Goal: Task Accomplishment & Management: Complete application form

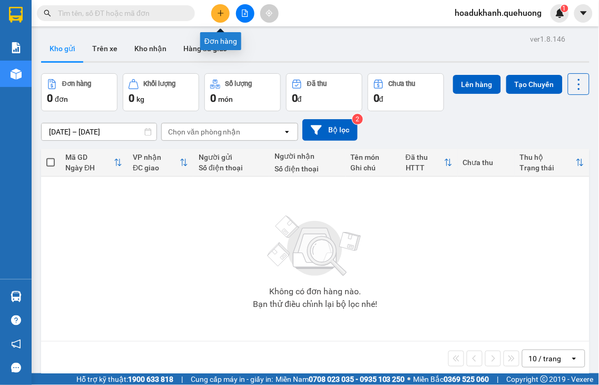
drag, startPoint x: 219, startPoint y: 17, endPoint x: 214, endPoint y: 24, distance: 8.3
click at [219, 17] on button at bounding box center [220, 13] width 18 height 18
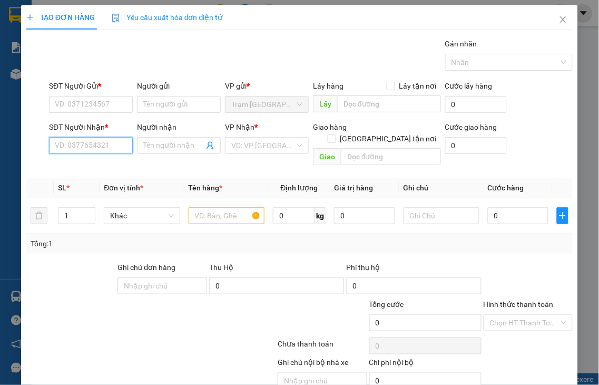
click at [70, 143] on input "SĐT Người Nhận *" at bounding box center [91, 145] width 84 height 17
click at [81, 144] on input "936" at bounding box center [91, 145] width 84 height 17
drag, startPoint x: 83, startPoint y: 144, endPoint x: 23, endPoint y: 152, distance: 60.6
click at [23, 152] on div "TẠO ĐƠN HÀNG Yêu cầu xuất hóa đơn điện tử Transit Pickup Surcharge Ids Transit …" at bounding box center [299, 213] width 557 height 416
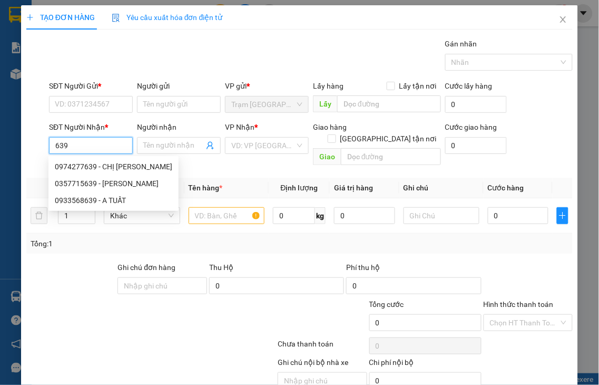
click at [80, 145] on input "639" at bounding box center [91, 145] width 84 height 17
click at [92, 184] on div "0357715639 - [PERSON_NAME]" at bounding box center [114, 184] width 118 height 12
type input "0357715639"
type input "[PERSON_NAME]"
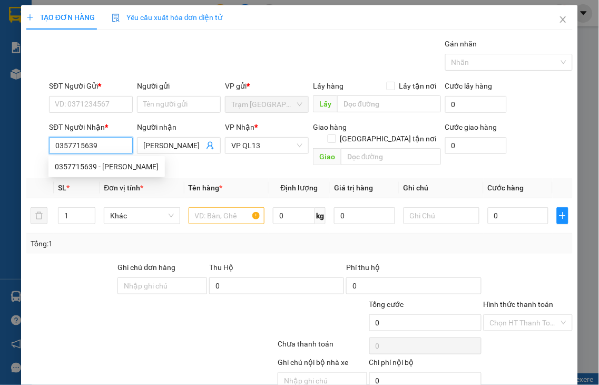
type input "40.000"
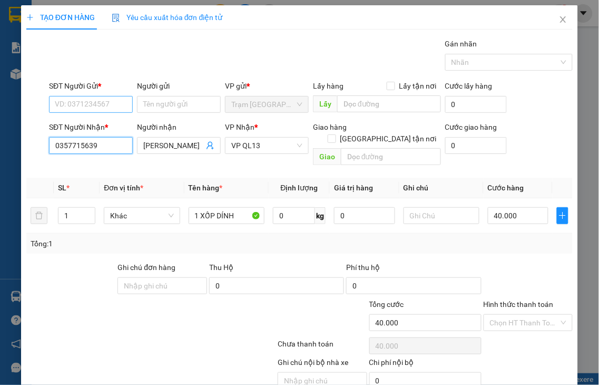
type input "0357715639"
click at [89, 99] on input "SĐT Người Gửi *" at bounding box center [91, 104] width 84 height 17
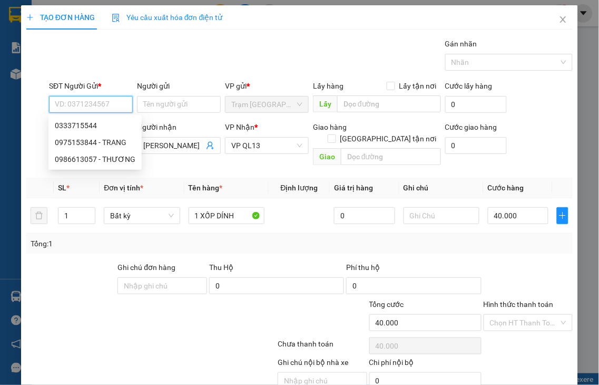
click at [89, 99] on input "SĐT Người Gửi *" at bounding box center [91, 104] width 84 height 17
click at [86, 140] on div "0975153844 - TRANG" at bounding box center [95, 143] width 81 height 12
type input "0975153844"
type input "TRANG"
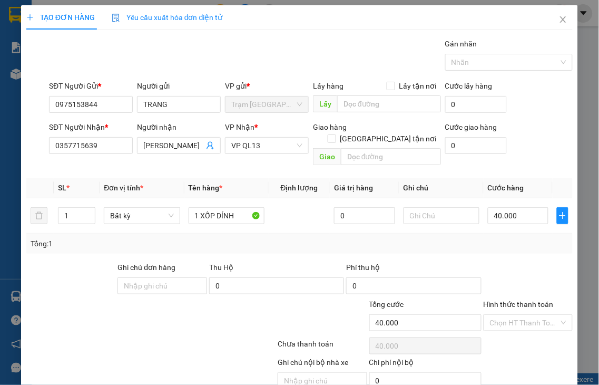
click at [521, 300] on label "Hình thức thanh toán" at bounding box center [519, 304] width 70 height 8
click at [521, 315] on input "Hình thức thanh toán" at bounding box center [525, 323] width 70 height 16
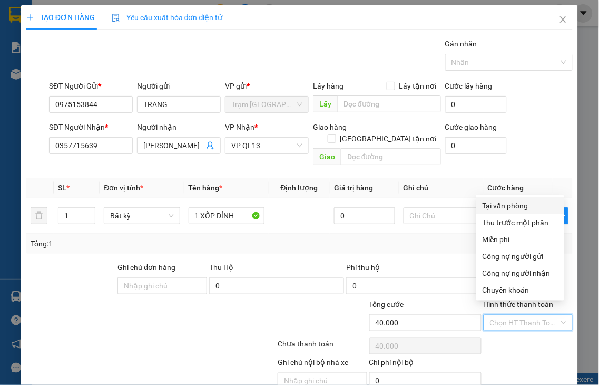
click at [498, 207] on div "Tại văn phòng" at bounding box center [520, 206] width 75 height 12
type input "0"
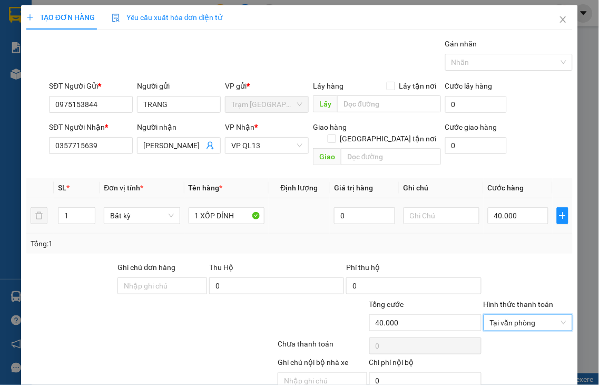
scroll to position [38, 0]
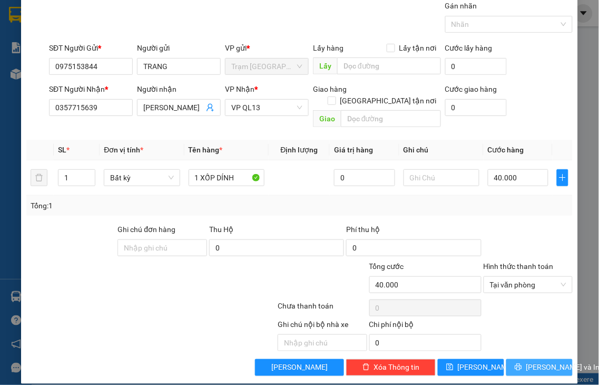
click at [515, 363] on span "printer" at bounding box center [518, 367] width 7 height 8
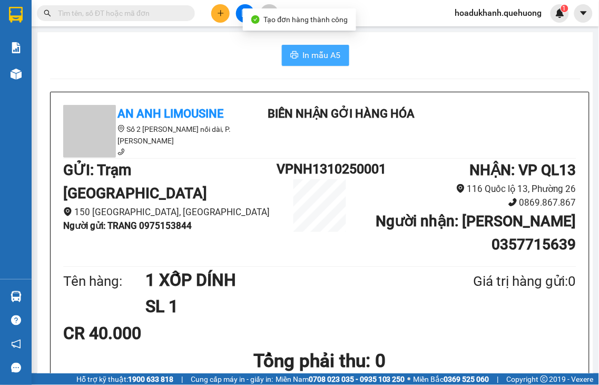
click at [316, 54] on span "In mẫu A5" at bounding box center [322, 54] width 38 height 13
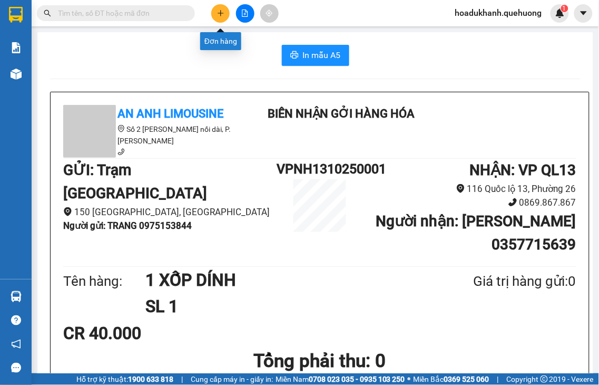
click at [215, 17] on button at bounding box center [220, 13] width 18 height 18
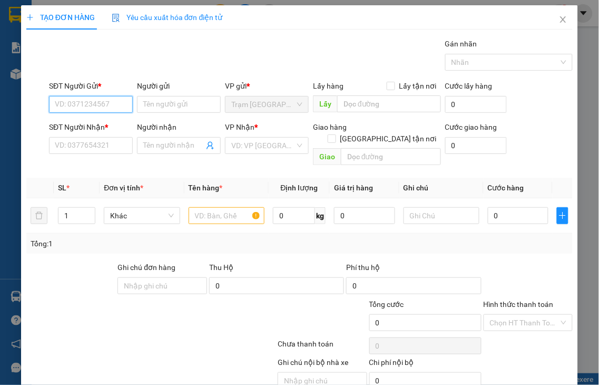
click at [56, 104] on input "SĐT Người Gửi *" at bounding box center [91, 104] width 84 height 17
click at [56, 102] on input "SĐT Người Gửi *" at bounding box center [91, 104] width 84 height 17
click at [61, 143] on input "SĐT Người Nhận *" at bounding box center [91, 145] width 84 height 17
click at [56, 99] on input "SĐT Người Gửi *" at bounding box center [91, 104] width 84 height 17
click at [91, 142] on input "SĐT Người Nhận *" at bounding box center [91, 145] width 84 height 17
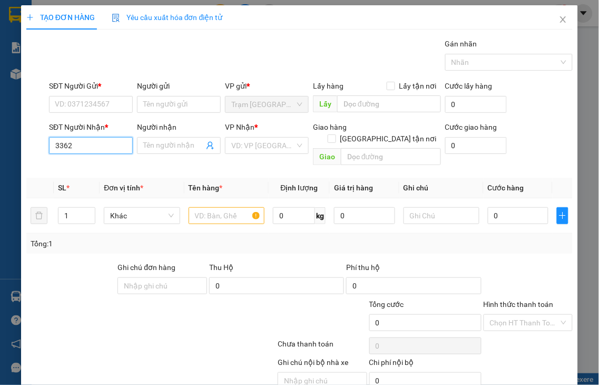
click at [102, 143] on input "3362" at bounding box center [91, 145] width 84 height 17
click at [101, 164] on div "0911763362 - QUYÊN" at bounding box center [90, 167] width 71 height 12
type input "0911763362"
type input "QUYÊN"
type input "40.000"
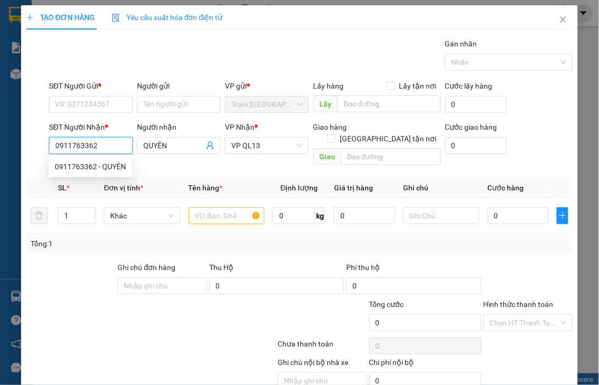
type input "40.000"
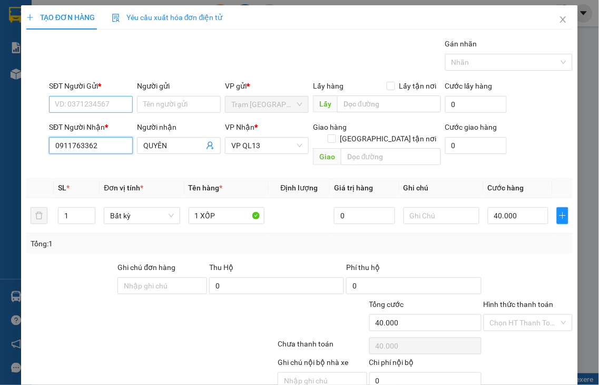
type input "0911763362"
click at [101, 106] on input "SĐT Người Gửi *" at bounding box center [91, 104] width 84 height 17
click at [101, 104] on input "SĐT Người Gửi *" at bounding box center [91, 104] width 84 height 17
drag, startPoint x: 96, startPoint y: 104, endPoint x: 91, endPoint y: 104, distance: 5.8
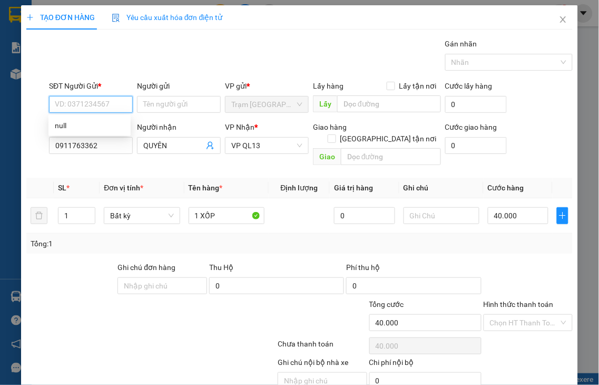
click at [95, 104] on input "SĐT Người Gửi *" at bounding box center [91, 104] width 84 height 17
drag, startPoint x: 85, startPoint y: 104, endPoint x: 58, endPoint y: 104, distance: 27.4
click at [80, 104] on input "SĐT Người Gửi *" at bounding box center [91, 104] width 84 height 17
click at [57, 104] on input "SĐT Người Gửi *" at bounding box center [91, 104] width 84 height 17
click at [55, 104] on input "SĐT Người Gửi *" at bounding box center [91, 104] width 84 height 17
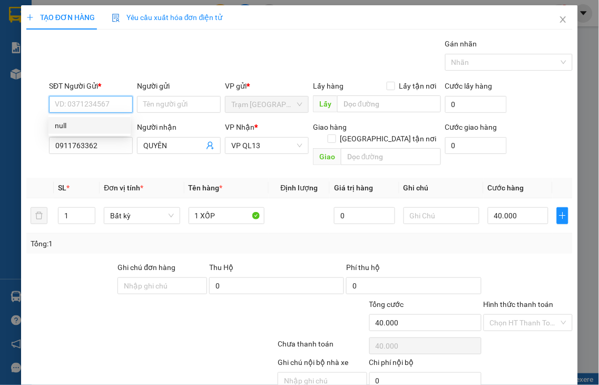
click at [58, 125] on div "null" at bounding box center [90, 126] width 70 height 12
click at [63, 104] on input "SĐT Người Gửi *" at bounding box center [91, 104] width 84 height 17
click at [62, 108] on input "SĐT Người Gửi *" at bounding box center [91, 104] width 84 height 17
click at [66, 104] on input "SĐT Người Gửi *" at bounding box center [91, 104] width 84 height 17
type input "0911763362"
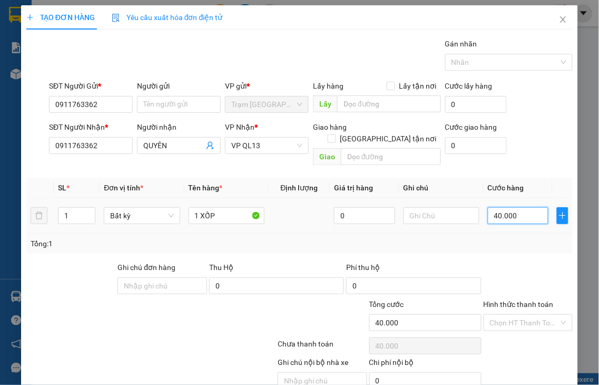
click at [528, 207] on input "40.000" at bounding box center [518, 215] width 61 height 17
type input "6"
type input "60"
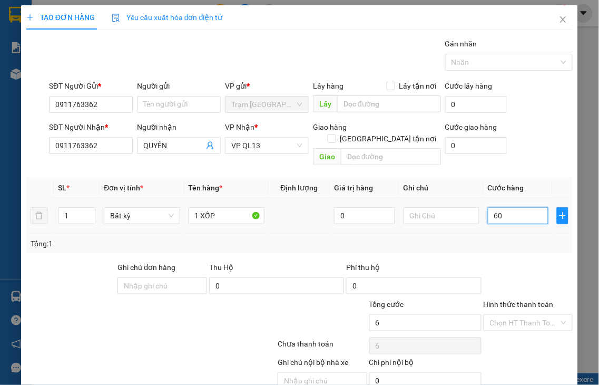
type input "60"
click at [535, 300] on label "Hình thức thanh toán" at bounding box center [519, 304] width 70 height 8
click at [535, 315] on input "Hình thức thanh toán" at bounding box center [525, 323] width 70 height 16
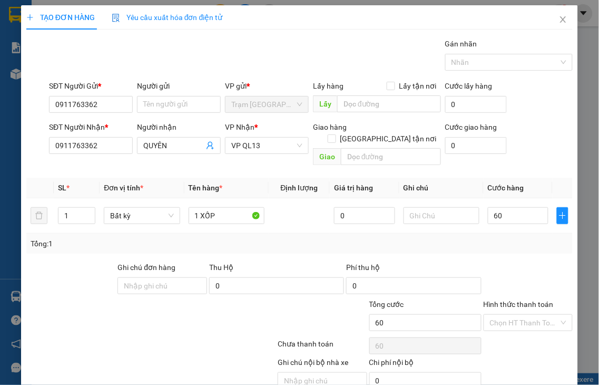
type input "60.000"
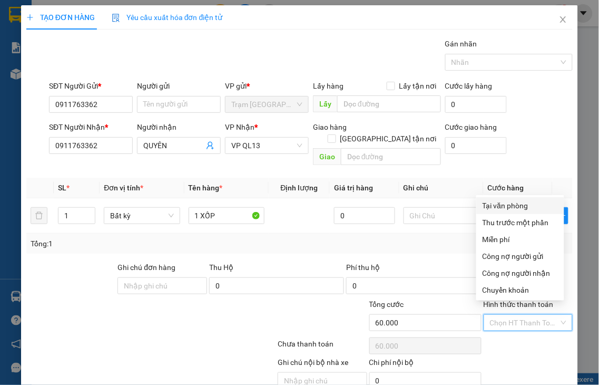
click at [502, 203] on div "Tại văn phòng" at bounding box center [520, 206] width 75 height 12
type input "0"
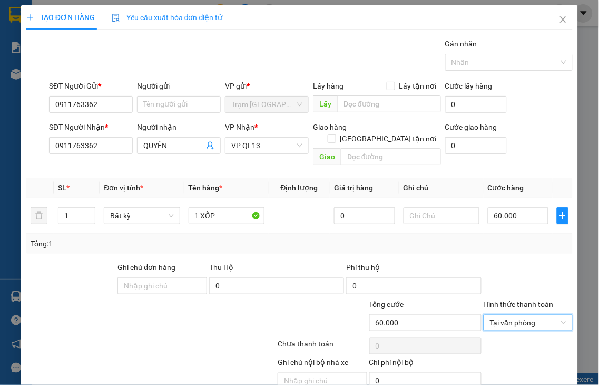
scroll to position [38, 0]
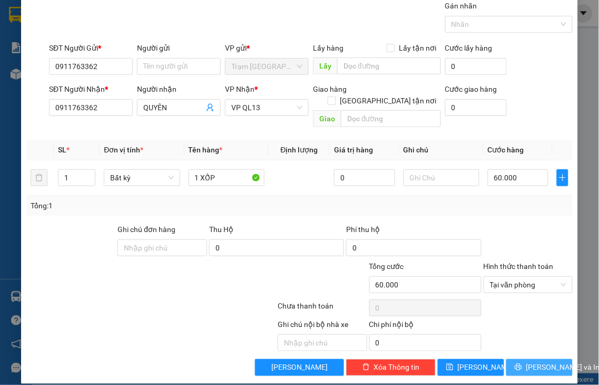
click at [534, 362] on span "[PERSON_NAME] và In" at bounding box center [564, 368] width 74 height 12
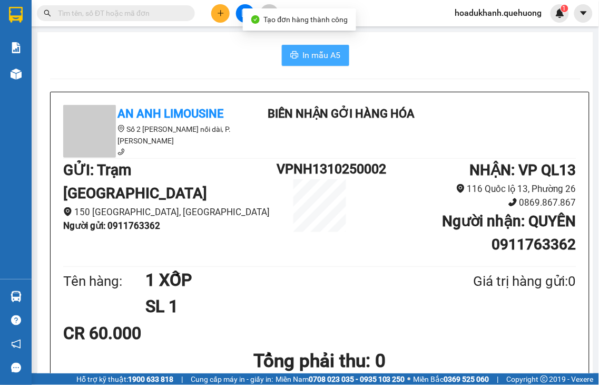
click at [309, 54] on span "In mẫu A5" at bounding box center [322, 54] width 38 height 13
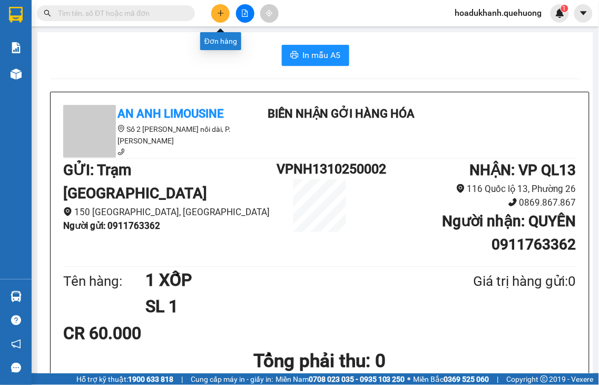
click at [215, 13] on button at bounding box center [220, 13] width 18 height 18
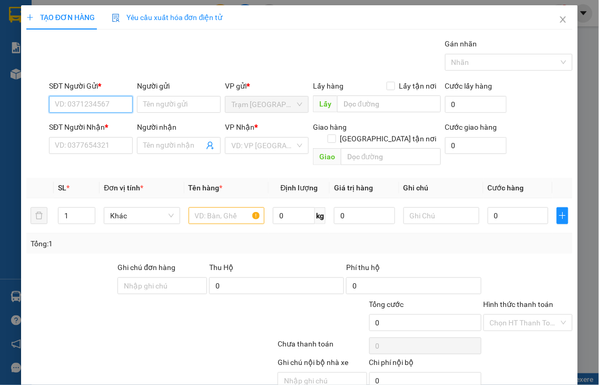
click at [70, 103] on input "SĐT Người Gửi *" at bounding box center [91, 104] width 84 height 17
click at [108, 108] on input "1771" at bounding box center [91, 104] width 84 height 17
click at [99, 127] on div "0349851771" at bounding box center [90, 126] width 70 height 12
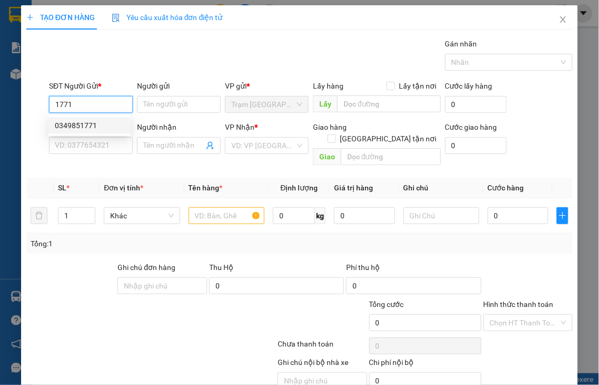
type input "0349851771"
type input "0332421438"
type input "CÔ DANH"
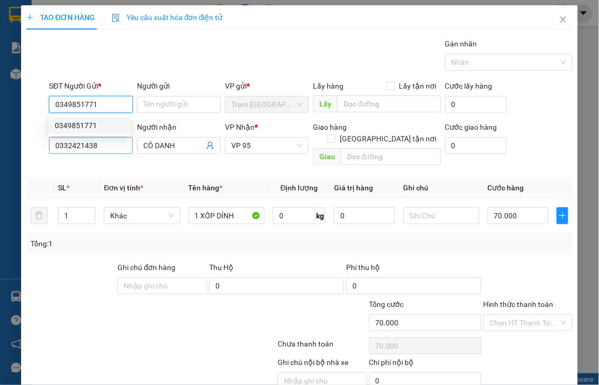
type input "70.000"
type input "0349851771"
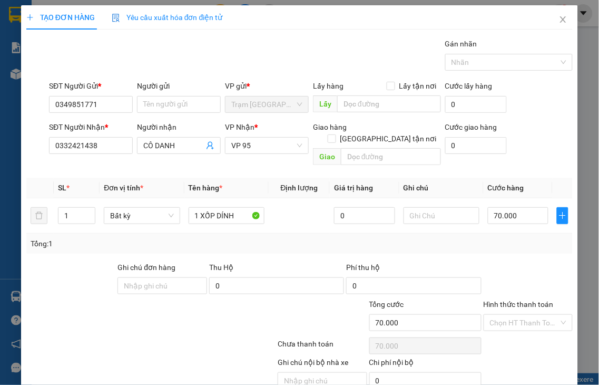
click at [494, 300] on label "Hình thức thanh toán" at bounding box center [519, 304] width 70 height 8
click at [494, 315] on input "Hình thức thanh toán" at bounding box center [525, 323] width 70 height 16
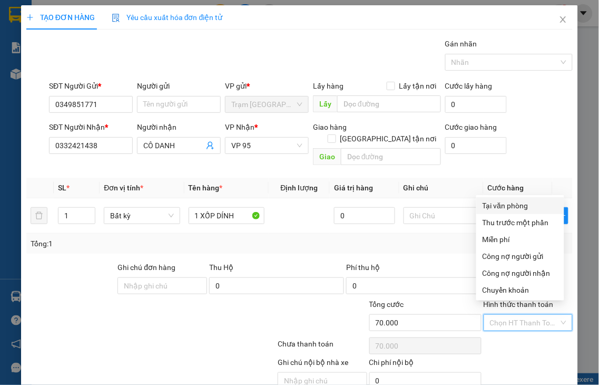
click at [493, 208] on div "Tại văn phòng" at bounding box center [520, 206] width 75 height 12
type input "0"
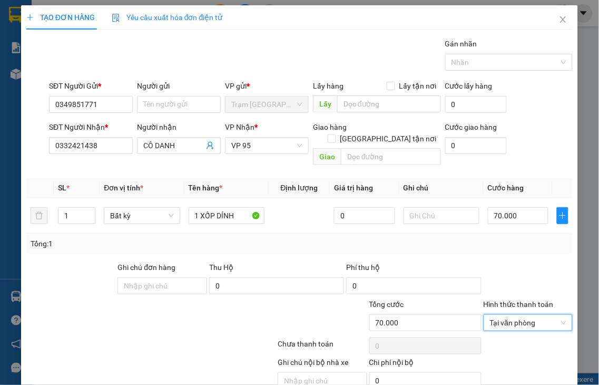
scroll to position [38, 0]
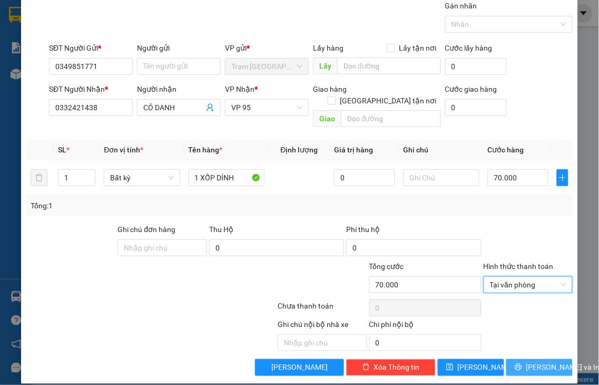
click at [527, 362] on span "[PERSON_NAME] và In" at bounding box center [564, 368] width 74 height 12
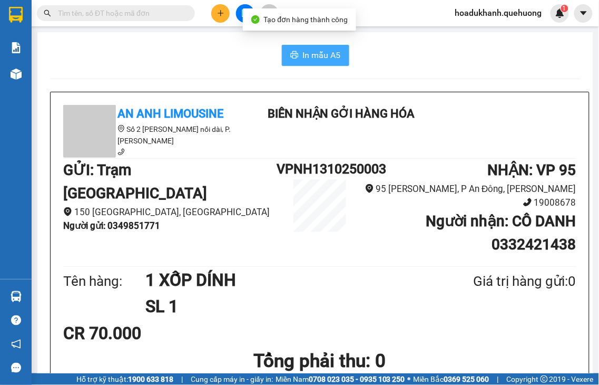
click at [313, 54] on span "In mẫu A5" at bounding box center [322, 54] width 38 height 13
click at [219, 18] on button at bounding box center [220, 13] width 18 height 18
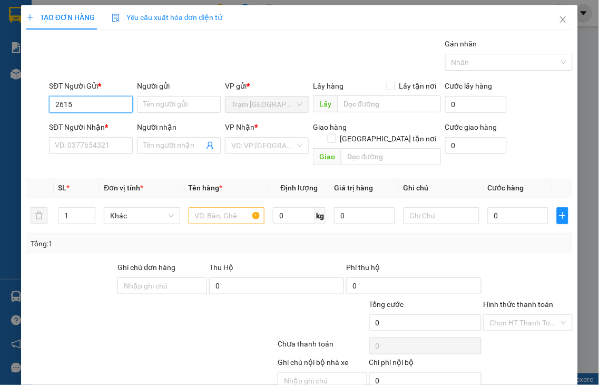
click at [82, 103] on input "2615" at bounding box center [91, 104] width 84 height 17
click at [80, 127] on div "0972712615 - CHI PHƯỢNG" at bounding box center [102, 126] width 95 height 12
type input "0972712615"
type input "CHI PHƯỢNG"
type input "0972712615"
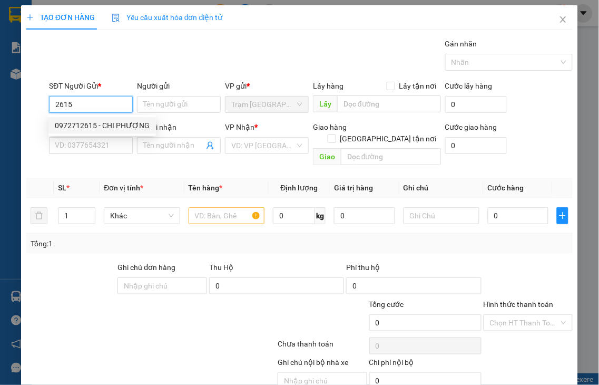
type input "CHI PHƯỢNG"
type input "70.000"
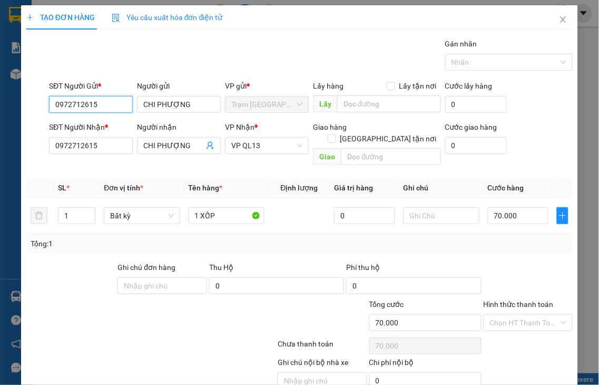
type input "0972712615"
click at [524, 300] on label "Hình thức thanh toán" at bounding box center [519, 304] width 70 height 8
click at [524, 315] on input "Hình thức thanh toán" at bounding box center [525, 323] width 70 height 16
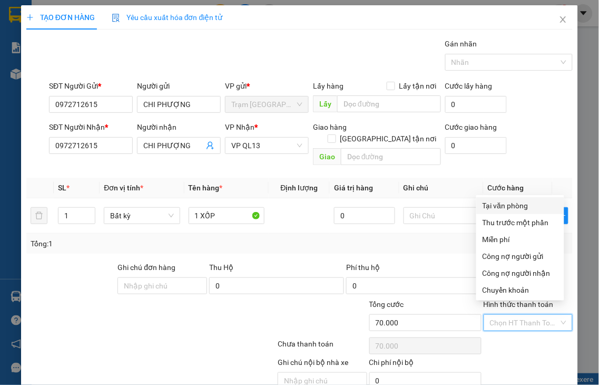
click at [491, 209] on div "Tại văn phòng" at bounding box center [520, 206] width 75 height 12
click at [491, 209] on input "70.000" at bounding box center [518, 215] width 61 height 17
type input "0"
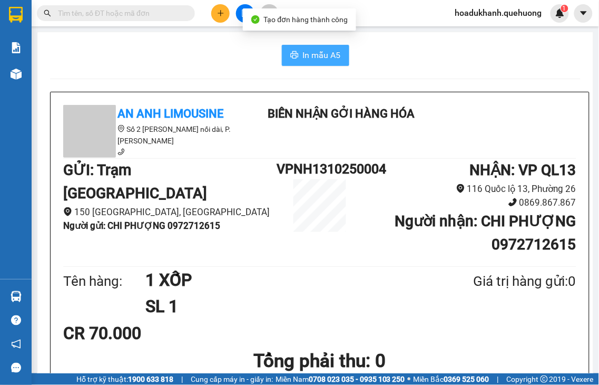
click at [335, 55] on span "In mẫu A5" at bounding box center [322, 54] width 38 height 13
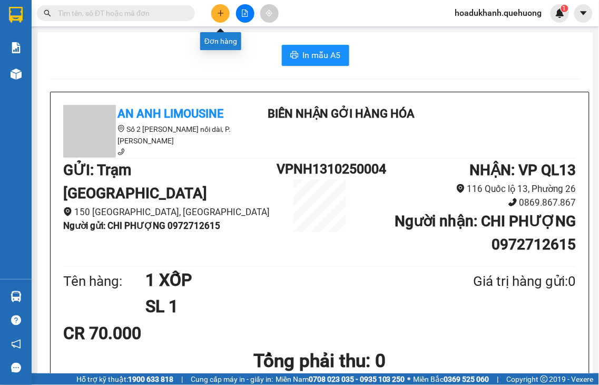
click at [221, 14] on icon "plus" at bounding box center [220, 12] width 7 height 7
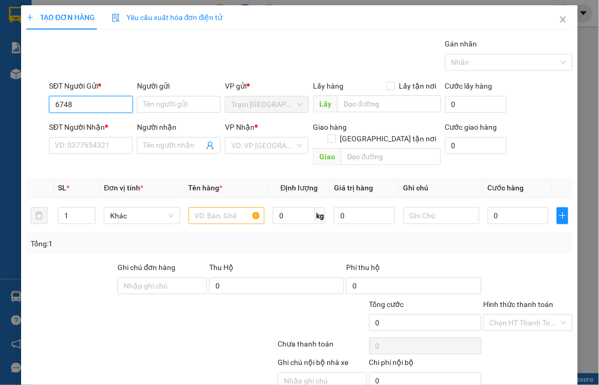
click at [90, 102] on input "6748" at bounding box center [91, 104] width 84 height 17
click at [94, 125] on div "0368926748 - DƯƠNG" at bounding box center [93, 126] width 76 height 12
type input "0368926748"
type input "DƯƠNG"
type input "0776745787"
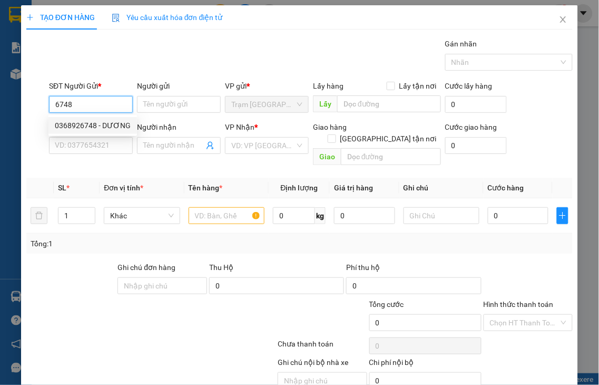
type input "THANH"
type input "40.000"
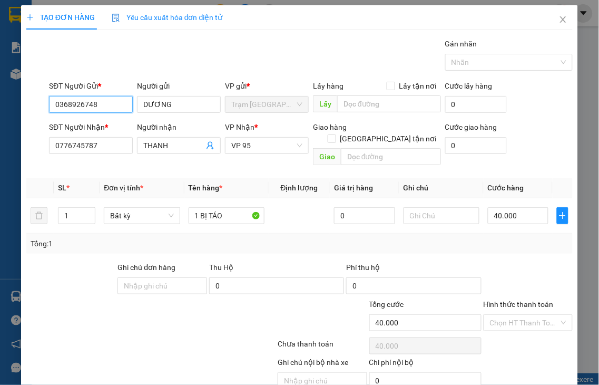
type input "0368926748"
click at [500, 300] on label "Hình thức thanh toán" at bounding box center [519, 304] width 70 height 8
click at [500, 315] on input "Hình thức thanh toán" at bounding box center [525, 323] width 70 height 16
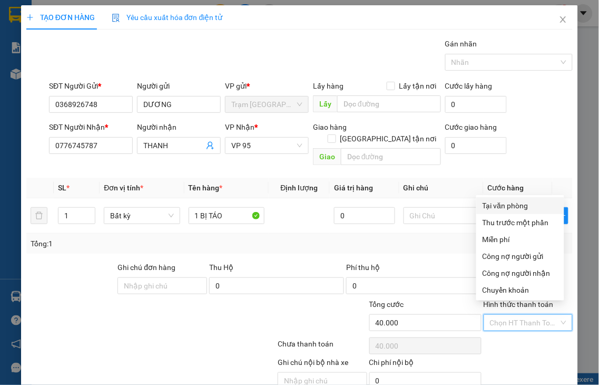
click at [489, 212] on div "Tại văn phòng" at bounding box center [520, 205] width 88 height 17
type input "0"
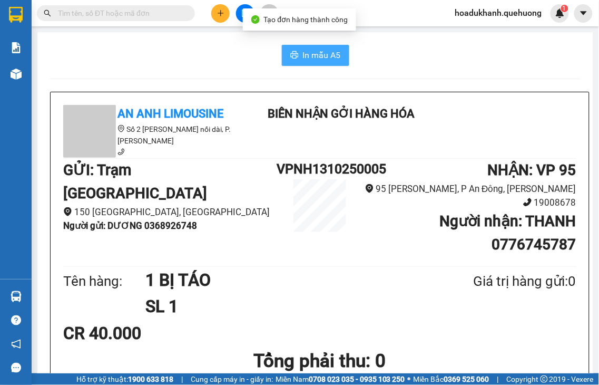
click at [303, 58] on span "In mẫu A5" at bounding box center [322, 54] width 38 height 13
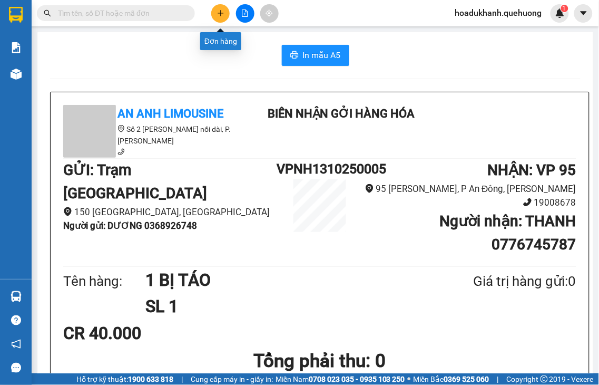
click at [217, 11] on icon "plus" at bounding box center [220, 12] width 7 height 7
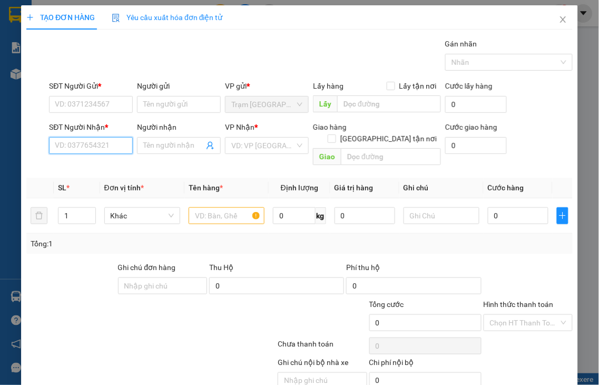
click at [90, 141] on input "SĐT Người Nhận *" at bounding box center [91, 145] width 84 height 17
click at [86, 143] on input "7400" at bounding box center [91, 145] width 84 height 17
click at [90, 167] on div "0365367400 - VŨ" at bounding box center [90, 167] width 70 height 12
type input "0365367400"
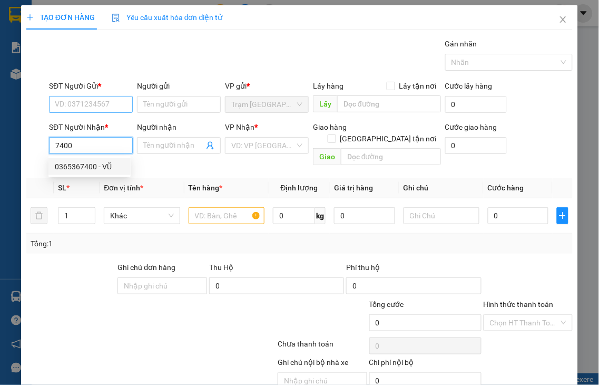
type input "VŨ"
type input "0365367400"
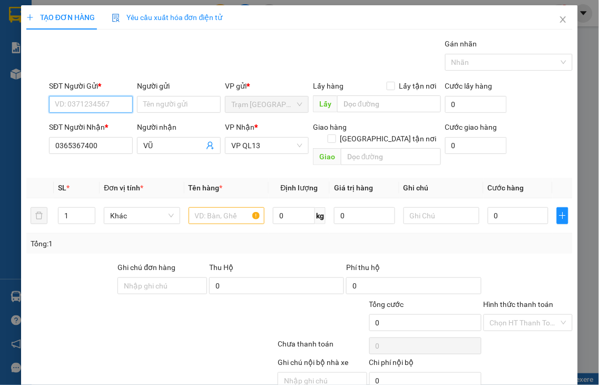
click at [89, 104] on input "SĐT Người Gửi *" at bounding box center [91, 104] width 84 height 17
type input "70.000"
click at [89, 104] on input "SĐT Người Gửi *" at bounding box center [91, 104] width 84 height 17
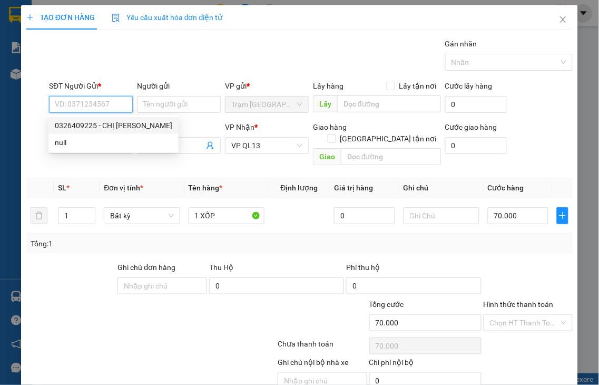
click at [87, 123] on div "0326409225 - CHỊ [PERSON_NAME]" at bounding box center [114, 126] width 118 height 12
type input "0326409225"
type input "CHỊ [PERSON_NAME]"
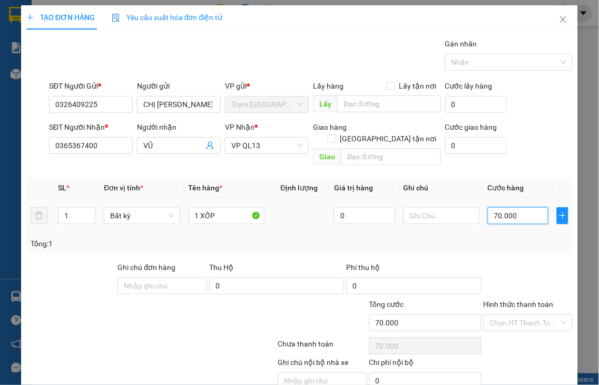
click at [520, 207] on input "70.000" at bounding box center [518, 215] width 61 height 17
type input "5"
type input "50"
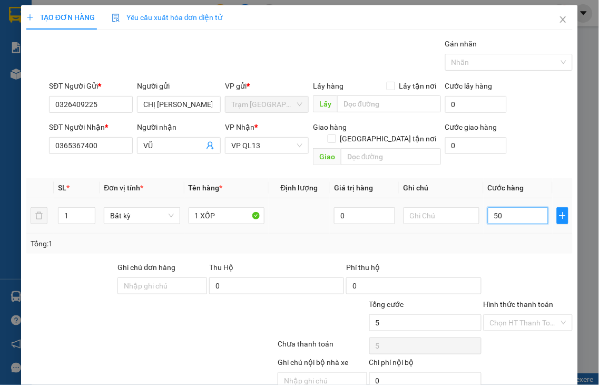
type input "50"
click at [506, 300] on label "Hình thức thanh toán" at bounding box center [519, 304] width 70 height 8
click at [506, 315] on input "Hình thức thanh toán" at bounding box center [525, 323] width 70 height 16
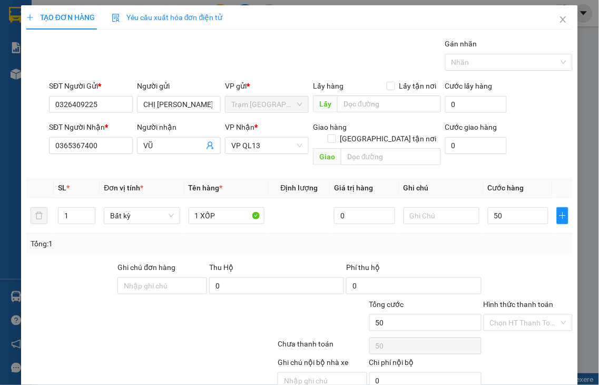
type input "50.000"
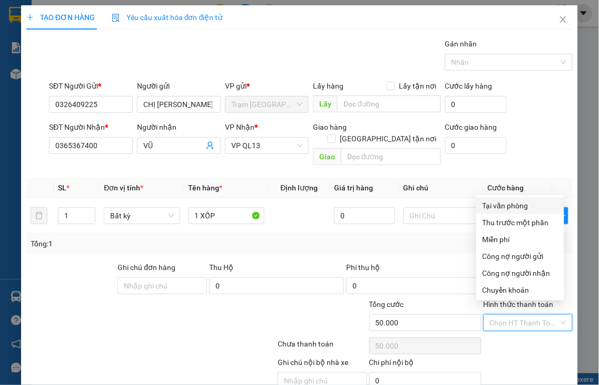
click at [501, 205] on div "Tại văn phòng" at bounding box center [520, 206] width 75 height 12
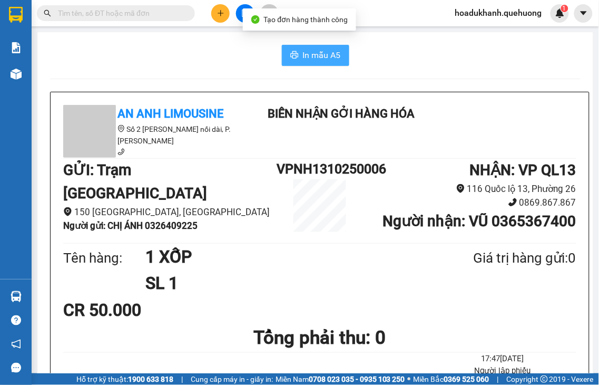
click at [283, 52] on button "In mẫu A5" at bounding box center [315, 55] width 67 height 21
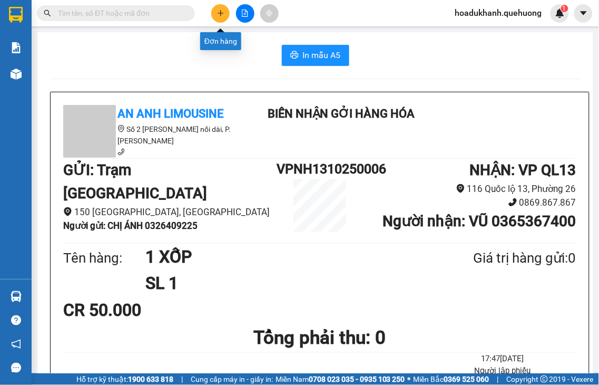
click at [221, 16] on icon "plus" at bounding box center [220, 12] width 7 height 7
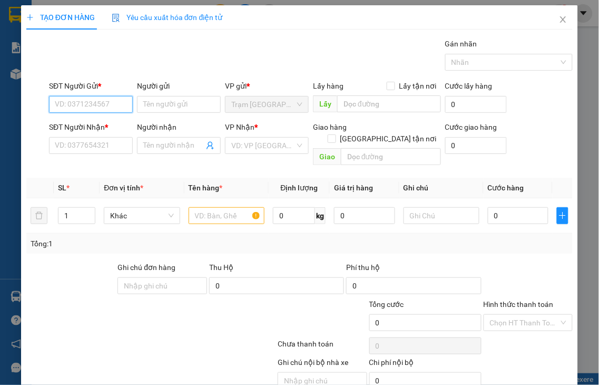
click at [90, 108] on input "SĐT Người Gửi *" at bounding box center [91, 104] width 84 height 17
click at [90, 108] on input "2700" at bounding box center [91, 104] width 84 height 17
click at [85, 124] on div "0378612700 - BS Vinh" at bounding box center [91, 126] width 73 height 12
type input "0378612700"
type input "BS Vinh"
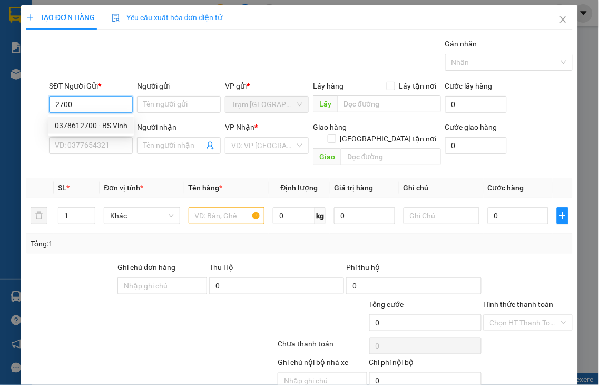
type input "0703713804"
type input "QUYÊN"
type input "450.000"
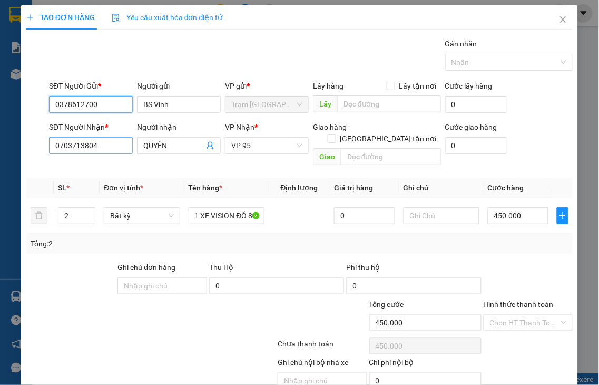
type input "0378612700"
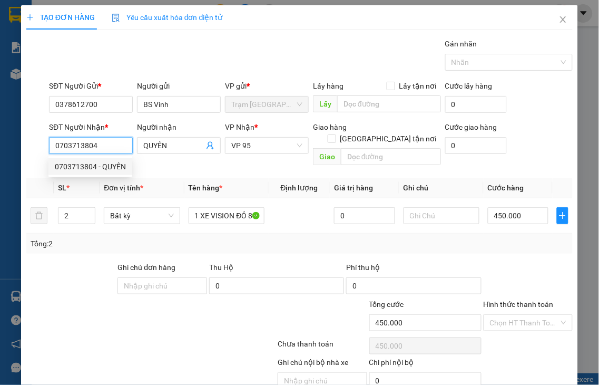
drag, startPoint x: 108, startPoint y: 149, endPoint x: 17, endPoint y: 159, distance: 91.2
click at [17, 159] on div "TẠO ĐƠN HÀNG Yêu cầu xuất hóa đơn điện tử Transit Pickup Surcharge Ids Transit …" at bounding box center [299, 192] width 599 height 385
click at [91, 165] on div "0934007432 - [GEOGRAPHIC_DATA]" at bounding box center [114, 167] width 119 height 12
type input "0934007432"
type input "[PERSON_NAME]"
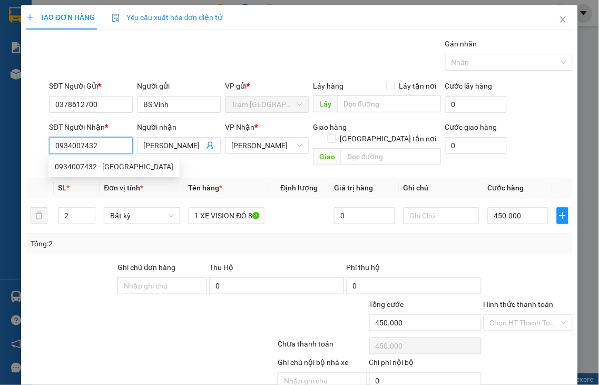
type input "30.000"
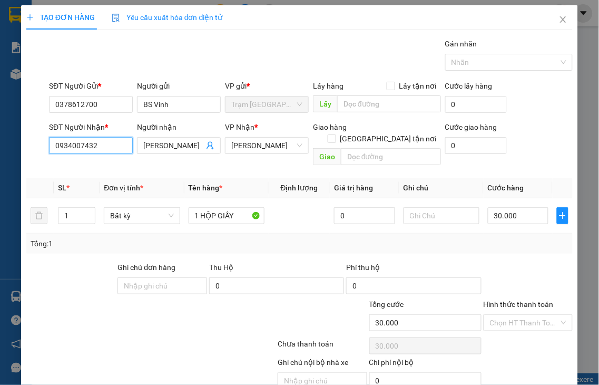
type input "0934007432"
click at [284, 154] on div "VP Nhận * [PERSON_NAME]" at bounding box center [267, 139] width 84 height 37
click at [283, 152] on span "[PERSON_NAME]" at bounding box center [266, 146] width 71 height 16
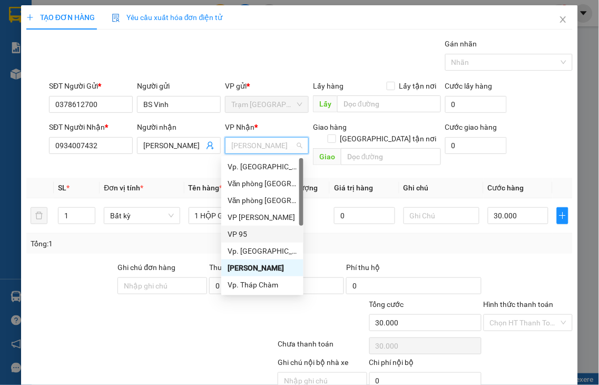
click at [233, 230] on div "VP 95" at bounding box center [263, 234] width 70 height 12
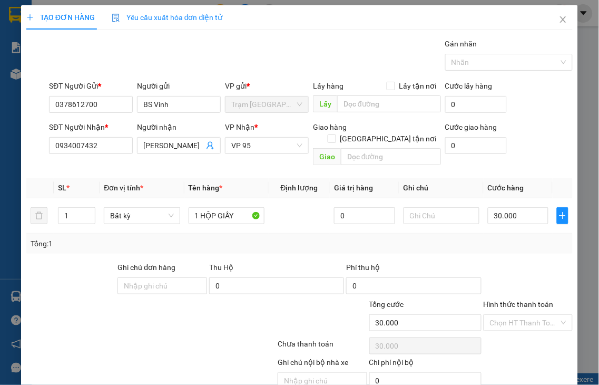
click at [503, 300] on label "Hình thức thanh toán" at bounding box center [519, 304] width 70 height 8
click at [503, 315] on input "Hình thức thanh toán" at bounding box center [525, 323] width 70 height 16
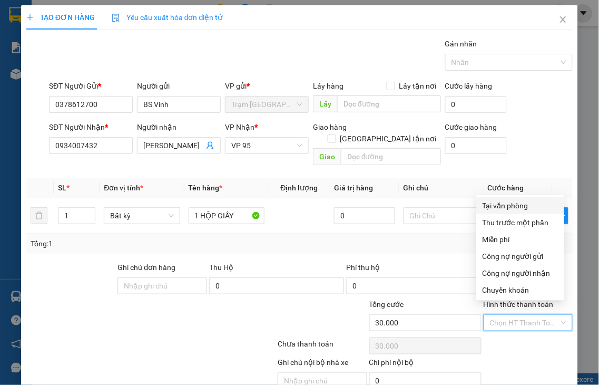
click at [486, 209] on div "Tại văn phòng" at bounding box center [520, 206] width 75 height 12
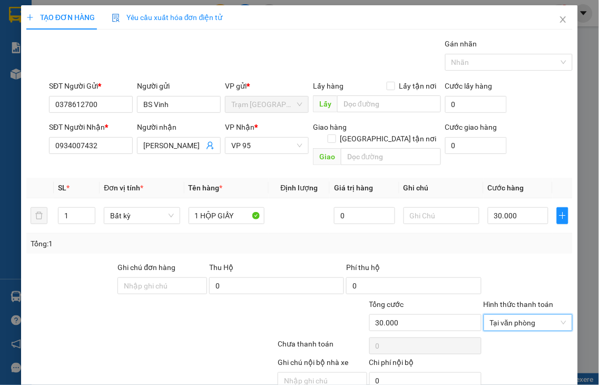
drag, startPoint x: 512, startPoint y: 357, endPoint x: 476, endPoint y: 232, distance: 129.4
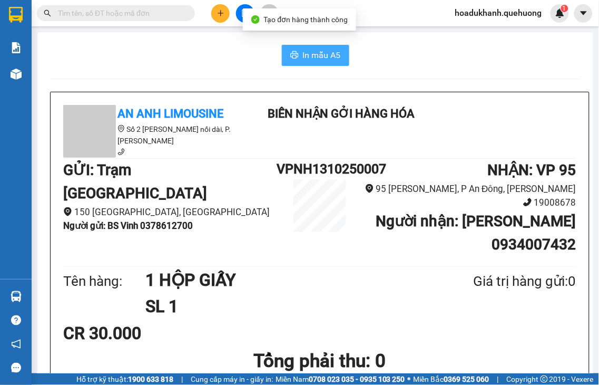
click at [318, 61] on span "In mẫu A5" at bounding box center [322, 54] width 38 height 13
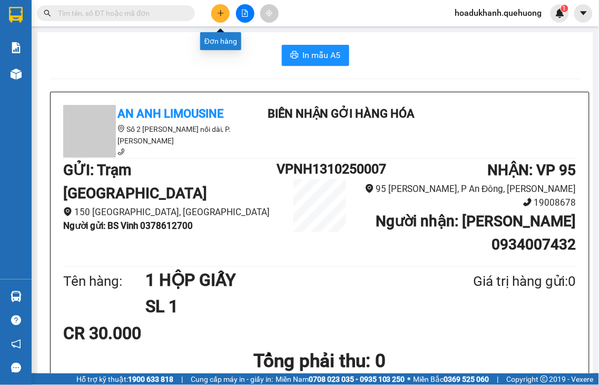
click at [219, 11] on icon "plus" at bounding box center [220, 12] width 7 height 7
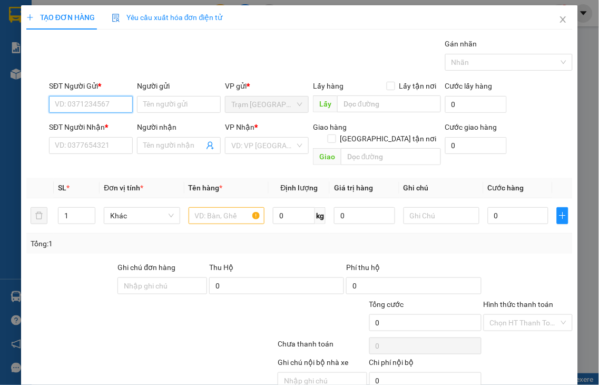
click at [86, 102] on input "SĐT Người Gửi *" at bounding box center [91, 104] width 84 height 17
click at [83, 103] on input "8142" at bounding box center [91, 104] width 84 height 17
click at [83, 125] on div "0779978142 - MY" at bounding box center [90, 126] width 70 height 12
type input "0779978142"
type input "MY"
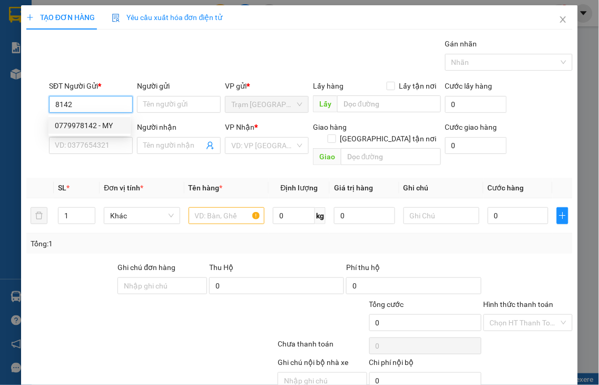
type input "0977234230"
type input "BÉ"
type input "50.000"
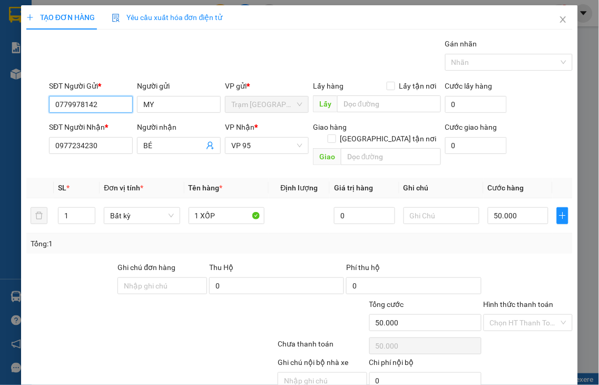
type input "0779978142"
click at [502, 300] on label "Hình thức thanh toán" at bounding box center [519, 304] width 70 height 8
click at [502, 315] on input "Hình thức thanh toán" at bounding box center [525, 323] width 70 height 16
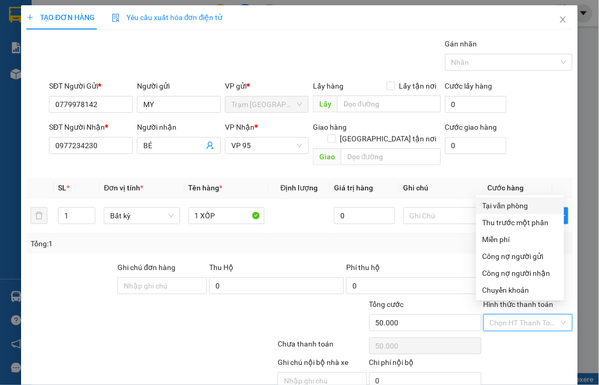
click at [513, 212] on div "Tại văn phòng" at bounding box center [520, 205] width 88 height 17
type input "0"
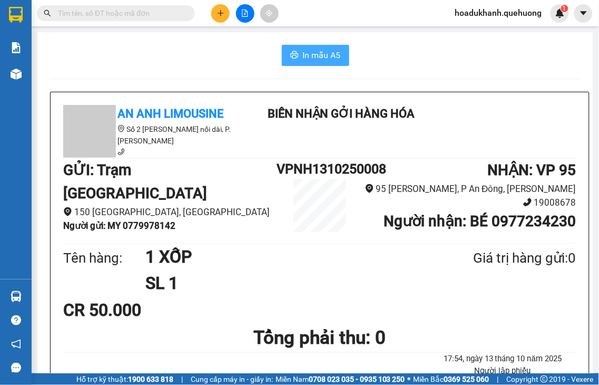
click at [328, 62] on button "In mẫu A5" at bounding box center [315, 55] width 67 height 21
click at [297, 58] on button "In mẫu A5" at bounding box center [315, 55] width 67 height 21
click at [219, 13] on icon "plus" at bounding box center [221, 13] width 6 height 1
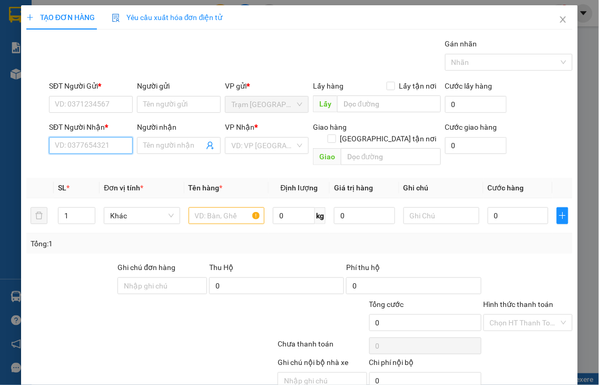
click at [71, 150] on input "SĐT Người Nhận *" at bounding box center [91, 145] width 84 height 17
click at [93, 145] on input "1401" at bounding box center [91, 145] width 84 height 17
click at [93, 162] on div "0366051401 - AN" at bounding box center [90, 167] width 70 height 12
type input "0366051401"
type input "AN"
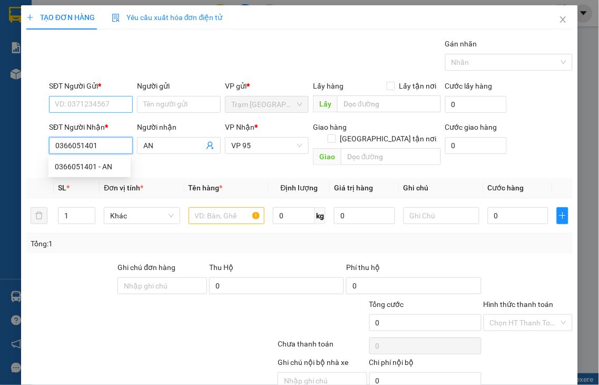
type input "0366051401"
click at [98, 103] on input "SĐT Người Gửi *" at bounding box center [91, 104] width 84 height 17
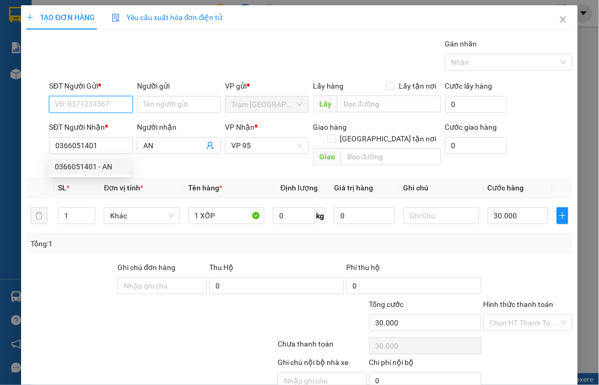
type input "30.000"
type input "0388858483"
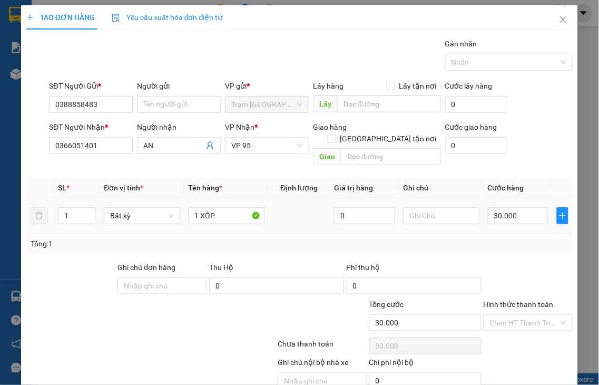
click at [513, 214] on div "30.000" at bounding box center [518, 215] width 61 height 21
click at [514, 207] on input "30.000" at bounding box center [518, 215] width 61 height 17
type input "4"
type input "40"
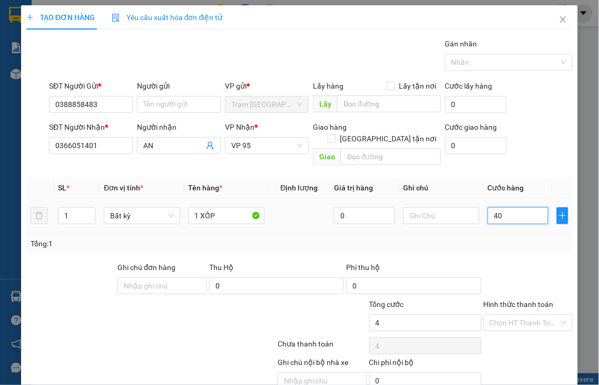
type input "40"
click at [522, 300] on label "Hình thức thanh toán" at bounding box center [519, 304] width 70 height 8
click at [522, 315] on input "Hình thức thanh toán" at bounding box center [525, 323] width 70 height 16
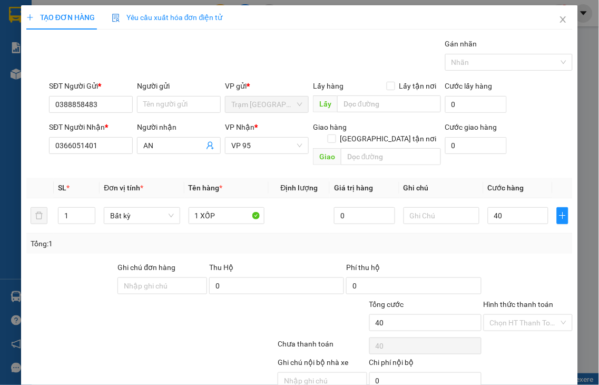
type input "40.000"
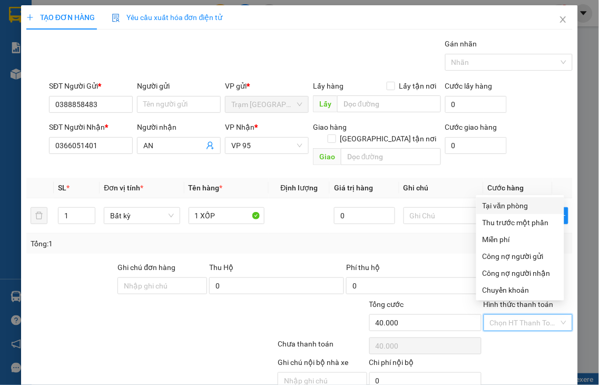
click at [519, 208] on div "Tại văn phòng" at bounding box center [520, 206] width 75 height 12
type input "0"
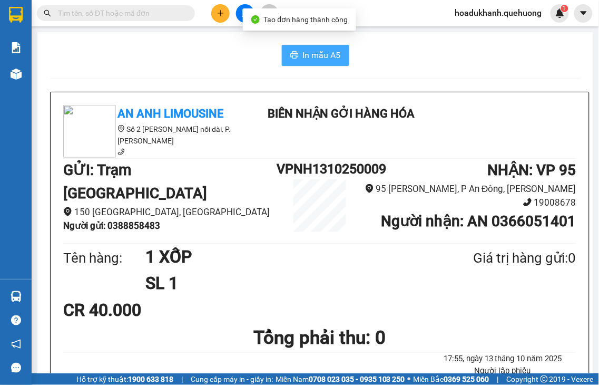
click at [329, 55] on span "In mẫu A5" at bounding box center [322, 54] width 38 height 13
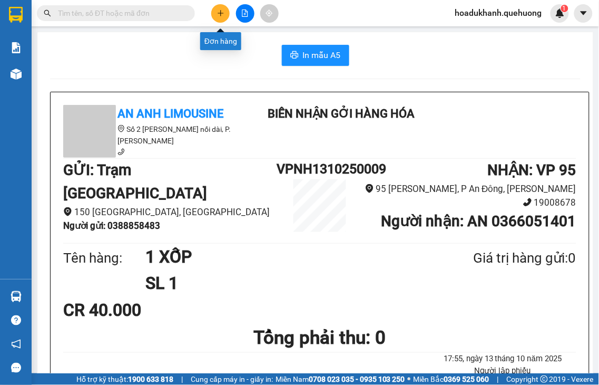
click at [218, 9] on icon "plus" at bounding box center [220, 12] width 7 height 7
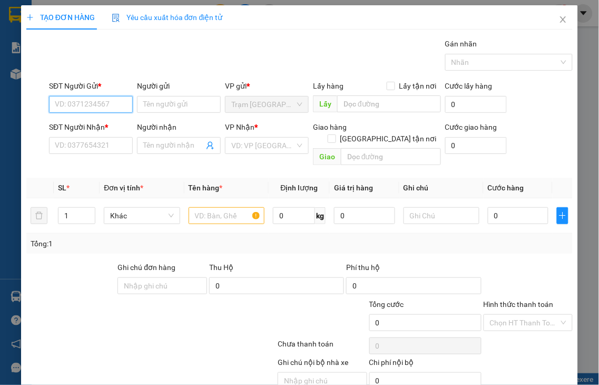
click at [57, 99] on input "SĐT Người Gửi *" at bounding box center [91, 104] width 84 height 17
type input "0987593246"
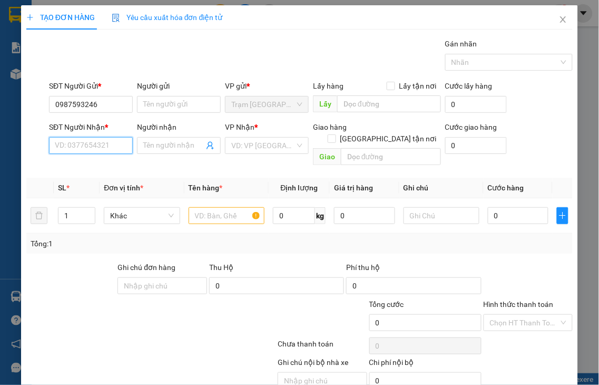
click at [70, 144] on input "SĐT Người Nhận *" at bounding box center [91, 145] width 84 height 17
click at [107, 143] on input "7711" at bounding box center [91, 145] width 84 height 17
click at [99, 170] on div "0988097711 - TƯỞNG" at bounding box center [92, 167] width 75 height 12
type input "0988097711"
type input "TƯỞNG"
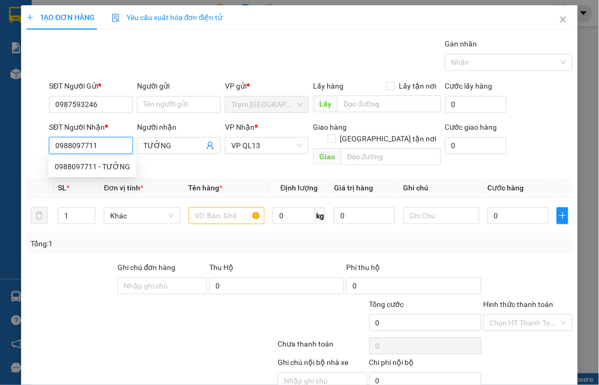
type input "40.000"
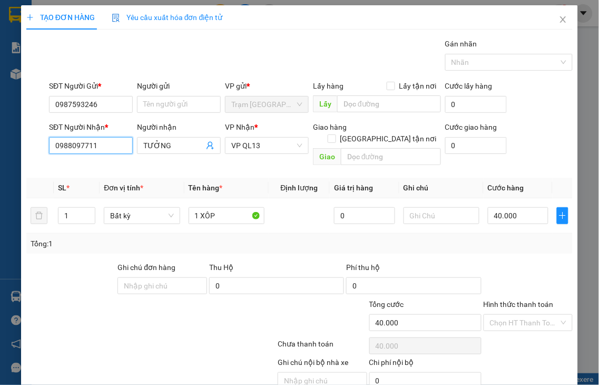
type input "0988097711"
click at [515, 300] on label "Hình thức thanh toán" at bounding box center [519, 304] width 70 height 8
click at [515, 315] on input "Hình thức thanh toán" at bounding box center [525, 323] width 70 height 16
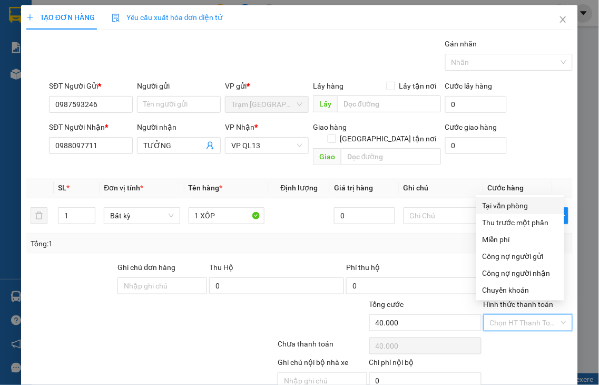
click at [511, 207] on div "Tại văn phòng" at bounding box center [520, 206] width 75 height 12
type input "0"
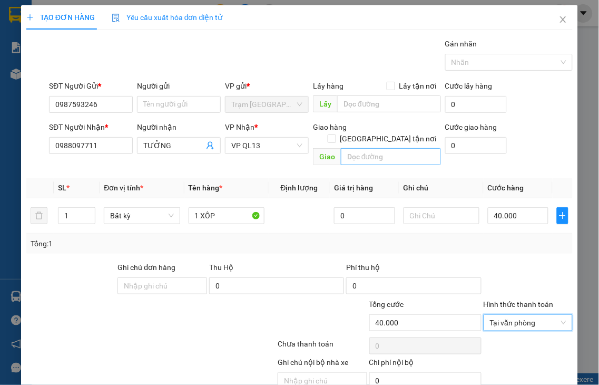
drag, startPoint x: 529, startPoint y: 356, endPoint x: 397, endPoint y: 111, distance: 278.3
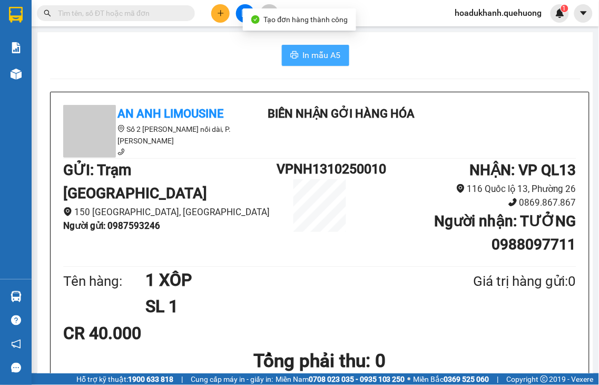
click at [320, 45] on button "In mẫu A5" at bounding box center [315, 55] width 67 height 21
click at [220, 13] on icon "plus" at bounding box center [221, 13] width 6 height 1
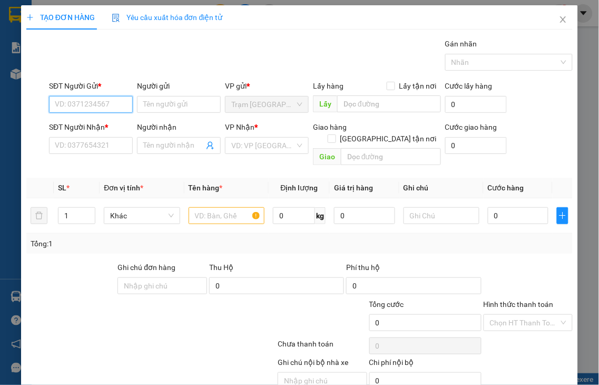
click at [80, 101] on input "SĐT Người Gửi *" at bounding box center [91, 104] width 84 height 17
click at [100, 104] on input "7878" at bounding box center [91, 104] width 84 height 17
click at [93, 124] on div "0343147878" at bounding box center [90, 126] width 70 height 12
type input "0343147878"
type input "0906090535"
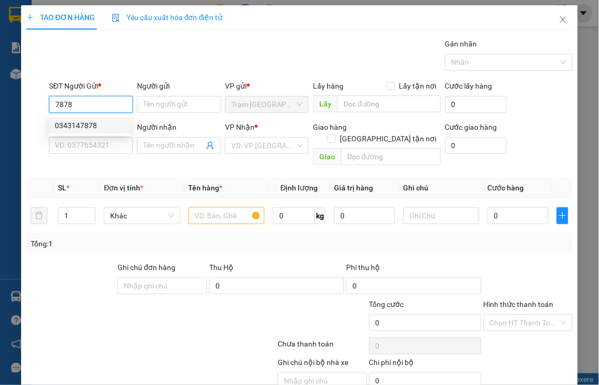
type input "BÌNH"
type input "70.000"
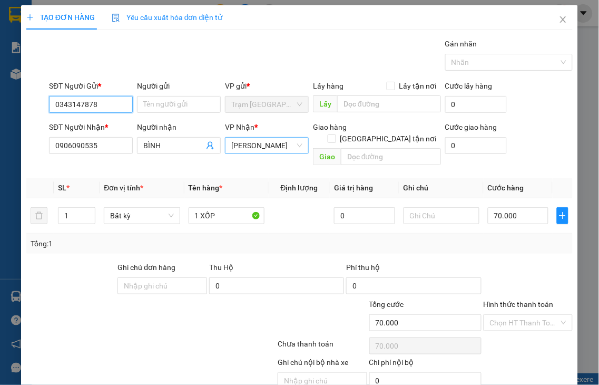
click at [260, 148] on span "[PERSON_NAME]" at bounding box center [266, 146] width 71 height 16
type input "0343147878"
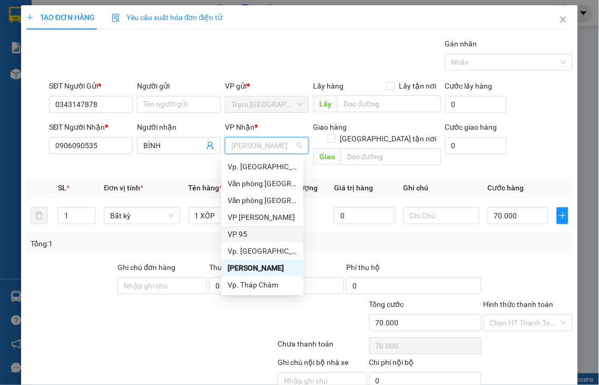
click at [244, 234] on div "VP 95" at bounding box center [263, 234] width 70 height 12
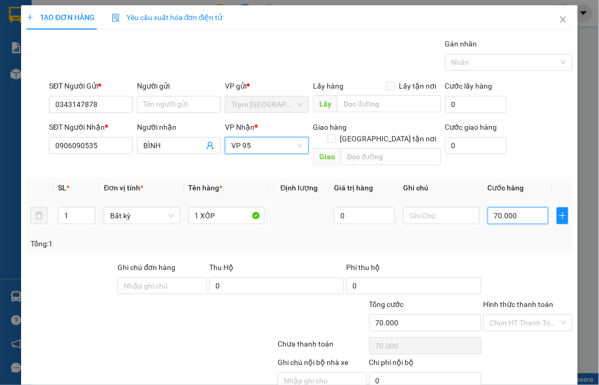
click at [509, 208] on input "70.000" at bounding box center [518, 215] width 61 height 17
type input "4"
type input "40"
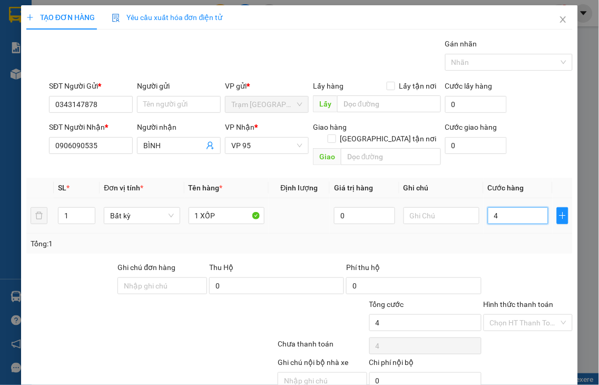
type input "40"
type input "40.000"
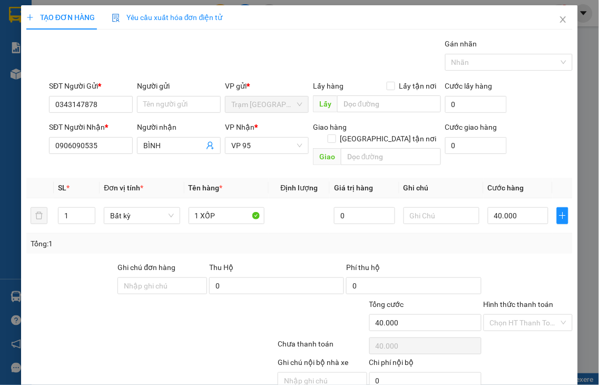
click at [522, 300] on label "Hình thức thanh toán" at bounding box center [519, 304] width 70 height 8
click at [522, 315] on input "Hình thức thanh toán" at bounding box center [525, 323] width 70 height 16
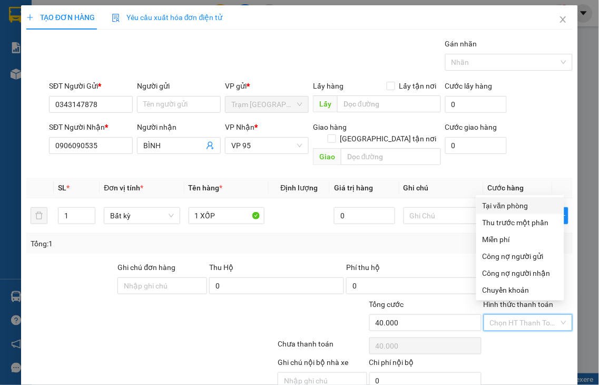
click at [518, 205] on div "Tại văn phòng" at bounding box center [520, 206] width 75 height 12
type input "0"
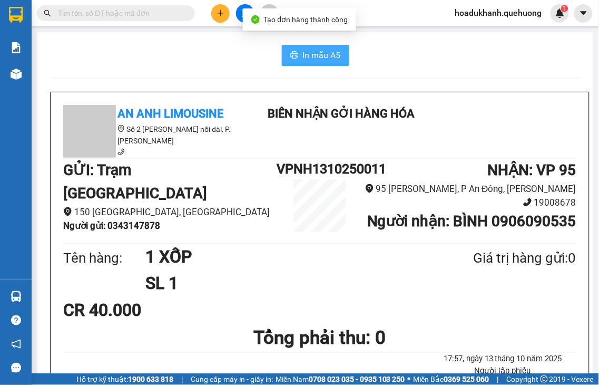
click at [312, 54] on span "In mẫu A5" at bounding box center [322, 54] width 38 height 13
click at [220, 12] on icon "plus" at bounding box center [220, 13] width 1 height 6
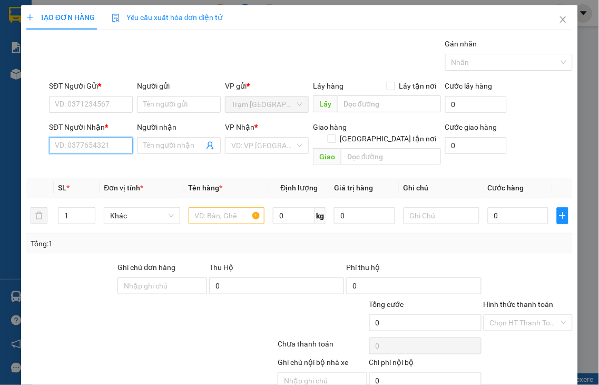
click at [85, 147] on input "SĐT Người Nhận *" at bounding box center [91, 145] width 84 height 17
click at [86, 143] on input "5540" at bounding box center [91, 145] width 84 height 17
click at [85, 169] on div "0934995540 - THIÊN" at bounding box center [90, 167] width 70 height 12
type input "0934995540"
type input "THIÊN"
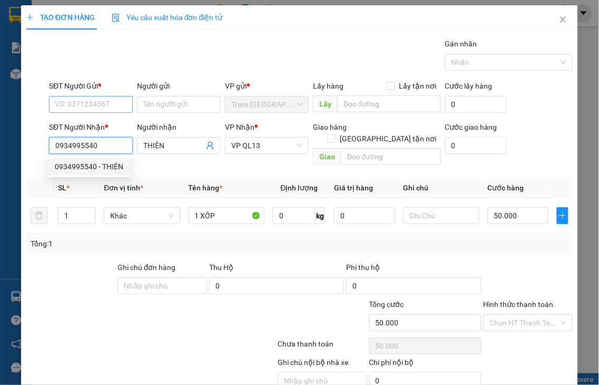
type input "50.000"
type input "0934995540"
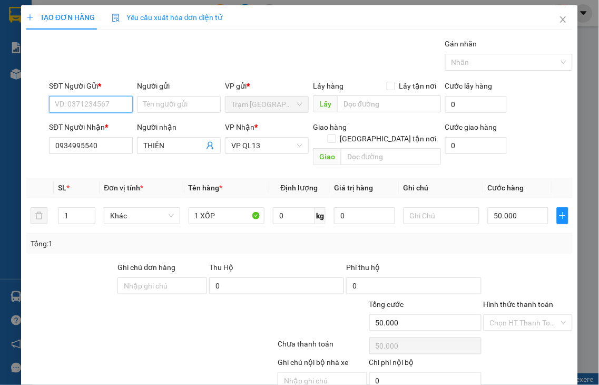
click at [80, 102] on input "SĐT Người Gửi *" at bounding box center [91, 104] width 84 height 17
click at [82, 105] on input "9550" at bounding box center [91, 104] width 84 height 17
click at [82, 129] on div "0344899550 - TÀI" at bounding box center [90, 126] width 70 height 12
type input "0344899550"
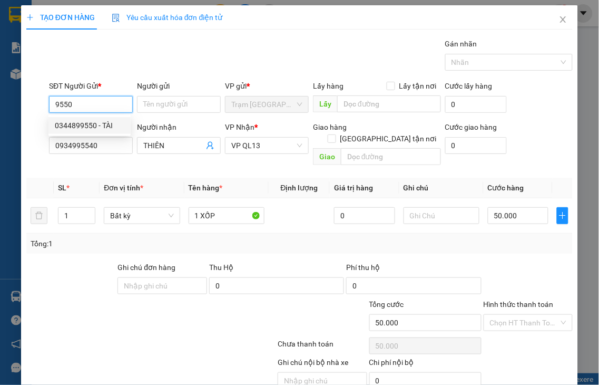
type input "TÀI"
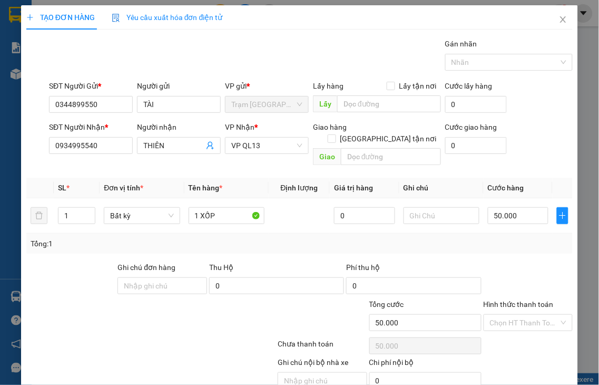
click at [513, 300] on label "Hình thức thanh toán" at bounding box center [519, 304] width 70 height 8
click at [513, 315] on input "Hình thức thanh toán" at bounding box center [525, 323] width 70 height 16
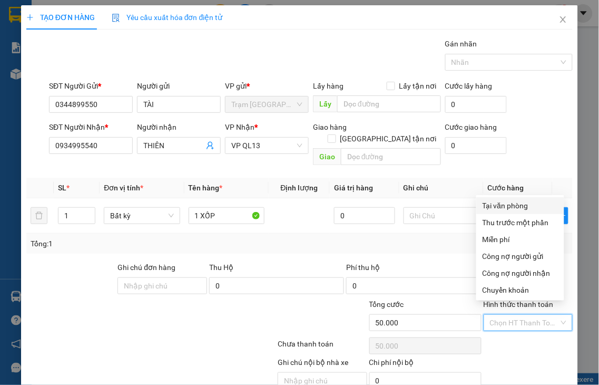
click at [510, 205] on div "Tại văn phòng" at bounding box center [520, 206] width 75 height 12
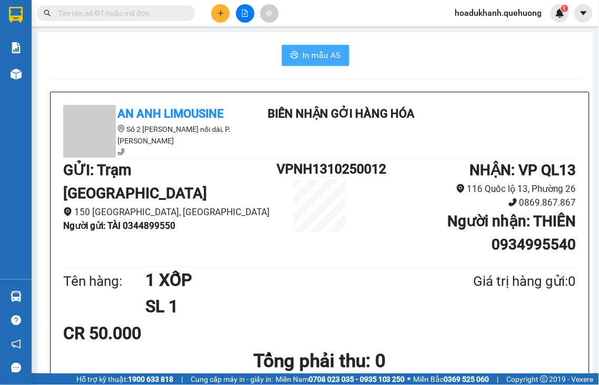
click at [329, 56] on span "In mẫu A5" at bounding box center [322, 54] width 38 height 13
click at [221, 15] on icon "plus" at bounding box center [220, 12] width 7 height 7
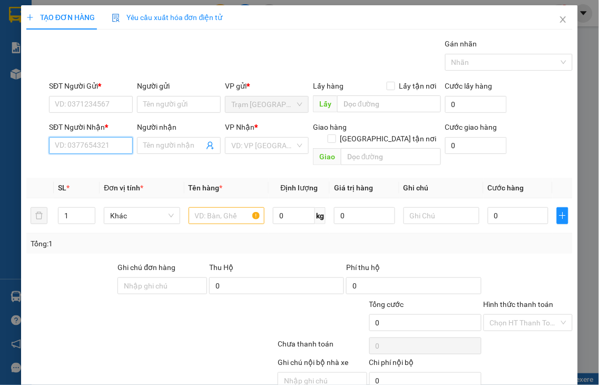
click at [109, 142] on input "SĐT Người Nhận *" at bounding box center [91, 145] width 84 height 17
click at [110, 142] on input "7739" at bounding box center [91, 145] width 84 height 17
click at [109, 148] on input "7739" at bounding box center [91, 145] width 84 height 17
click at [103, 164] on div "0976727739 - [PERSON_NAME]" at bounding box center [107, 167] width 104 height 12
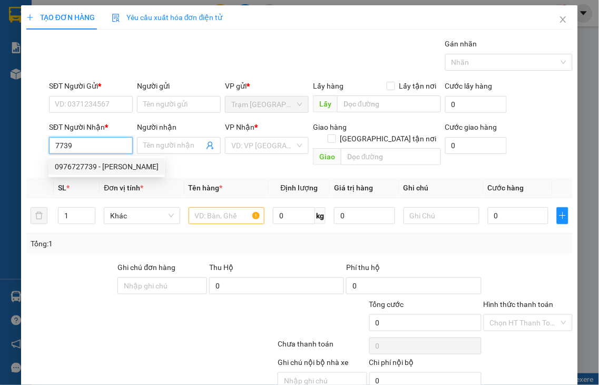
type input "0976727739"
type input "NGỌC"
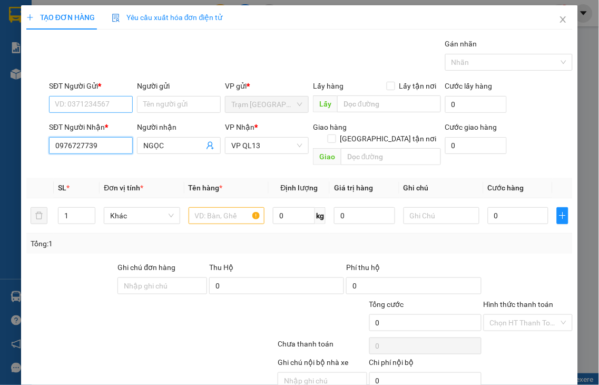
type input "0976727739"
click at [85, 106] on input "SĐT Người Gửi *" at bounding box center [91, 104] width 84 height 17
type input "60.000"
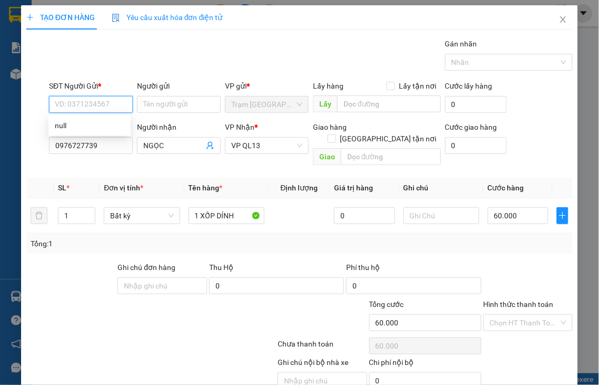
click at [85, 106] on input "SĐT Người Gửi *" at bounding box center [91, 104] width 84 height 17
click at [83, 106] on input "3057" at bounding box center [91, 104] width 84 height 17
click at [106, 124] on div "0986613057 - THƯƠNG" at bounding box center [95, 126] width 81 height 12
type input "0986613057"
type input "THƯƠNG"
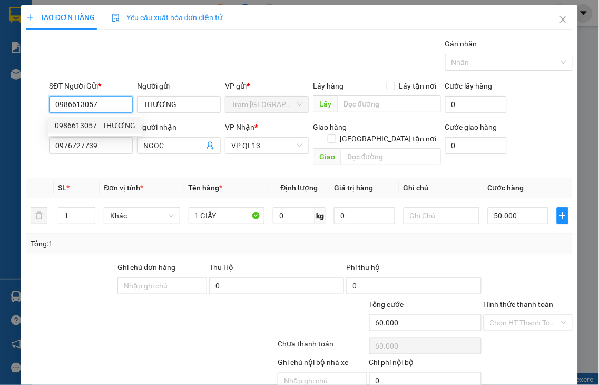
type input "50.000"
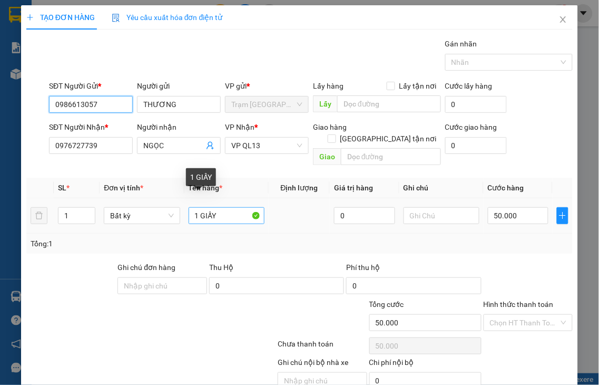
type input "0986613057"
drag, startPoint x: 199, startPoint y: 202, endPoint x: 267, endPoint y: 201, distance: 67.5
click at [267, 201] on tr "1 Bất kỳ 1 GIẤY 0 50.000" at bounding box center [299, 215] width 547 height 35
type input "1 XỐP"
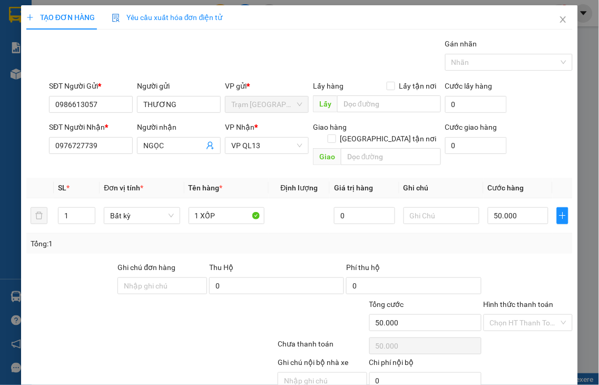
click at [519, 300] on label "Hình thức thanh toán" at bounding box center [519, 304] width 70 height 8
click at [519, 315] on input "Hình thức thanh toán" at bounding box center [525, 323] width 70 height 16
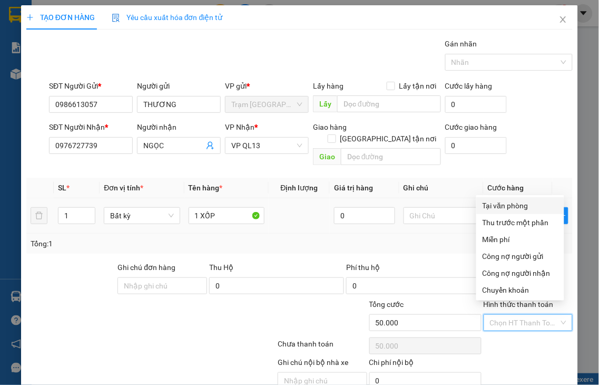
drag, startPoint x: 507, startPoint y: 203, endPoint x: 498, endPoint y: 187, distance: 18.6
click at [507, 205] on div "Tại văn phòng" at bounding box center [520, 206] width 75 height 12
type input "0"
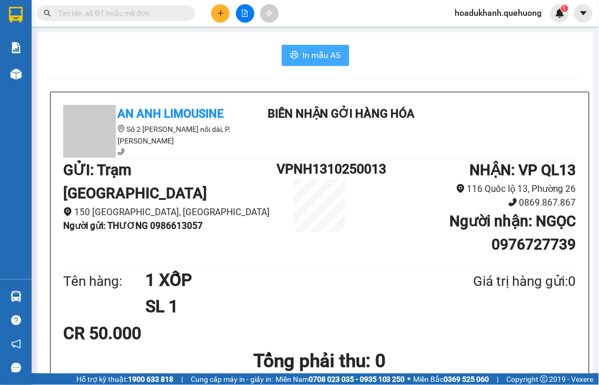
click at [308, 56] on span "In mẫu A5" at bounding box center [322, 54] width 38 height 13
click at [220, 12] on icon "plus" at bounding box center [220, 12] width 7 height 7
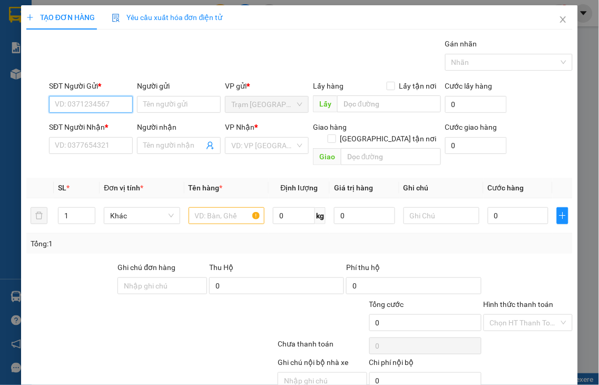
click at [63, 103] on input "SĐT Người Gửi *" at bounding box center [91, 104] width 84 height 17
type input "0382747939"
click at [103, 129] on div "0382747939 - LỘC" at bounding box center [90, 126] width 70 height 12
type input "LỘC"
type input "0774981869"
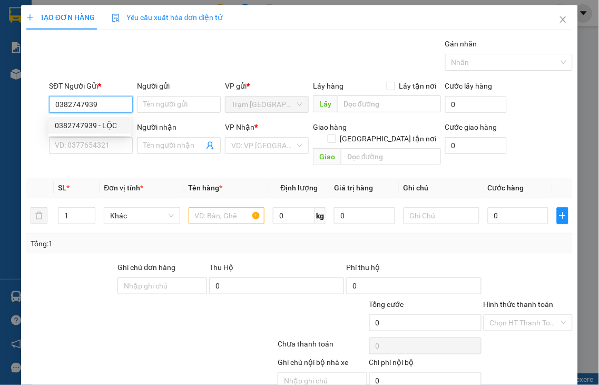
type input "ĐỨC QUÝ"
type input "40.000"
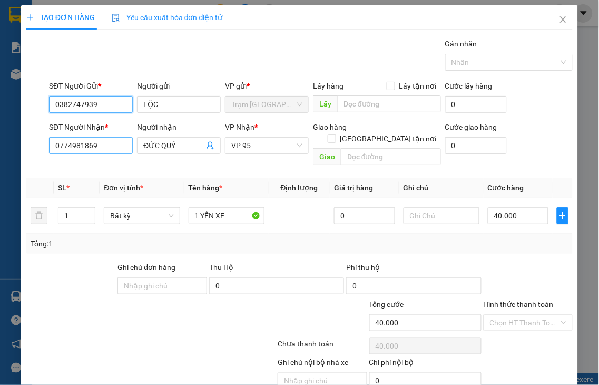
type input "0382747939"
drag, startPoint x: 83, startPoint y: 142, endPoint x: 0, endPoint y: 145, distance: 83.3
click at [0, 145] on div "TẠO ĐƠN HÀNG Yêu cầu xuất hóa đơn điện tử Transit Pickup Surcharge Ids Transit …" at bounding box center [299, 192] width 599 height 385
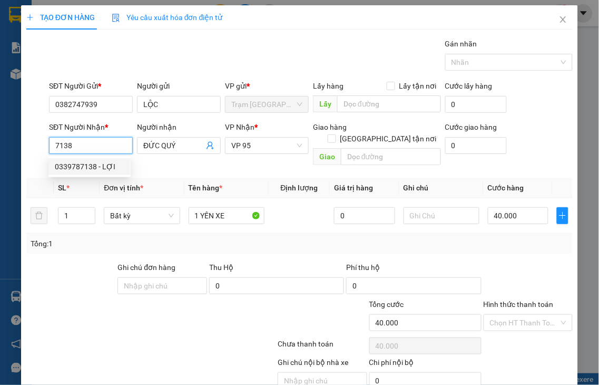
click at [99, 165] on div "0339787138 - LỢI" at bounding box center [90, 167] width 70 height 12
type input "0339787138"
type input "LỢI"
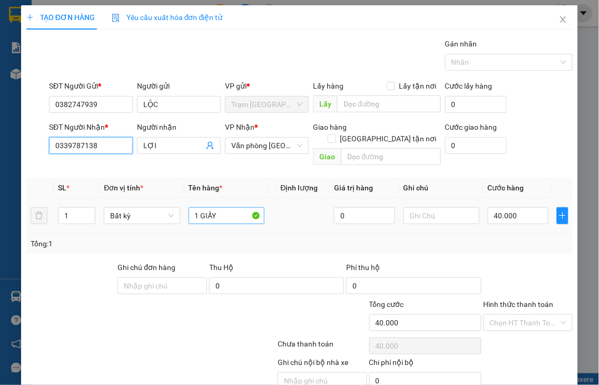
type input "0339787138"
drag, startPoint x: 198, startPoint y: 202, endPoint x: 257, endPoint y: 197, distance: 59.8
click at [257, 207] on input "1 GIẤY" at bounding box center [227, 215] width 76 height 17
type input "1 XE ĐẠP ĐIỆN"
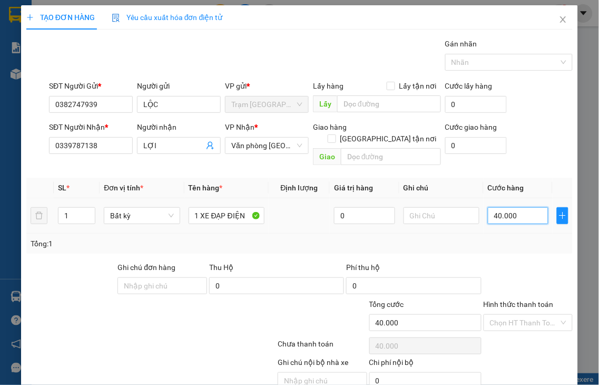
click at [513, 207] on input "40.000" at bounding box center [518, 215] width 61 height 17
type input "1"
type input "15"
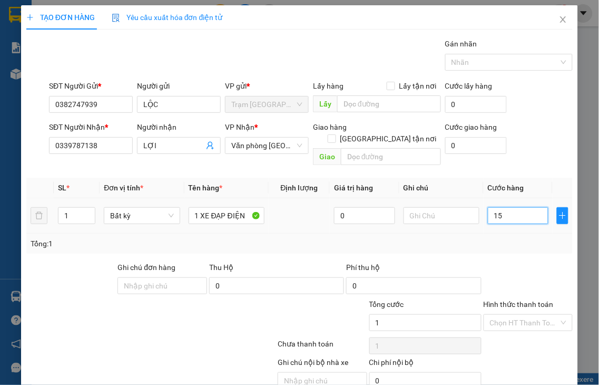
type input "15"
type input "150"
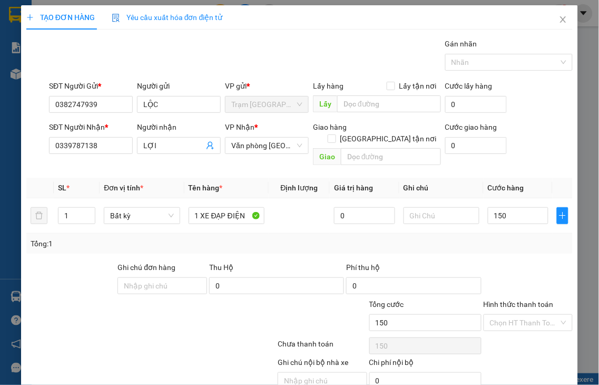
click at [529, 300] on label "Hình thức thanh toán" at bounding box center [519, 304] width 70 height 8
click at [529, 315] on input "Hình thức thanh toán" at bounding box center [525, 323] width 70 height 16
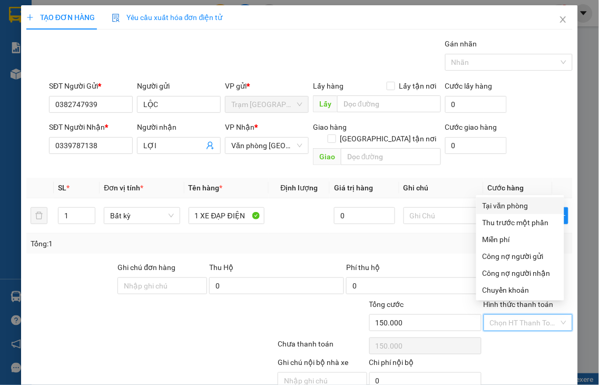
drag, startPoint x: 495, startPoint y: 208, endPoint x: 504, endPoint y: 159, distance: 49.8
click at [495, 207] on div "Tại văn phòng" at bounding box center [520, 206] width 75 height 12
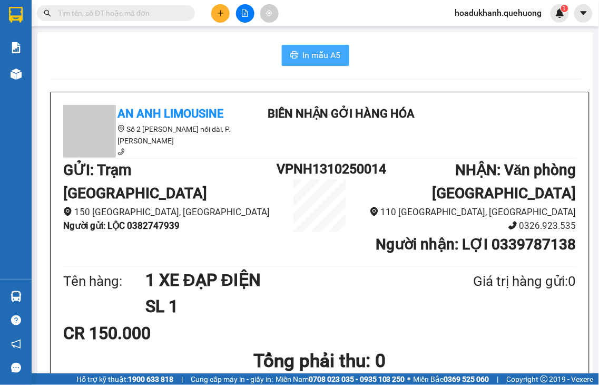
click at [329, 55] on span "In mẫu A5" at bounding box center [322, 54] width 38 height 13
click at [223, 9] on icon "plus" at bounding box center [220, 12] width 7 height 7
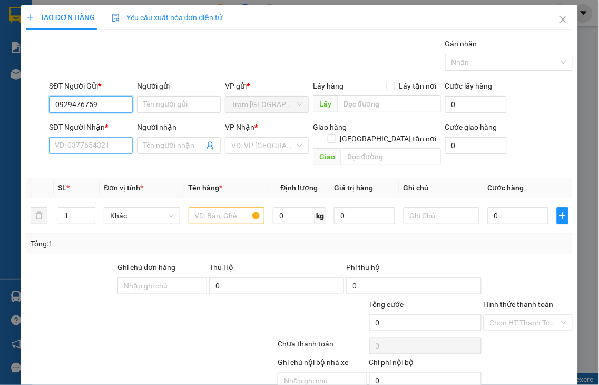
type input "0929476759"
click at [65, 149] on input "SĐT Người Nhận *" at bounding box center [91, 145] width 84 height 17
type input "0931700051"
click at [267, 147] on input "search" at bounding box center [263, 146] width 64 height 16
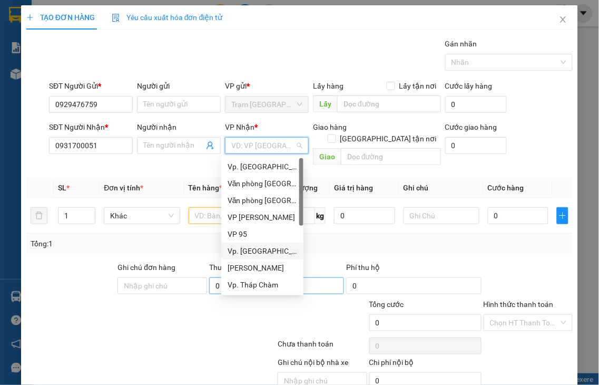
type input "Q"
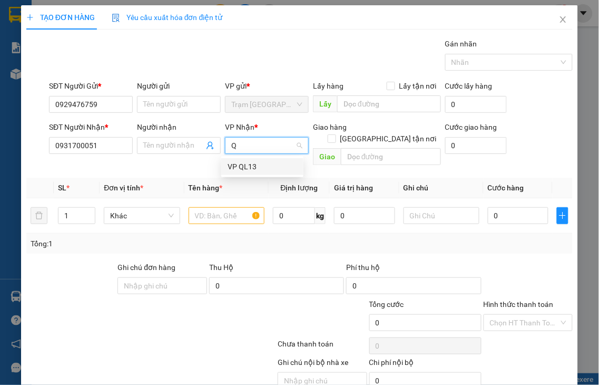
click at [232, 163] on div "VP QL13" at bounding box center [263, 167] width 70 height 12
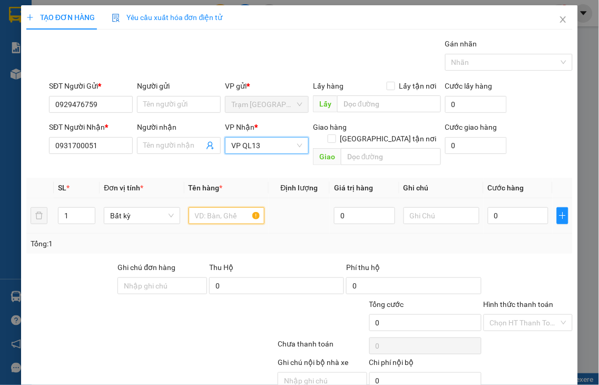
click at [199, 207] on input "text" at bounding box center [227, 215] width 76 height 17
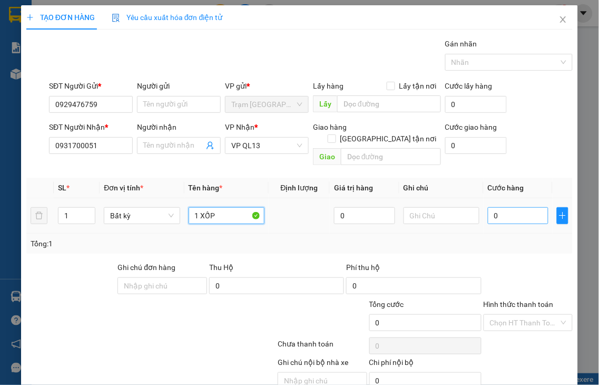
type input "1 XỐP"
click at [507, 208] on input "0" at bounding box center [518, 215] width 61 height 17
type input "3"
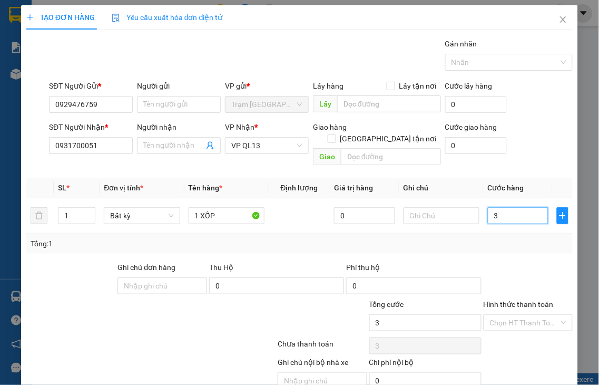
type input "30"
click at [519, 300] on label "Hình thức thanh toán" at bounding box center [519, 304] width 70 height 8
click at [519, 315] on input "Hình thức thanh toán" at bounding box center [525, 323] width 70 height 16
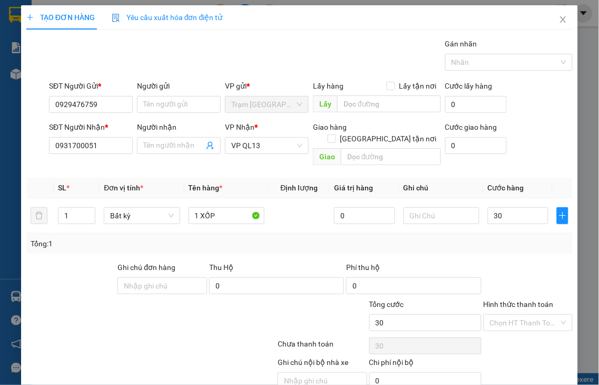
type input "30.000"
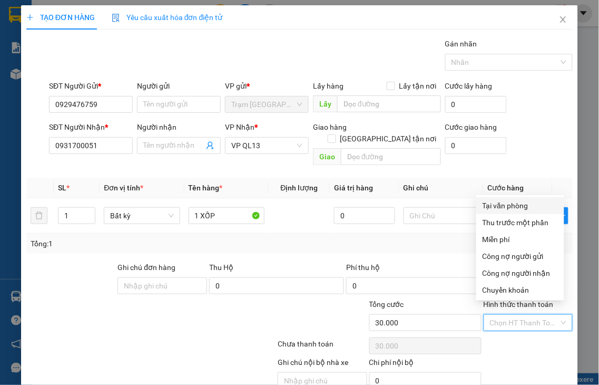
click at [501, 206] on div "Tại văn phòng" at bounding box center [520, 206] width 75 height 12
type input "0"
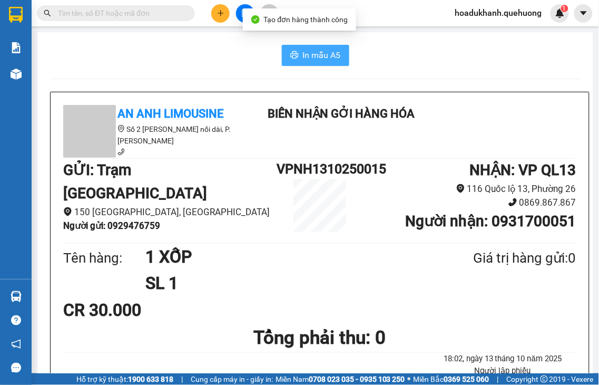
click at [328, 55] on span "In mẫu A5" at bounding box center [322, 54] width 38 height 13
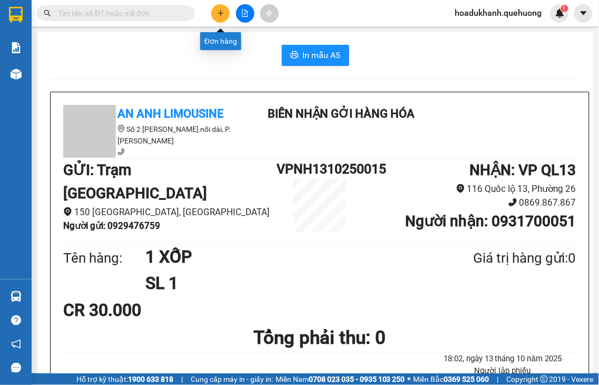
click at [220, 14] on icon "plus" at bounding box center [220, 13] width 1 height 6
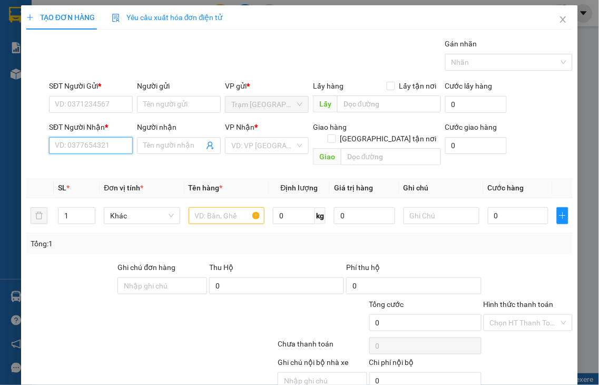
click at [101, 143] on input "SĐT Người Nhận *" at bounding box center [91, 145] width 84 height 17
click at [100, 143] on input "9718" at bounding box center [91, 145] width 84 height 17
click at [101, 164] on div "0932049718 - [PERSON_NAME]" at bounding box center [107, 167] width 104 height 12
type input "0932049718"
type input "[PERSON_NAME]"
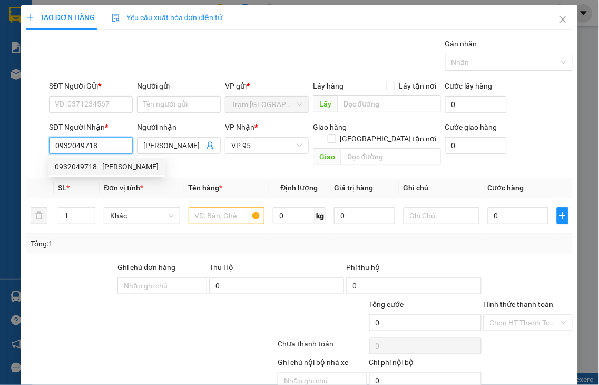
type input "50.000"
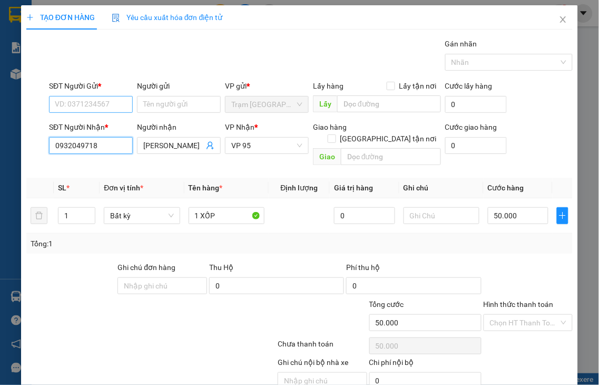
type input "0932049718"
click at [99, 104] on input "SĐT Người Gửi *" at bounding box center [91, 104] width 84 height 17
click at [99, 123] on div "0377076625 - DÌ GÁI" at bounding box center [90, 126] width 70 height 12
type input "0377076625"
type input "DÌ GÁI"
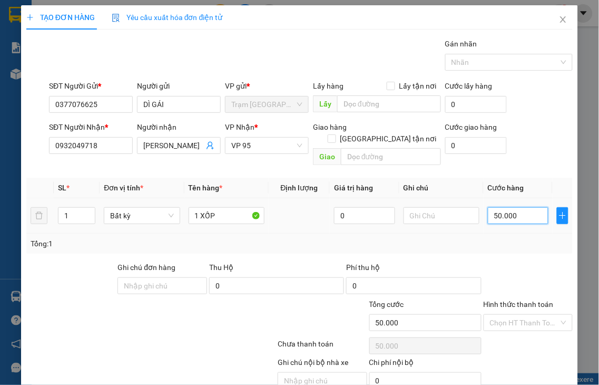
click at [508, 207] on input "50.000" at bounding box center [518, 215] width 61 height 17
type input "7"
type input "70"
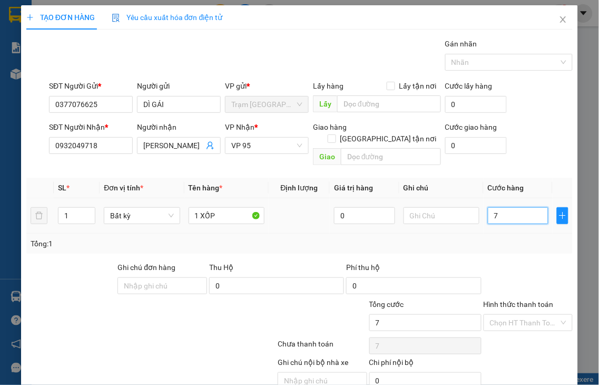
type input "70"
click at [515, 300] on label "Hình thức thanh toán" at bounding box center [519, 304] width 70 height 8
click at [515, 315] on input "Hình thức thanh toán" at bounding box center [525, 323] width 70 height 16
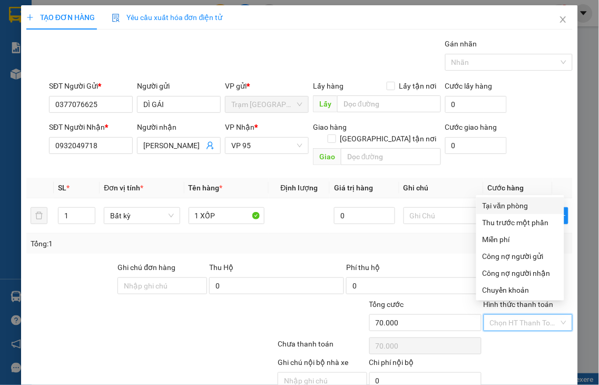
click at [507, 206] on div "Tại văn phòng" at bounding box center [520, 206] width 75 height 12
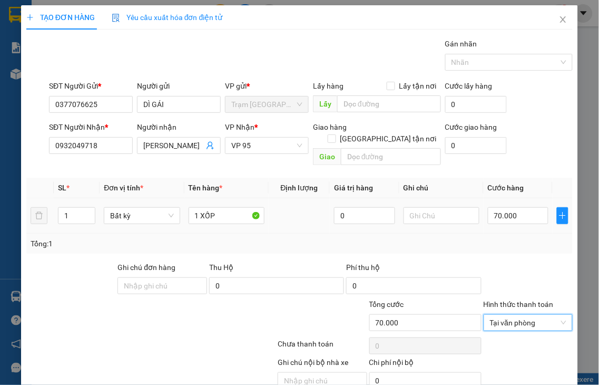
drag, startPoint x: 530, startPoint y: 355, endPoint x: 495, endPoint y: 179, distance: 179.3
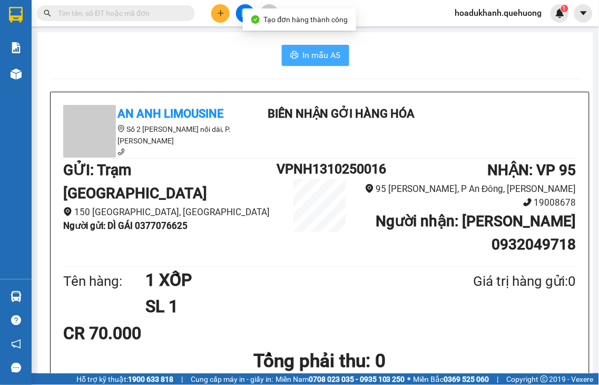
click at [325, 60] on span "In mẫu A5" at bounding box center [322, 54] width 38 height 13
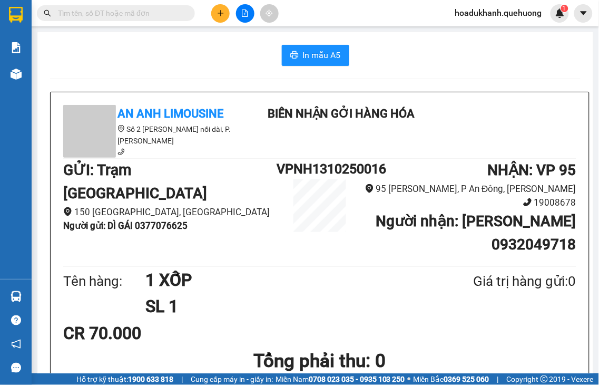
click at [225, 12] on button at bounding box center [220, 13] width 18 height 18
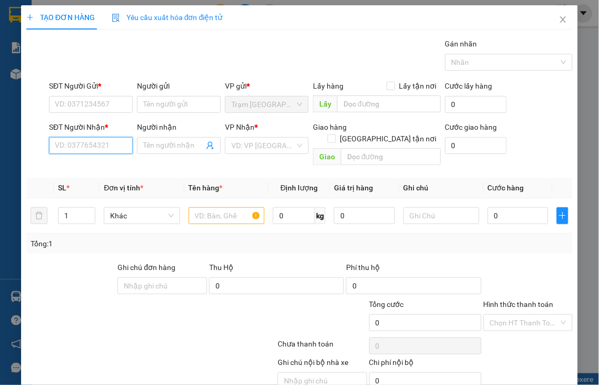
click at [101, 142] on input "SĐT Người Nhận *" at bounding box center [91, 145] width 84 height 17
click at [101, 142] on input "4616" at bounding box center [91, 145] width 84 height 17
click at [101, 143] on input "4616" at bounding box center [91, 145] width 84 height 17
click at [101, 144] on input "4616" at bounding box center [91, 145] width 84 height 17
click at [96, 169] on div "0775544616 - DƯƠNG HÓA" at bounding box center [101, 167] width 93 height 12
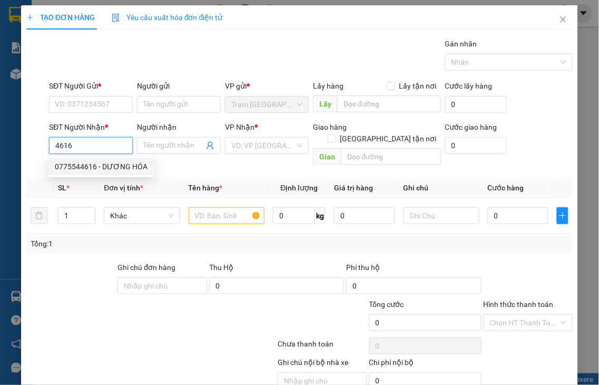
type input "0775544616"
type input "DƯƠNG HÓA"
type input "40.000"
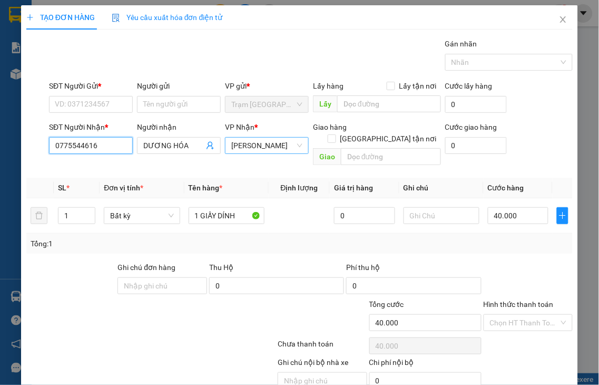
click at [236, 145] on span "[PERSON_NAME]" at bounding box center [266, 146] width 71 height 16
type input "0775544616"
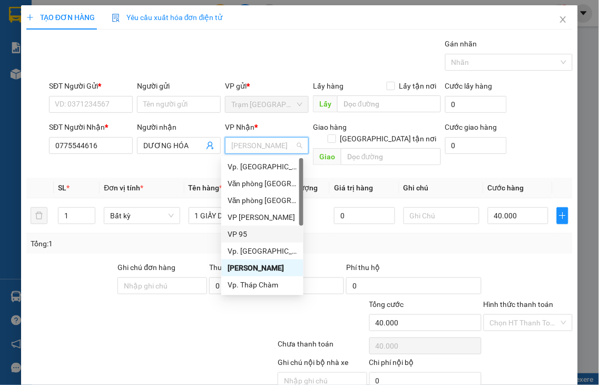
click at [246, 232] on div "VP 95" at bounding box center [263, 234] width 70 height 12
click at [92, 103] on input "SĐT Người Gửi *" at bounding box center [91, 104] width 84 height 17
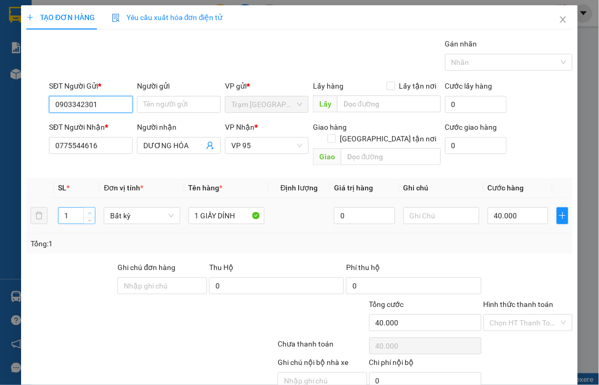
type input "0903342301"
click at [88, 211] on icon "up" at bounding box center [90, 213] width 4 height 4
type input "2"
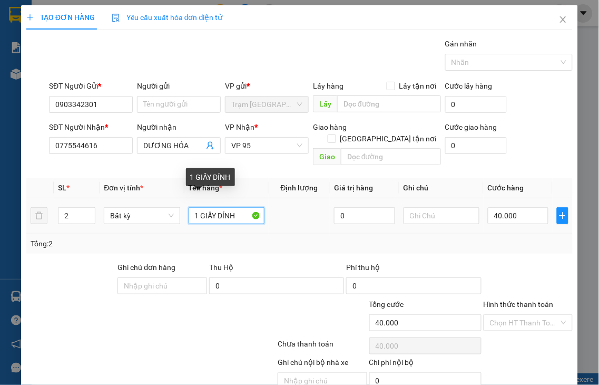
drag, startPoint x: 197, startPoint y: 205, endPoint x: 301, endPoint y: 200, distance: 104.4
click at [297, 203] on tr "2 Bất kỳ 1 GIẤY DÍNH 0 40.000" at bounding box center [299, 215] width 547 height 35
type input "1 G"
type input "0"
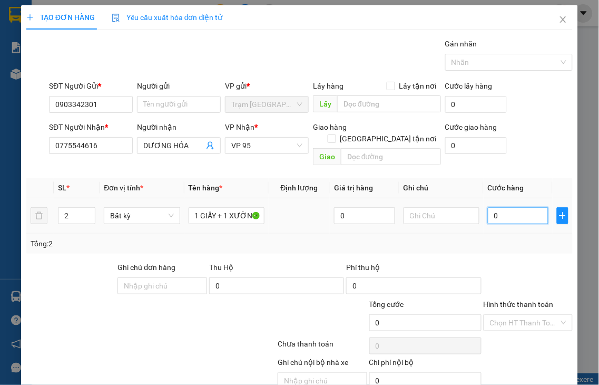
click at [508, 207] on input "0" at bounding box center [518, 215] width 61 height 17
click at [509, 300] on label "Hình thức thanh toán" at bounding box center [519, 304] width 70 height 8
click at [509, 315] on input "Hình thức thanh toán" at bounding box center [525, 323] width 70 height 16
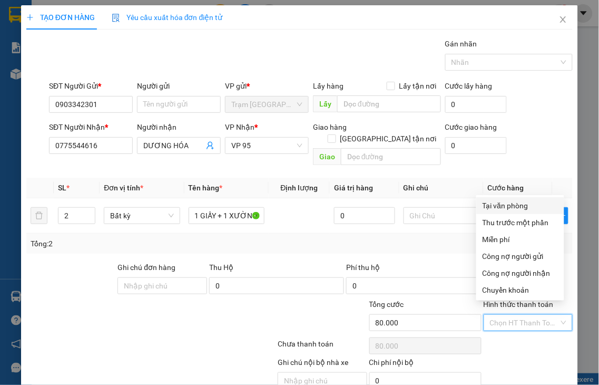
click at [505, 201] on div "Tại văn phòng" at bounding box center [520, 206] width 75 height 12
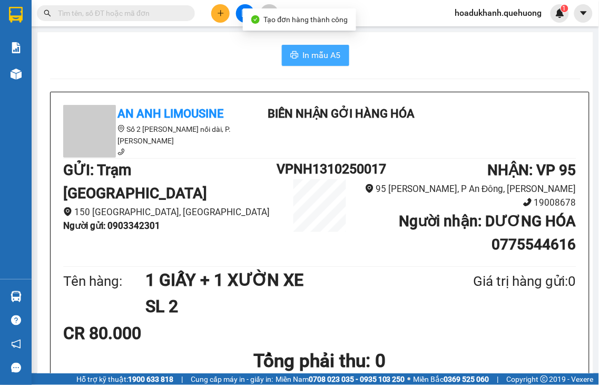
click at [314, 53] on span "In mẫu A5" at bounding box center [322, 54] width 38 height 13
click at [293, 58] on icon "printer" at bounding box center [294, 54] width 8 height 7
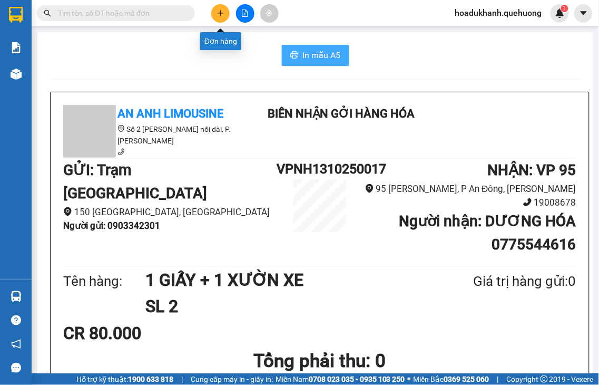
click at [223, 17] on button at bounding box center [220, 13] width 18 height 18
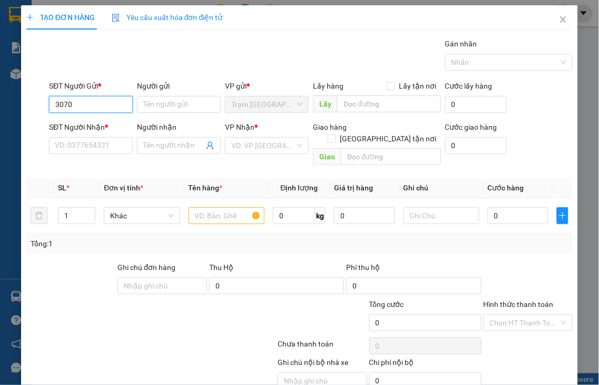
click at [3, 103] on div "TẠO ĐƠN HÀNG Yêu cầu xuất hóa đơn điện tử Transit Pickup Surcharge Ids Transit …" at bounding box center [299, 192] width 599 height 385
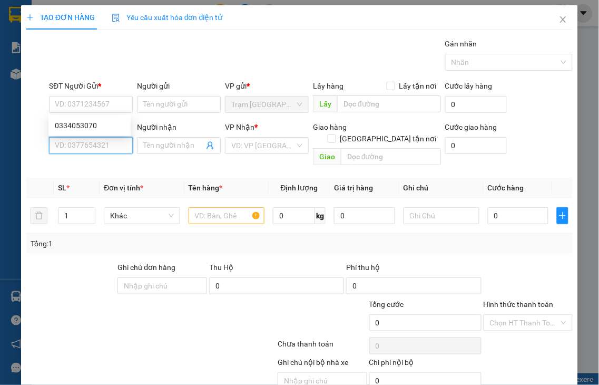
click at [102, 146] on input "SĐT Người Nhận *" at bounding box center [91, 145] width 84 height 17
click at [102, 146] on input "3070" at bounding box center [91, 145] width 84 height 17
click at [108, 162] on div "0849333070 - TÚ" at bounding box center [90, 167] width 70 height 12
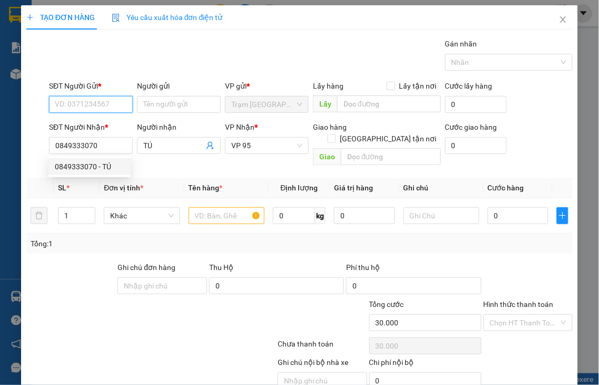
click at [96, 107] on input "SĐT Người Gửi *" at bounding box center [91, 104] width 84 height 17
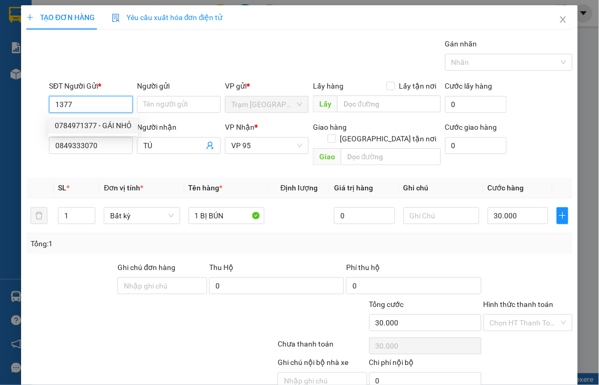
click at [112, 125] on div "0784971377 - GÁI NHỎ" at bounding box center [93, 126] width 77 height 12
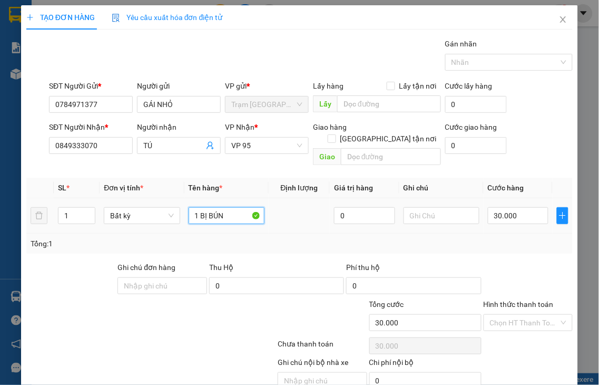
drag, startPoint x: 198, startPoint y: 202, endPoint x: 280, endPoint y: 202, distance: 81.7
click at [280, 202] on tr "1 Bất kỳ 1 BỊ BÚN 0 30.000" at bounding box center [299, 215] width 547 height 35
click at [517, 300] on label "Hình thức thanh toán" at bounding box center [519, 304] width 70 height 8
click at [517, 315] on input "Hình thức thanh toán" at bounding box center [525, 323] width 70 height 16
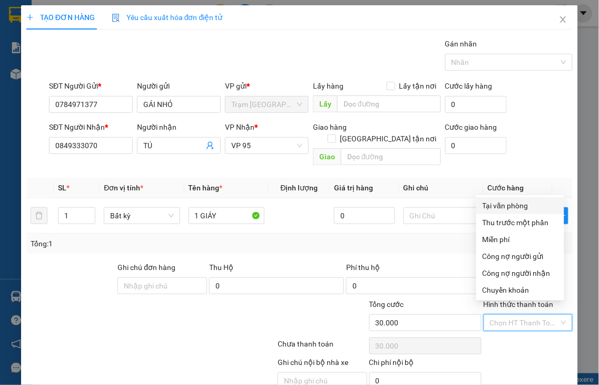
click at [510, 204] on div "Tại văn phòng" at bounding box center [520, 206] width 75 height 12
click at [510, 207] on input "30.000" at bounding box center [518, 215] width 61 height 17
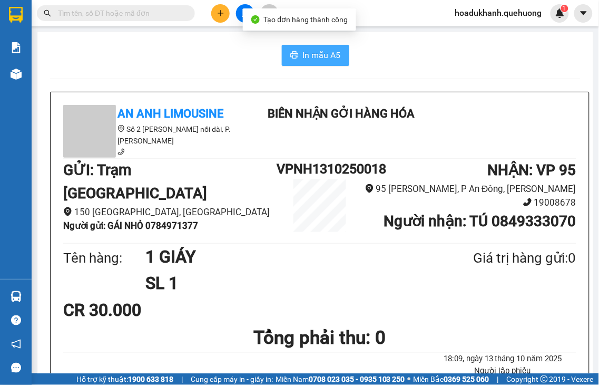
click at [303, 55] on span "In mẫu A5" at bounding box center [322, 54] width 38 height 13
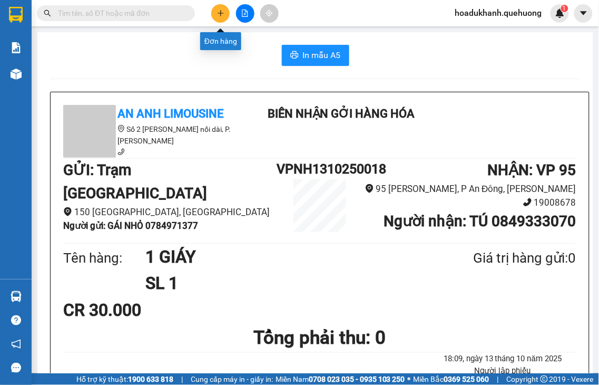
click at [220, 16] on icon "plus" at bounding box center [220, 12] width 7 height 7
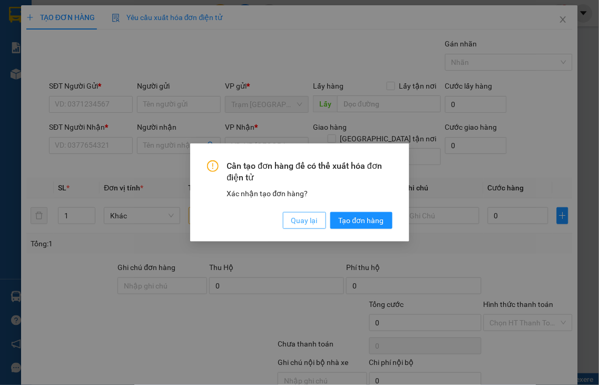
click at [307, 219] on span "Quay lại" at bounding box center [304, 221] width 26 height 12
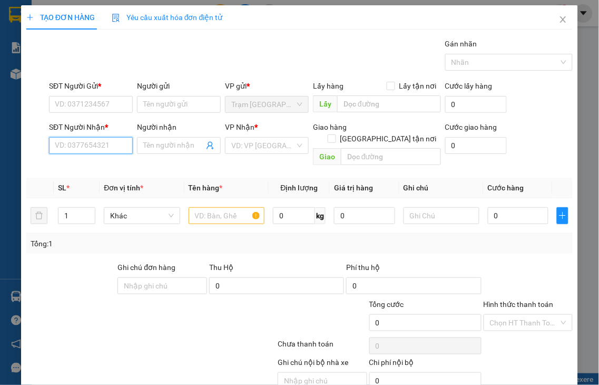
click at [119, 144] on input "SĐT Người Nhận *" at bounding box center [91, 145] width 84 height 17
click at [98, 148] on input "3485" at bounding box center [91, 145] width 84 height 17
click at [106, 166] on div "0337413485 - THOA" at bounding box center [90, 167] width 70 height 12
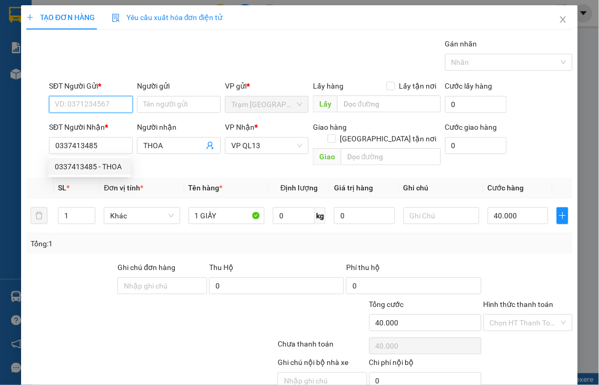
click at [86, 108] on input "SĐT Người Gửi *" at bounding box center [91, 104] width 84 height 17
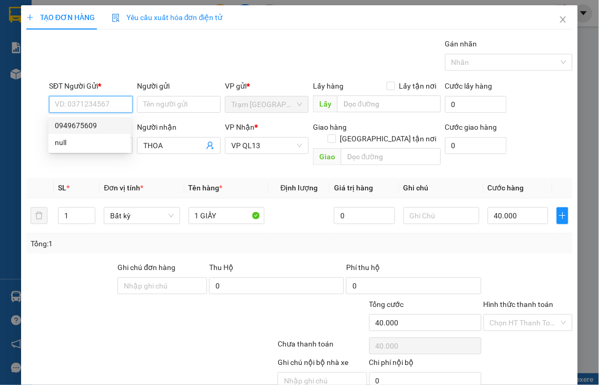
click at [83, 124] on div "0949675609" at bounding box center [90, 126] width 70 height 12
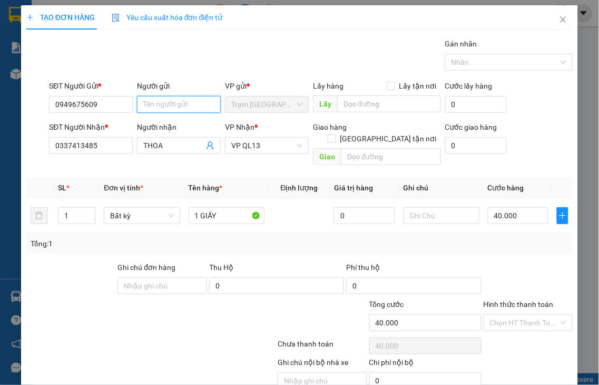
drag, startPoint x: 170, startPoint y: 107, endPoint x: 167, endPoint y: 102, distance: 5.4
click at [169, 104] on input "Người gửi" at bounding box center [179, 104] width 84 height 17
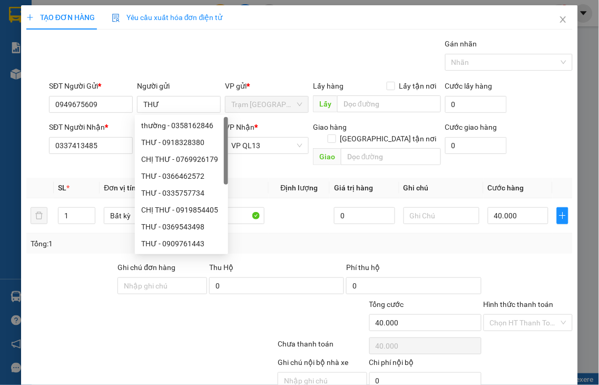
click at [514, 300] on label "Hình thức thanh toán" at bounding box center [519, 304] width 70 height 8
click at [514, 315] on input "Hình thức thanh toán" at bounding box center [525, 323] width 70 height 16
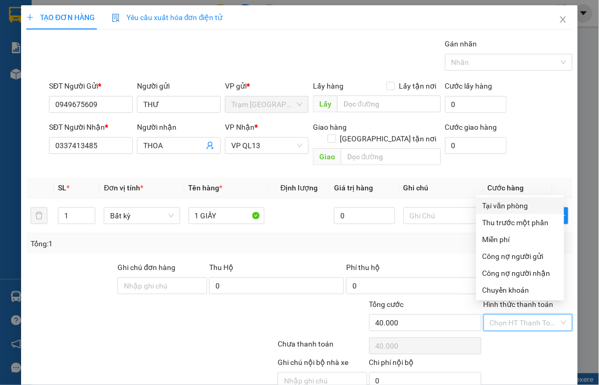
click at [523, 202] on div "Tại văn phòng" at bounding box center [520, 206] width 75 height 12
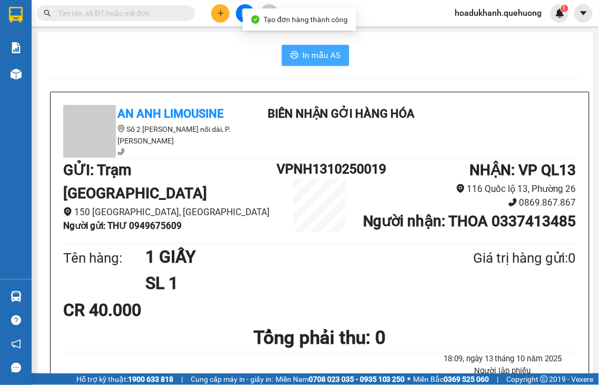
click at [309, 56] on span "In mẫu A5" at bounding box center [322, 54] width 38 height 13
click at [215, 16] on button at bounding box center [220, 13] width 18 height 18
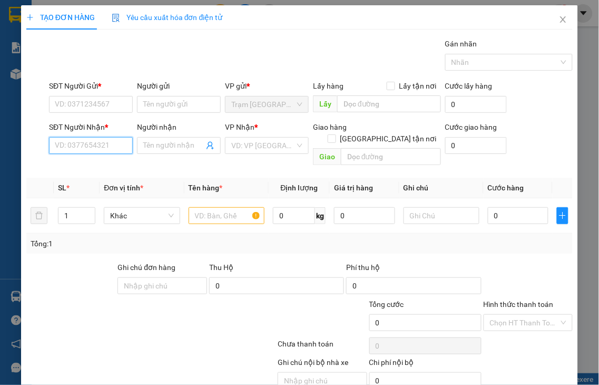
click at [80, 149] on input "SĐT Người Nhận *" at bounding box center [91, 145] width 84 height 17
click at [92, 150] on input "7952" at bounding box center [91, 145] width 84 height 17
click at [96, 165] on div "0901877952 - [PERSON_NAME]" at bounding box center [107, 167] width 104 height 12
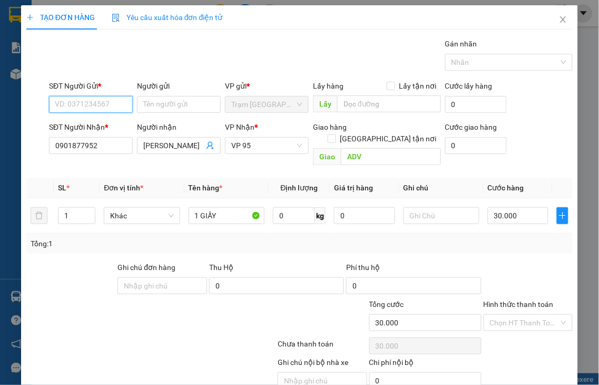
click at [77, 104] on input "SĐT Người Gửi *" at bounding box center [91, 104] width 84 height 17
click at [92, 128] on div "0784971377 - GÁI NHỎ" at bounding box center [93, 126] width 77 height 12
click at [509, 300] on label "Hình thức thanh toán" at bounding box center [519, 304] width 70 height 8
click at [509, 315] on input "Hình thức thanh toán" at bounding box center [525, 323] width 70 height 16
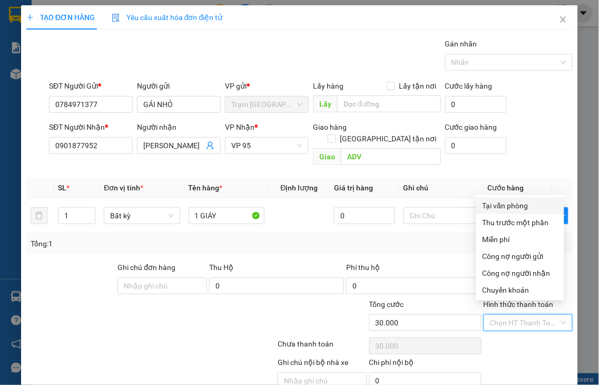
click at [499, 205] on div "Tại văn phòng" at bounding box center [520, 206] width 75 height 12
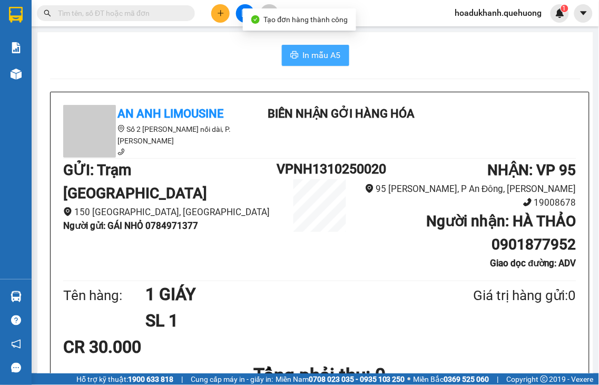
click at [324, 46] on button "In mẫu A5" at bounding box center [315, 55] width 67 height 21
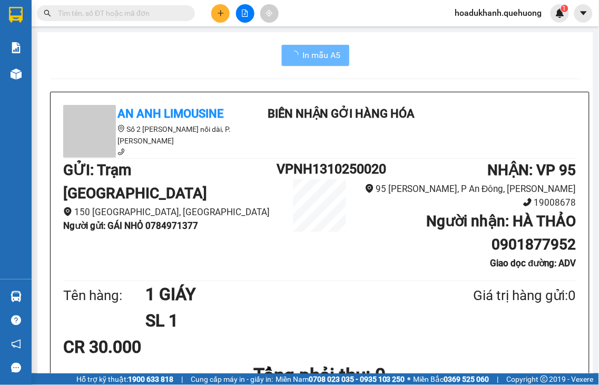
click at [220, 16] on icon "plus" at bounding box center [220, 12] width 7 height 7
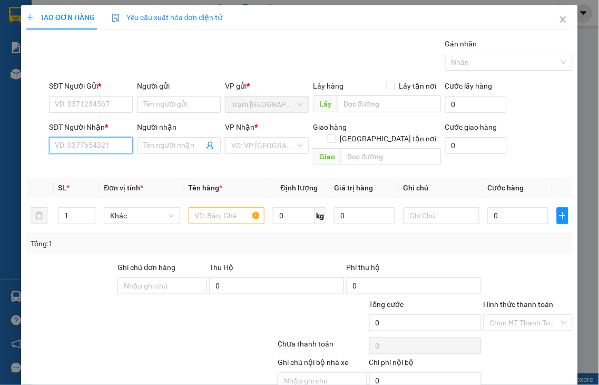
click at [87, 145] on input "SĐT Người Nhận *" at bounding box center [91, 145] width 84 height 17
click at [111, 170] on div "0369306307 - CÔNG" at bounding box center [90, 167] width 70 height 12
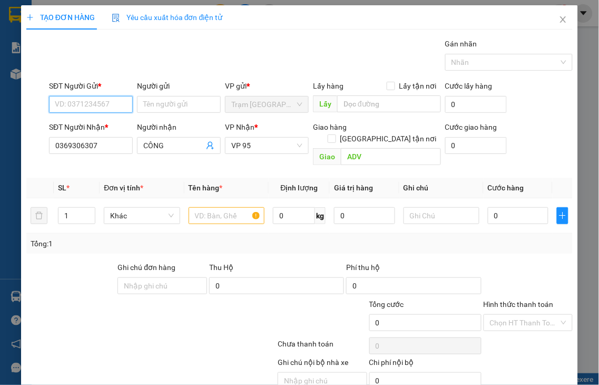
click at [87, 106] on input "SĐT Người Gửi *" at bounding box center [91, 104] width 84 height 17
click at [93, 106] on input "1377" at bounding box center [91, 104] width 84 height 17
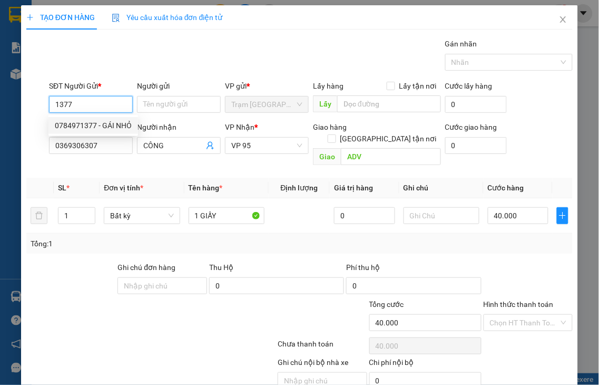
click at [103, 125] on div "0784971377 - GÁI NHỎ" at bounding box center [93, 126] width 77 height 12
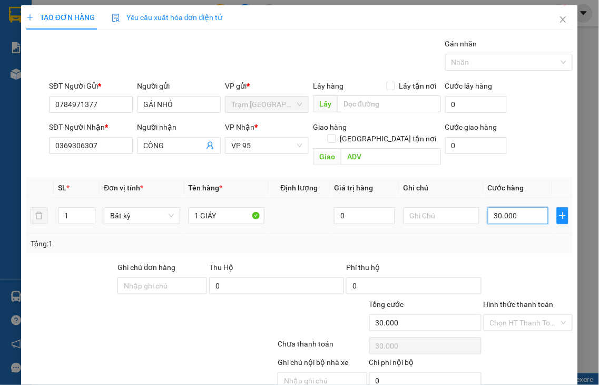
click at [515, 207] on input "30.000" at bounding box center [518, 215] width 61 height 17
click at [519, 300] on label "Hình thức thanh toán" at bounding box center [519, 304] width 70 height 8
click at [519, 315] on input "Hình thức thanh toán" at bounding box center [525, 323] width 70 height 16
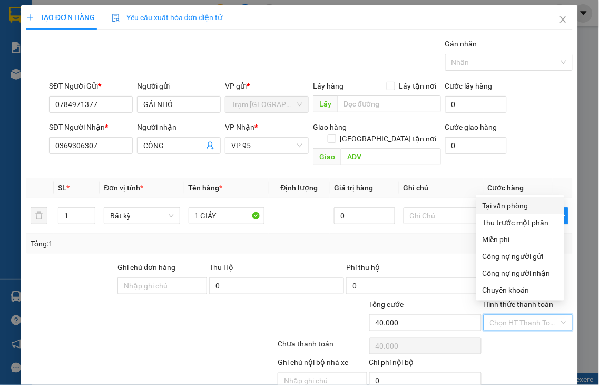
click at [504, 207] on div "Tại văn phòng" at bounding box center [520, 206] width 75 height 12
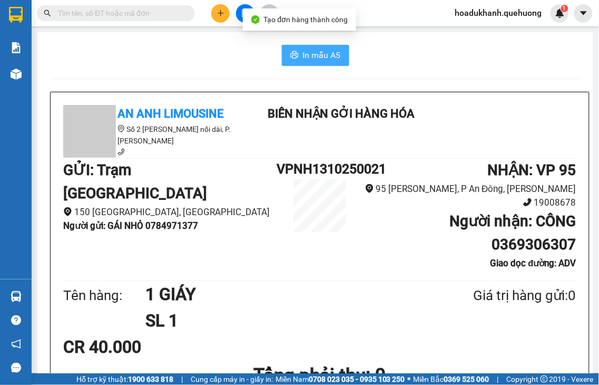
click at [320, 60] on span "In mẫu A5" at bounding box center [322, 54] width 38 height 13
click at [218, 13] on icon "plus" at bounding box center [221, 13] width 6 height 1
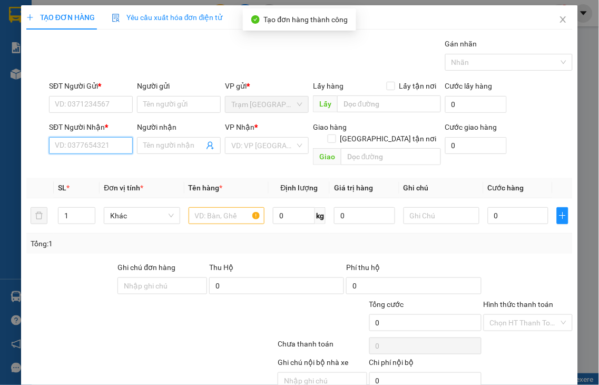
click at [81, 144] on input "SĐT Người Nhận *" at bounding box center [91, 145] width 84 height 17
click at [81, 144] on input "3209" at bounding box center [91, 145] width 84 height 17
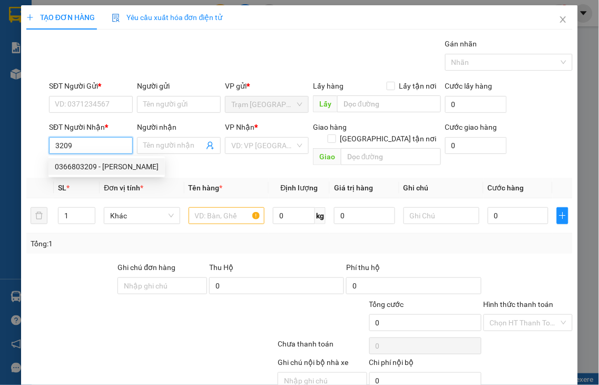
click at [94, 169] on div "0366803209 - [PERSON_NAME]" at bounding box center [107, 167] width 104 height 12
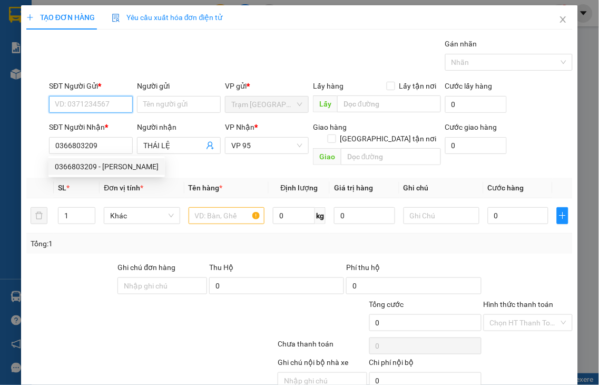
click at [79, 101] on input "SĐT Người Gửi *" at bounding box center [91, 104] width 84 height 17
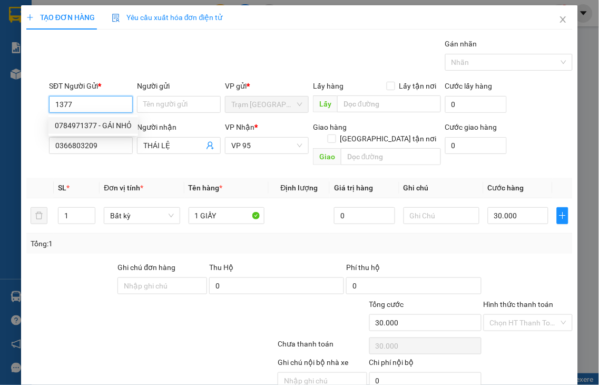
click at [112, 125] on div "0784971377 - GÁI NHỎ" at bounding box center [93, 126] width 77 height 12
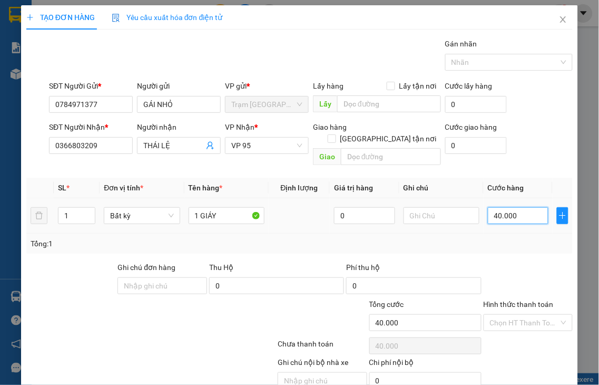
click at [513, 207] on input "40.000" at bounding box center [518, 215] width 61 height 17
drag, startPoint x: 517, startPoint y: 293, endPoint x: 504, endPoint y: 271, distance: 24.8
click at [517, 300] on label "Hình thức thanh toán" at bounding box center [519, 304] width 70 height 8
click at [517, 315] on input "Hình thức thanh toán" at bounding box center [525, 323] width 70 height 16
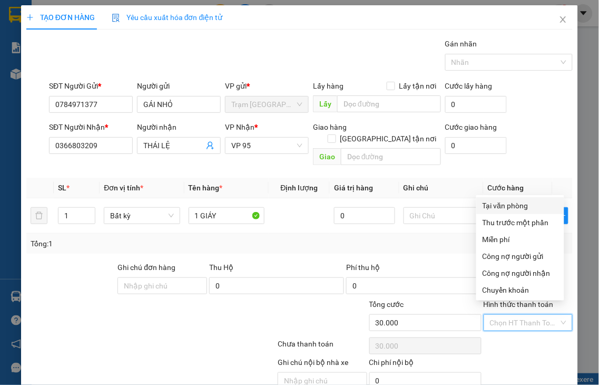
click at [494, 199] on div "Tại văn phòng" at bounding box center [520, 205] width 88 height 17
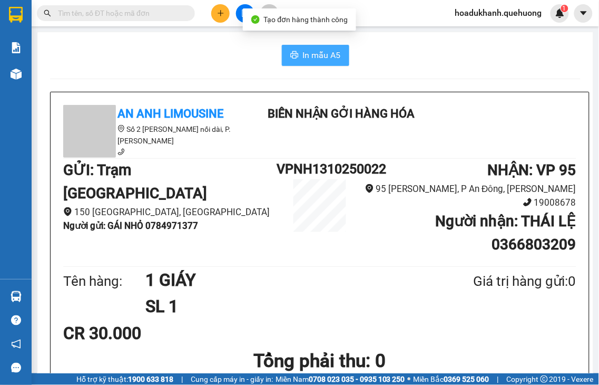
click at [303, 54] on span "In mẫu A5" at bounding box center [322, 54] width 38 height 13
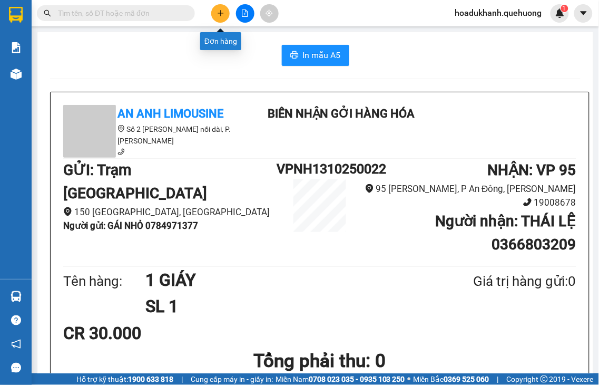
click at [219, 11] on icon "plus" at bounding box center [220, 12] width 7 height 7
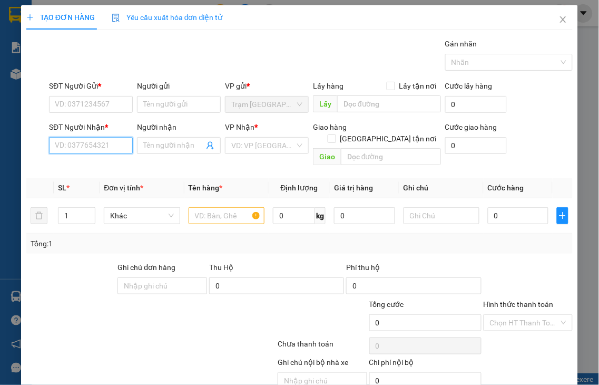
click at [87, 144] on input "SĐT Người Nhận *" at bounding box center [91, 145] width 84 height 17
click at [95, 145] on input "8532" at bounding box center [91, 145] width 84 height 17
click at [93, 162] on div "0797348532 - HOÀNG HỢP" at bounding box center [101, 167] width 92 height 12
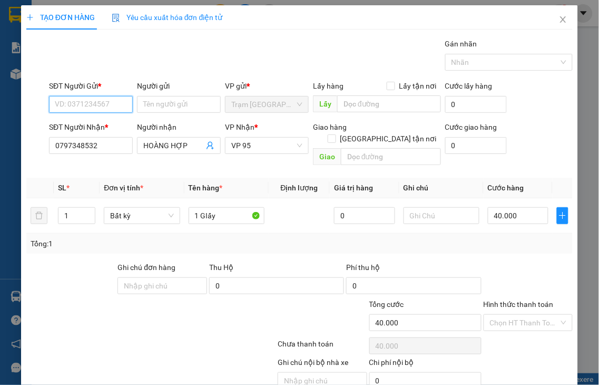
click at [79, 103] on input "SĐT Người Gửi *" at bounding box center [91, 104] width 84 height 17
click at [76, 125] on div "0919597705" at bounding box center [90, 126] width 70 height 12
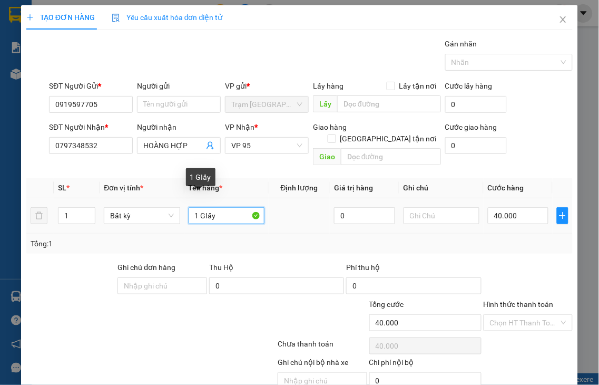
drag, startPoint x: 196, startPoint y: 199, endPoint x: 272, endPoint y: 195, distance: 76.5
click at [272, 198] on tr "1 Bất kỳ 1 GIấy 0 40.000" at bounding box center [299, 215] width 547 height 35
click at [504, 300] on label "Hình thức thanh toán" at bounding box center [519, 304] width 70 height 8
click at [504, 315] on input "Hình thức thanh toán" at bounding box center [525, 323] width 70 height 16
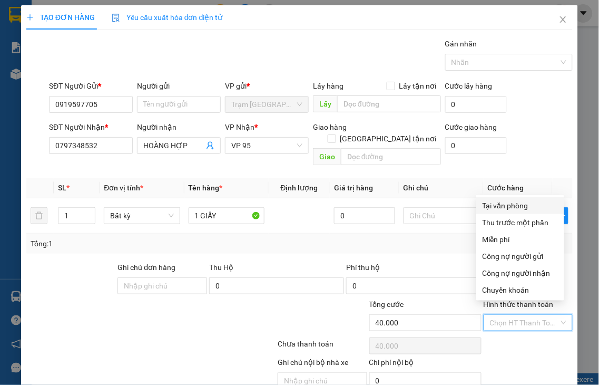
click at [502, 205] on div "Tại văn phòng" at bounding box center [520, 206] width 75 height 12
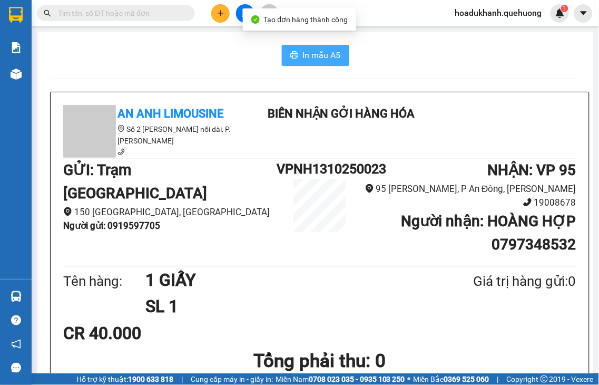
click at [313, 50] on span "In mẫu A5" at bounding box center [322, 54] width 38 height 13
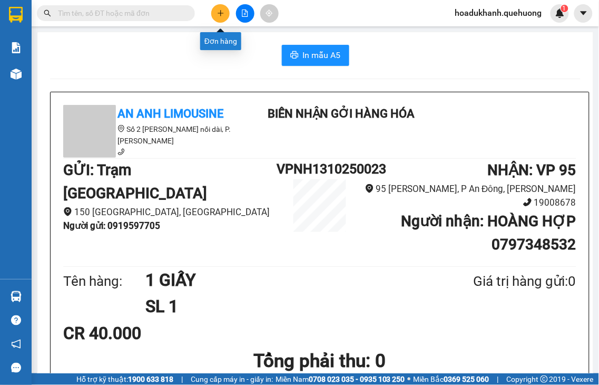
click at [217, 12] on icon "plus" at bounding box center [220, 12] width 7 height 7
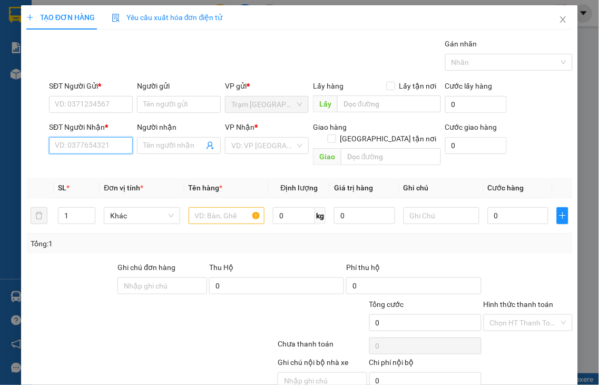
click at [97, 143] on input "SĐT Người Nhận *" at bounding box center [91, 145] width 84 height 17
click at [89, 143] on input "0925" at bounding box center [91, 145] width 84 height 17
click at [86, 147] on input "0925" at bounding box center [91, 145] width 84 height 17
click at [86, 167] on div "0925153891 - TÁNH" at bounding box center [90, 167] width 70 height 12
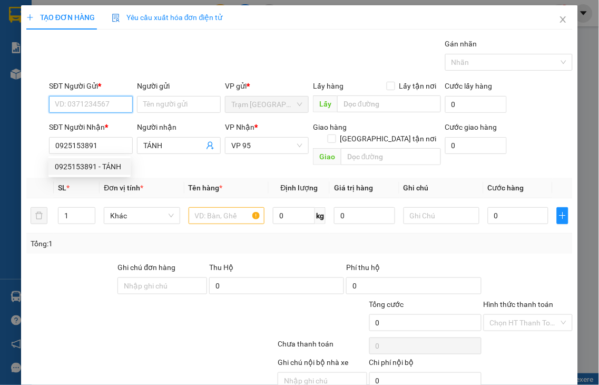
click at [80, 104] on input "SĐT Người Gửi *" at bounding box center [91, 104] width 84 height 17
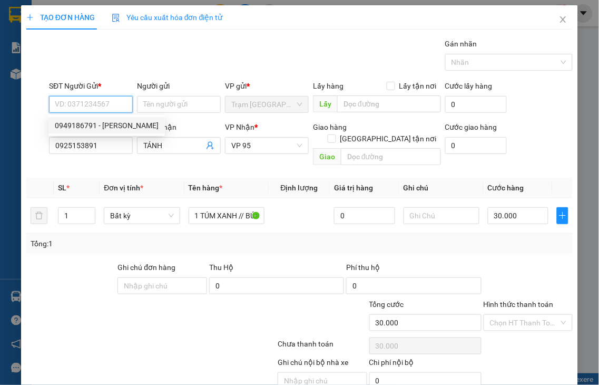
click at [82, 124] on div "0949186791 - [PERSON_NAME]" at bounding box center [107, 126] width 104 height 12
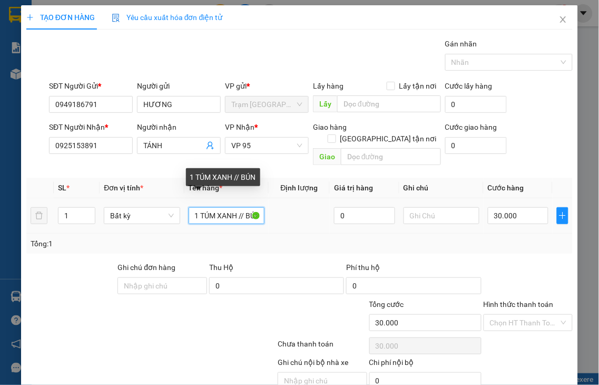
drag, startPoint x: 213, startPoint y: 203, endPoint x: 199, endPoint y: 204, distance: 14.3
click at [199, 207] on input "1 TÚM XANH // BÚN" at bounding box center [227, 215] width 76 height 17
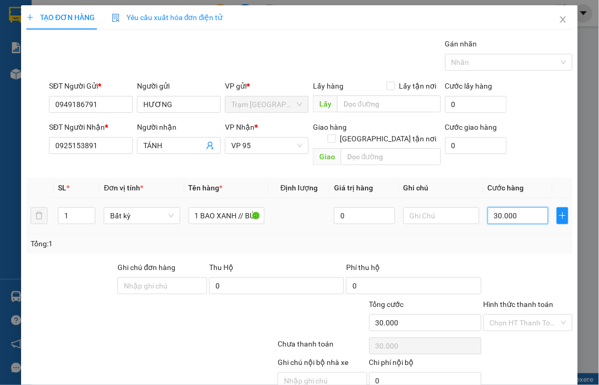
click at [515, 207] on input "30.000" at bounding box center [518, 215] width 61 height 17
click at [519, 300] on label "Hình thức thanh toán" at bounding box center [519, 304] width 70 height 8
click at [519, 315] on input "Hình thức thanh toán" at bounding box center [525, 323] width 70 height 16
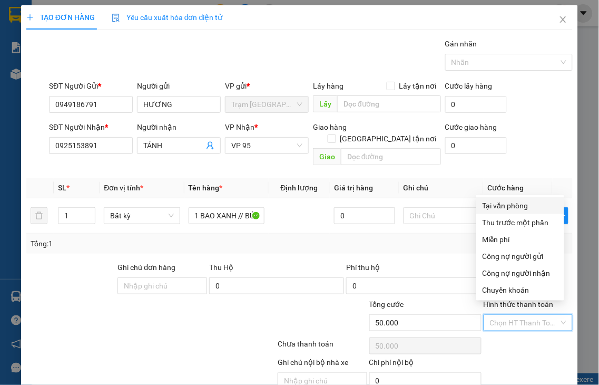
click at [506, 207] on div "Tại văn phòng" at bounding box center [520, 206] width 75 height 12
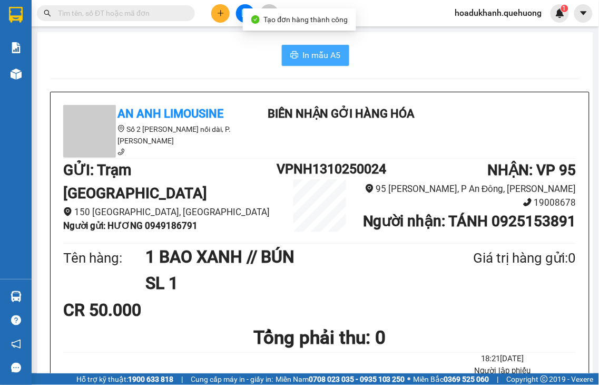
click at [316, 50] on span "In mẫu A5" at bounding box center [322, 54] width 38 height 13
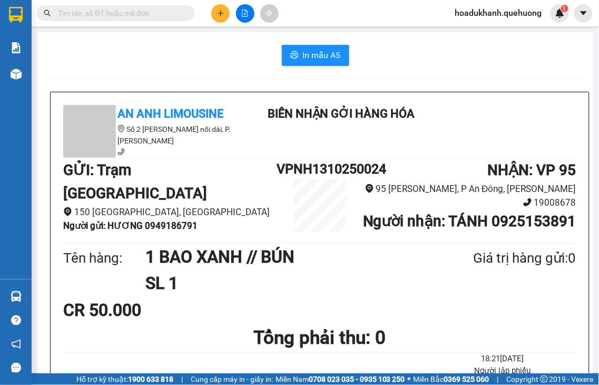
click at [218, 14] on icon "plus" at bounding box center [220, 12] width 7 height 7
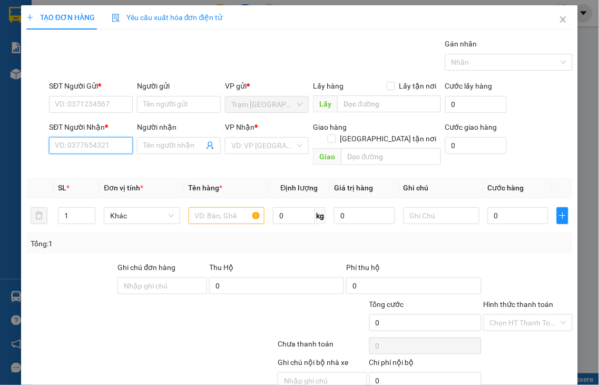
click at [104, 147] on input "SĐT Người Nhận *" at bounding box center [91, 145] width 84 height 17
click at [104, 147] on input "0721" at bounding box center [91, 145] width 84 height 17
click at [101, 164] on div "0903350721 - NHIỄU" at bounding box center [90, 167] width 70 height 12
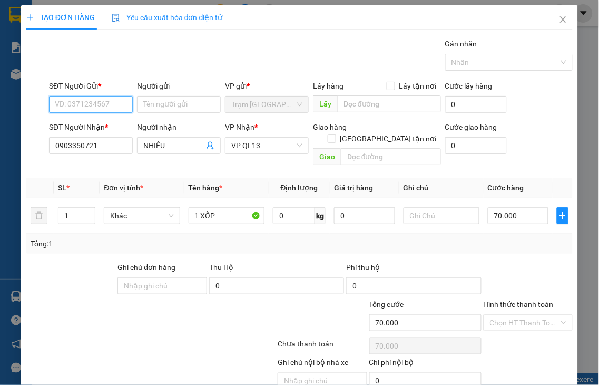
click at [91, 104] on input "SĐT Người Gửi *" at bounding box center [91, 104] width 84 height 17
click at [91, 125] on div "0865146251 - KIỀU" at bounding box center [90, 126] width 70 height 12
click at [520, 300] on label "Hình thức thanh toán" at bounding box center [519, 304] width 70 height 8
click at [520, 315] on input "Hình thức thanh toán" at bounding box center [525, 323] width 70 height 16
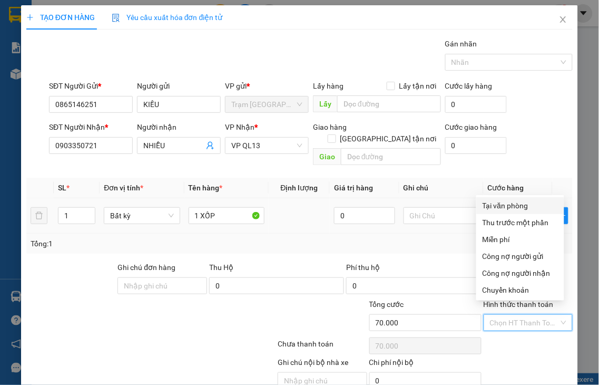
drag, startPoint x: 502, startPoint y: 211, endPoint x: 509, endPoint y: 197, distance: 16.3
click at [502, 211] on div "Tại văn phòng" at bounding box center [520, 205] width 88 height 17
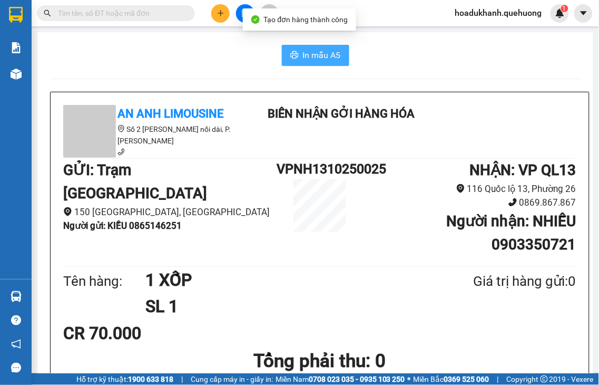
click at [303, 50] on span "In mẫu A5" at bounding box center [322, 54] width 38 height 13
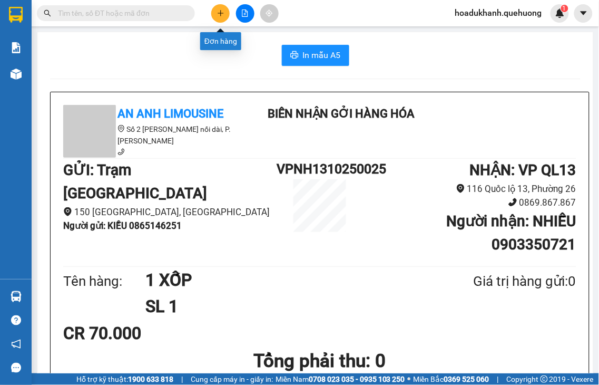
click at [222, 13] on icon "plus" at bounding box center [221, 13] width 6 height 1
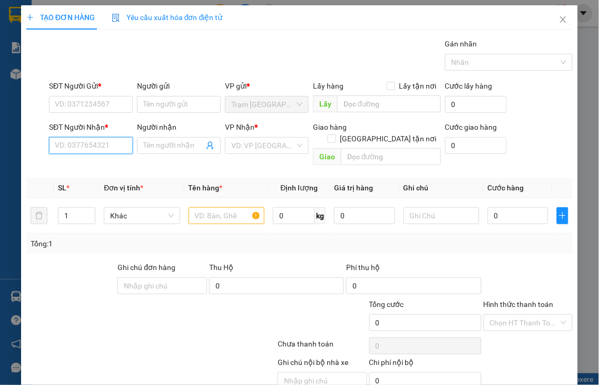
click at [85, 135] on div "SĐT Người Nhận * VD: 0377654321" at bounding box center [91, 139] width 84 height 37
click at [86, 143] on input "8865" at bounding box center [91, 145] width 84 height 17
click at [89, 167] on div "0988098865 - SỸ" at bounding box center [90, 167] width 70 height 12
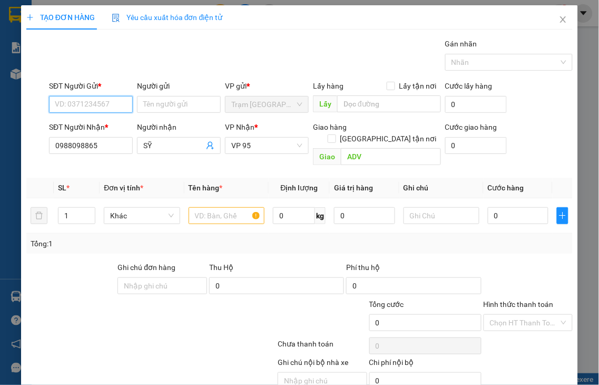
click at [71, 108] on input "SĐT Người Gửi *" at bounding box center [91, 104] width 84 height 17
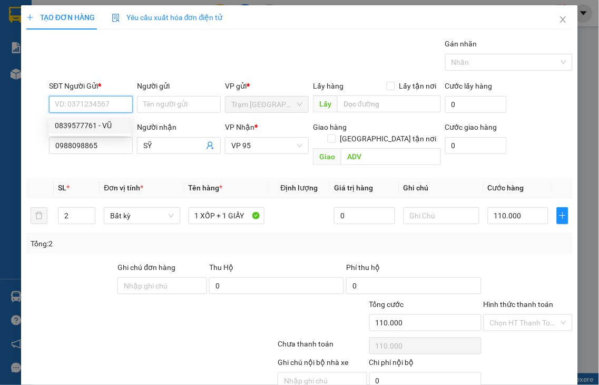
click at [73, 124] on div "0839577761 - VŨ" at bounding box center [90, 126] width 70 height 12
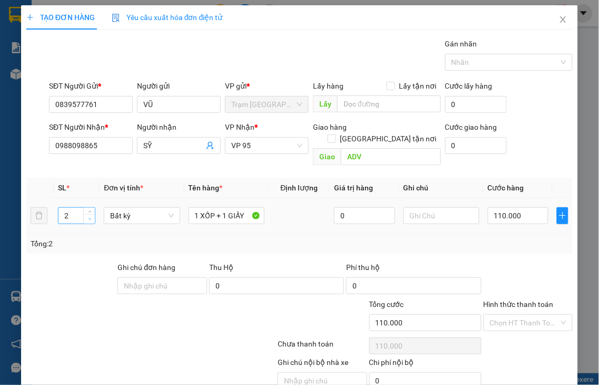
click at [88, 216] on span "down" at bounding box center [89, 219] width 6 height 6
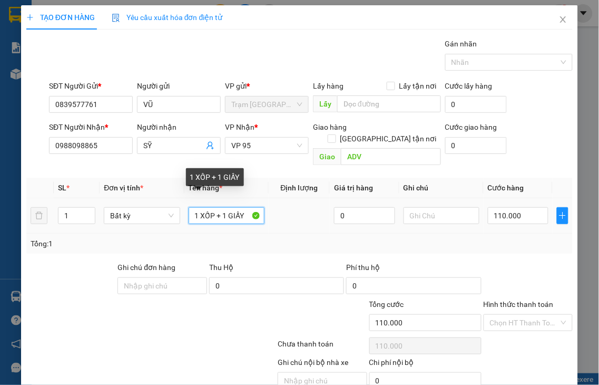
drag, startPoint x: 220, startPoint y: 202, endPoint x: 520, endPoint y: 213, distance: 300.1
click at [158, 209] on tr "1 Bất kỳ 1 XỐP + 1 GIẤY 0 110.000" at bounding box center [299, 215] width 547 height 35
click at [522, 212] on input "110.000" at bounding box center [518, 215] width 61 height 17
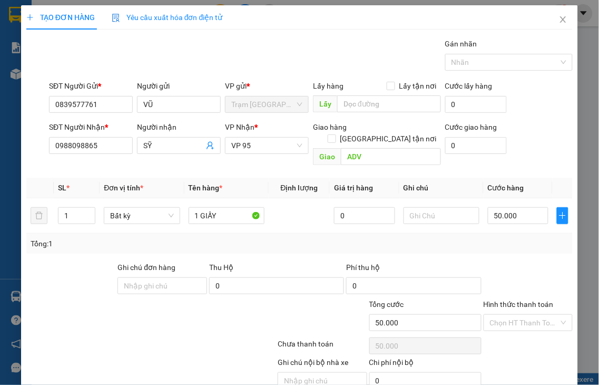
click at [523, 300] on label "Hình thức thanh toán" at bounding box center [519, 304] width 70 height 8
click at [523, 315] on input "Hình thức thanh toán" at bounding box center [525, 323] width 70 height 16
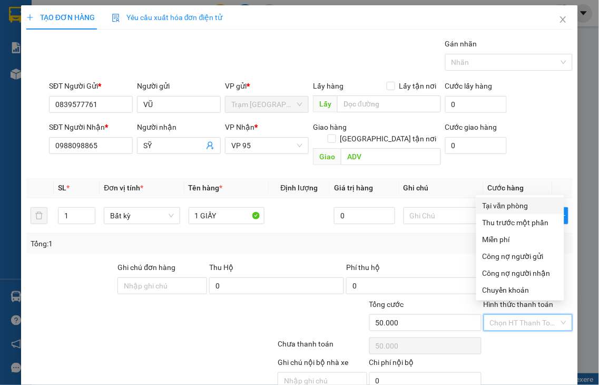
click at [501, 210] on div "Tại văn phòng" at bounding box center [520, 206] width 75 height 12
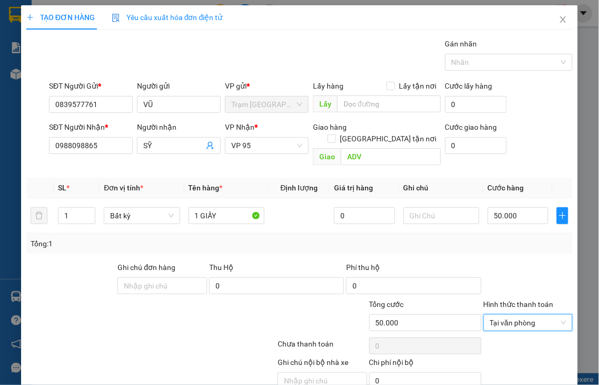
drag, startPoint x: 533, startPoint y: 353, endPoint x: 396, endPoint y: 200, distance: 205.3
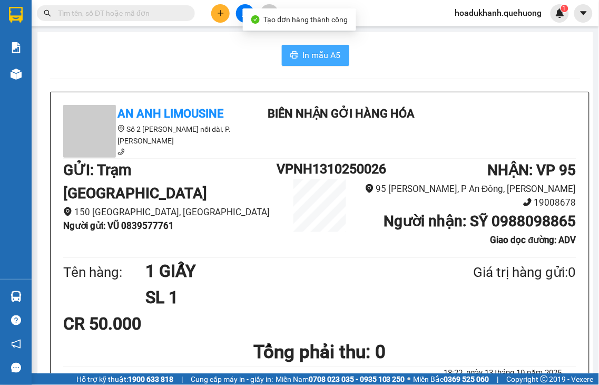
click at [329, 59] on span "In mẫu A5" at bounding box center [322, 54] width 38 height 13
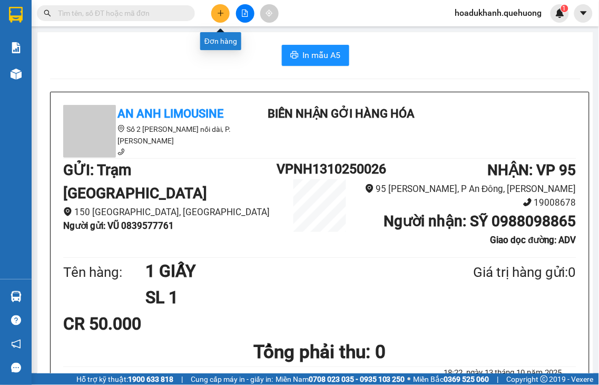
click at [221, 15] on icon "plus" at bounding box center [220, 12] width 7 height 7
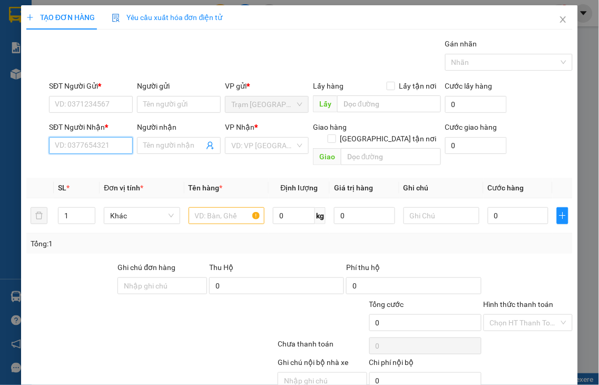
click at [71, 144] on input "SĐT Người Nhận *" at bounding box center [91, 145] width 84 height 17
click at [88, 145] on input "1838" at bounding box center [91, 145] width 84 height 17
click at [92, 162] on div "0985421838 - HẢI" at bounding box center [90, 167] width 70 height 12
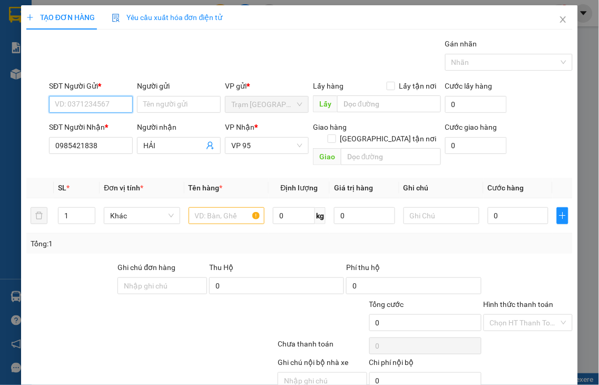
click at [88, 105] on input "SĐT Người Gửi *" at bounding box center [91, 104] width 84 height 17
click at [89, 102] on input "SĐT Người Gửi *" at bounding box center [91, 104] width 84 height 17
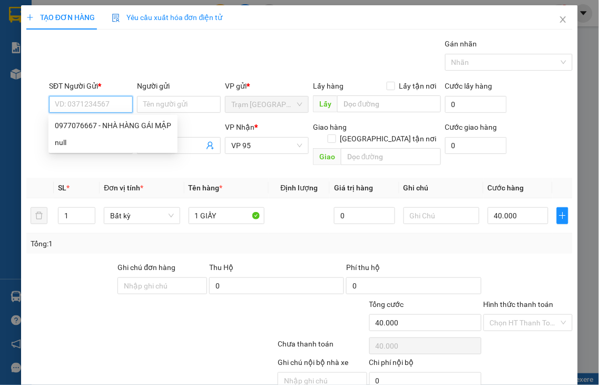
click at [89, 102] on input "SĐT Người Gửi *" at bounding box center [91, 104] width 84 height 17
drag, startPoint x: 87, startPoint y: 128, endPoint x: 143, endPoint y: 119, distance: 56.5
click at [89, 127] on div "0977076667 - NHÀ HÀNG GÁI MẬP" at bounding box center [113, 126] width 116 height 12
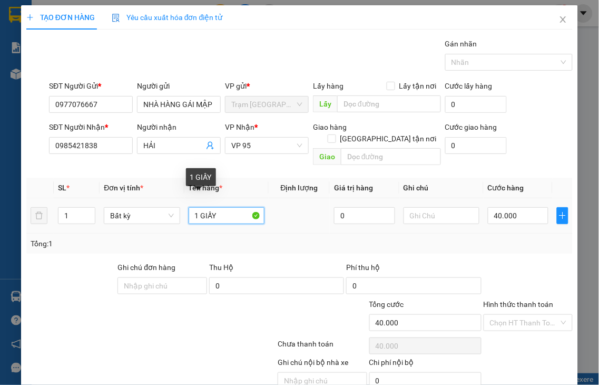
drag, startPoint x: 199, startPoint y: 202, endPoint x: 264, endPoint y: 201, distance: 65.4
click at [264, 201] on tr "1 Bất kỳ 1 GIẤY 0 40.000" at bounding box center [299, 215] width 547 height 35
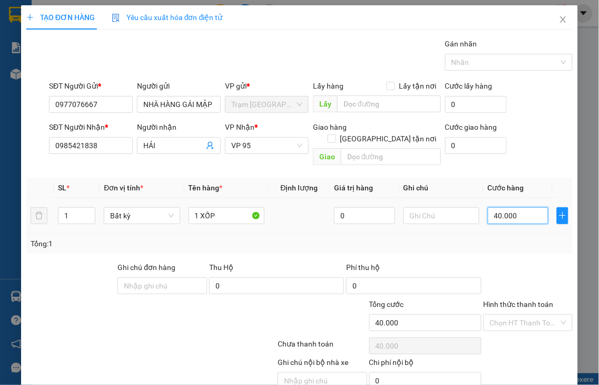
click at [504, 207] on input "40.000" at bounding box center [518, 215] width 61 height 17
click at [513, 300] on label "Hình thức thanh toán" at bounding box center [519, 304] width 70 height 8
click at [513, 315] on input "Hình thức thanh toán" at bounding box center [525, 323] width 70 height 16
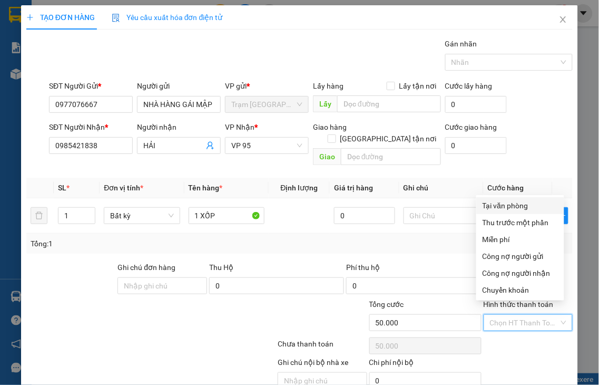
click at [508, 208] on div "Tại văn phòng" at bounding box center [520, 206] width 75 height 12
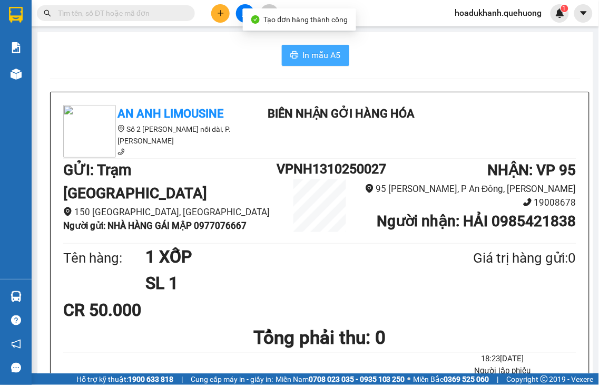
click at [315, 56] on span "In mẫu A5" at bounding box center [322, 54] width 38 height 13
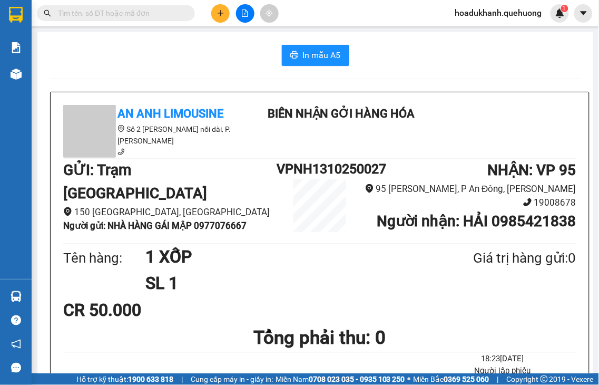
click at [219, 16] on icon "plus" at bounding box center [220, 12] width 7 height 7
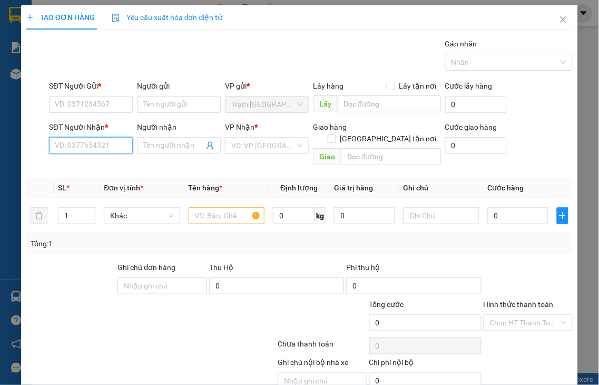
click at [95, 148] on input "SĐT Người Nhận *" at bounding box center [91, 145] width 84 height 17
click at [81, 151] on input "SĐT Người Nhận *" at bounding box center [91, 145] width 84 height 17
click at [117, 148] on input "9368" at bounding box center [91, 145] width 84 height 17
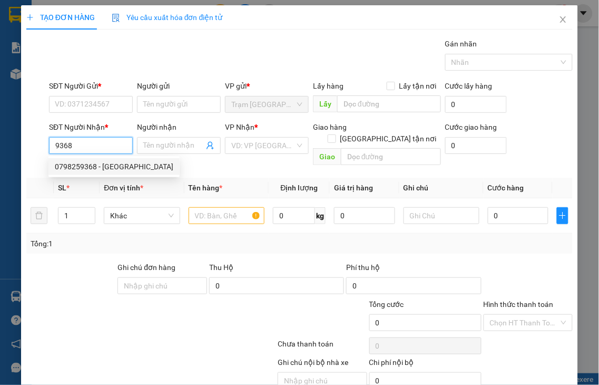
click at [104, 167] on div "0798259368 - [GEOGRAPHIC_DATA]" at bounding box center [114, 167] width 119 height 12
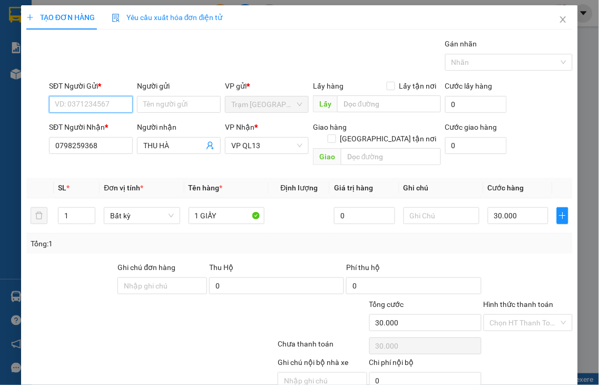
click at [71, 98] on input "SĐT Người Gửi *" at bounding box center [91, 104] width 84 height 17
click at [73, 124] on div "0985300715 - LINH" at bounding box center [90, 126] width 70 height 12
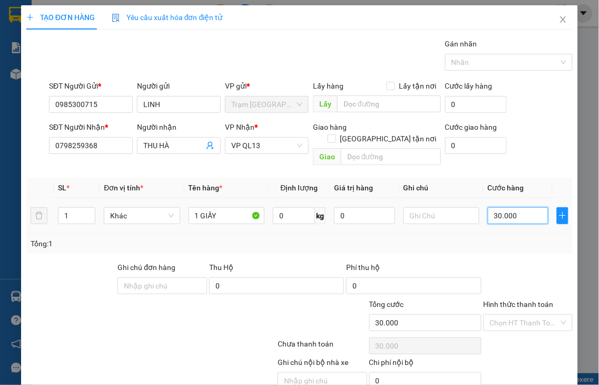
click at [522, 208] on input "30.000" at bounding box center [518, 215] width 61 height 17
click at [519, 300] on label "Hình thức thanh toán" at bounding box center [519, 304] width 70 height 8
click at [519, 315] on input "Hình thức thanh toán" at bounding box center [525, 323] width 70 height 16
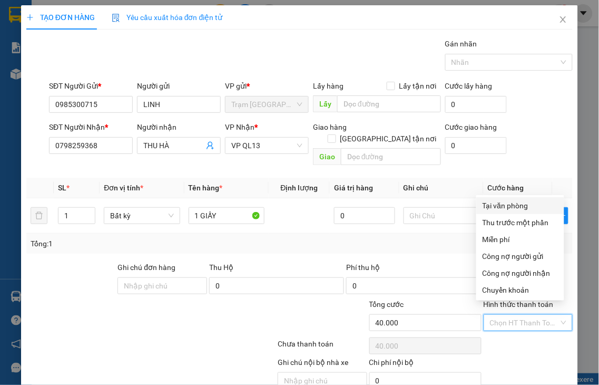
click at [496, 208] on div "Tại văn phòng" at bounding box center [520, 206] width 75 height 12
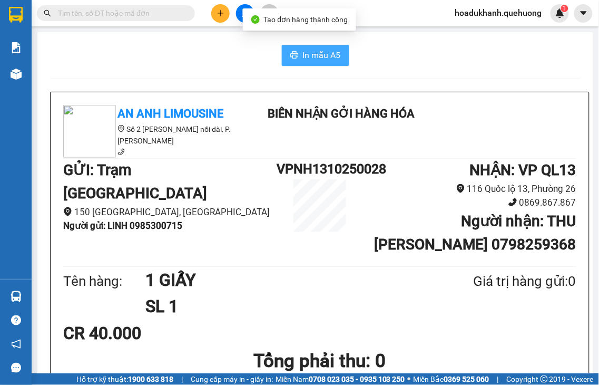
click at [322, 52] on span "In mẫu A5" at bounding box center [322, 54] width 38 height 13
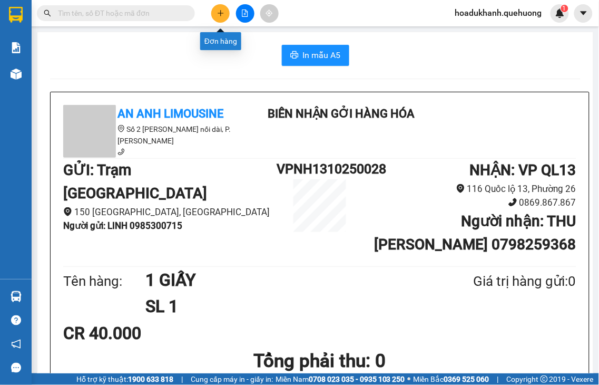
click at [215, 14] on button at bounding box center [220, 13] width 18 height 18
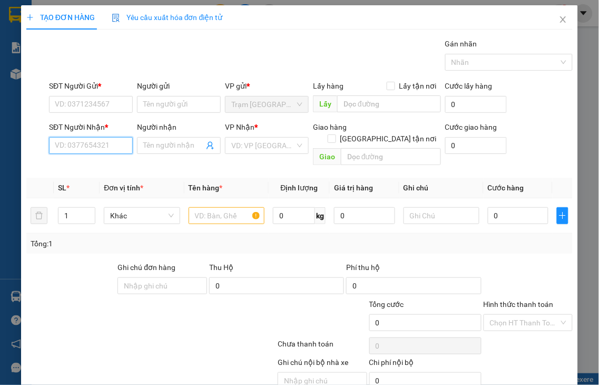
click at [78, 145] on input "SĐT Người Nhận *" at bounding box center [91, 145] width 84 height 17
click at [72, 105] on input "SĐT Người Gửi *" at bounding box center [91, 104] width 84 height 17
click at [103, 100] on input "244" at bounding box center [91, 104] width 84 height 17
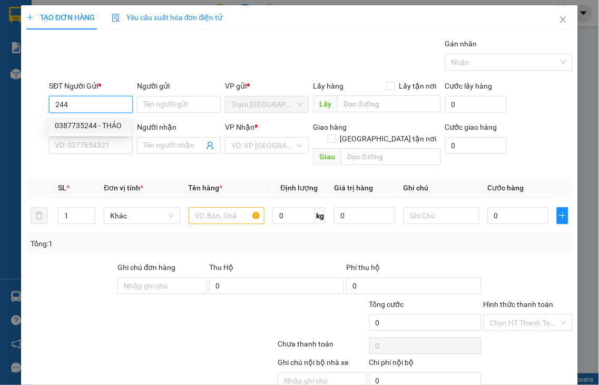
click at [104, 120] on div "0387735244 - THẢO" at bounding box center [90, 126] width 70 height 12
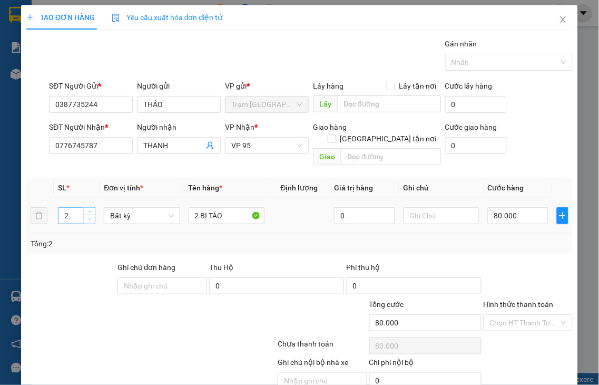
click at [86, 216] on span "down" at bounding box center [89, 219] width 6 height 6
drag, startPoint x: 194, startPoint y: 202, endPoint x: 155, endPoint y: 219, distance: 42.3
click at [157, 218] on tr "1 Bất kỳ 2 BỊ TÁO 0 80.000" at bounding box center [299, 215] width 547 height 35
click at [507, 207] on input "0" at bounding box center [518, 215] width 61 height 17
click at [502, 300] on label "Hình thức thanh toán" at bounding box center [519, 304] width 70 height 8
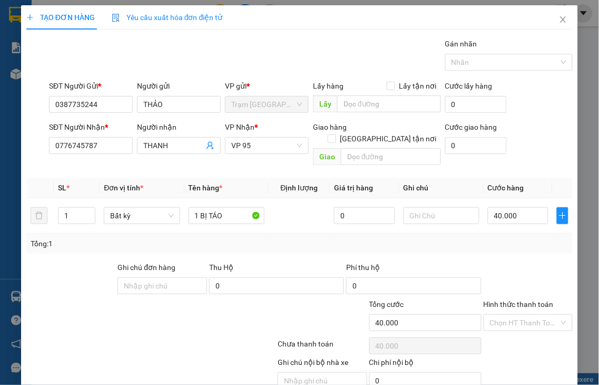
click at [502, 315] on input "Hình thức thanh toán" at bounding box center [525, 323] width 70 height 16
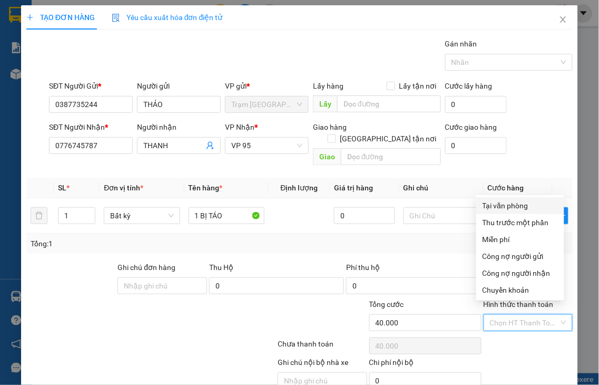
click at [494, 207] on div "Tại văn phòng" at bounding box center [520, 206] width 75 height 12
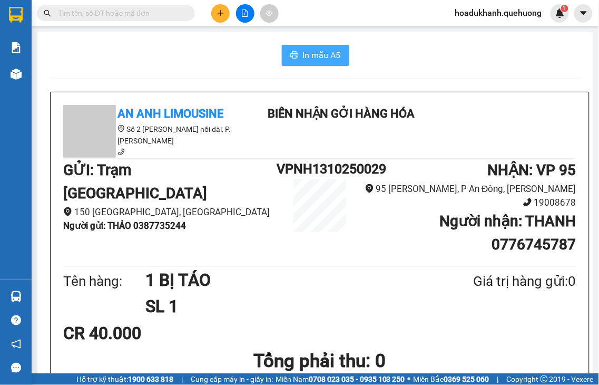
click at [327, 60] on span "In mẫu A5" at bounding box center [322, 54] width 38 height 13
click at [219, 16] on icon "plus" at bounding box center [220, 12] width 7 height 7
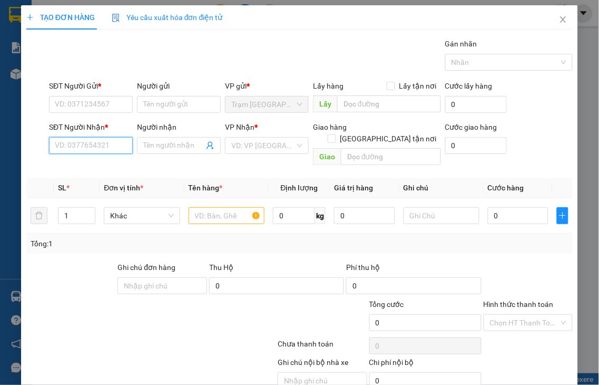
click at [85, 146] on input "SĐT Người Nhận *" at bounding box center [91, 145] width 84 height 17
click at [93, 145] on input "9811" at bounding box center [91, 145] width 84 height 17
drag, startPoint x: 78, startPoint y: 144, endPoint x: 17, endPoint y: 149, distance: 61.3
click at [17, 149] on div "TẠO ĐƠN HÀNG Yêu cầu xuất hóa đơn điện tử Transit Pickup Surcharge Ids Transit …" at bounding box center [299, 192] width 599 height 385
click at [91, 144] on input "9188" at bounding box center [91, 145] width 84 height 17
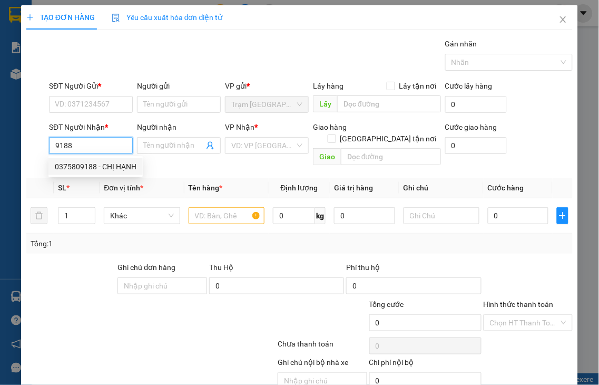
click at [92, 164] on div "0375809188 - CHỊ HẠNH" at bounding box center [96, 167] width 82 height 12
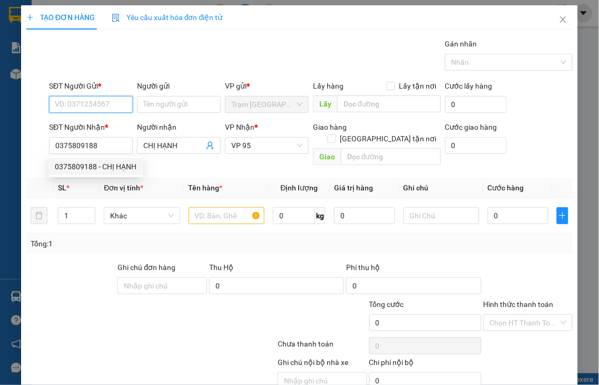
click at [85, 104] on input "SĐT Người Gửi *" at bounding box center [91, 104] width 84 height 17
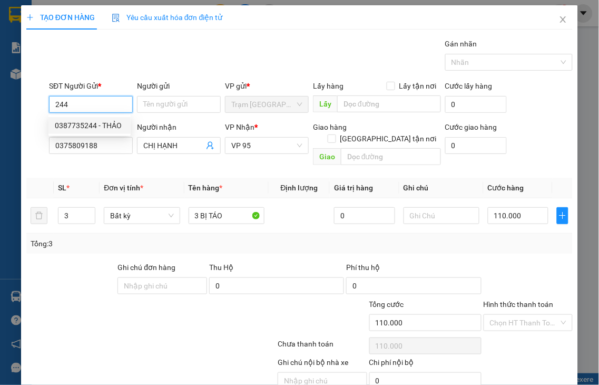
click at [114, 123] on div "0387735244 - THẢO" at bounding box center [90, 126] width 70 height 12
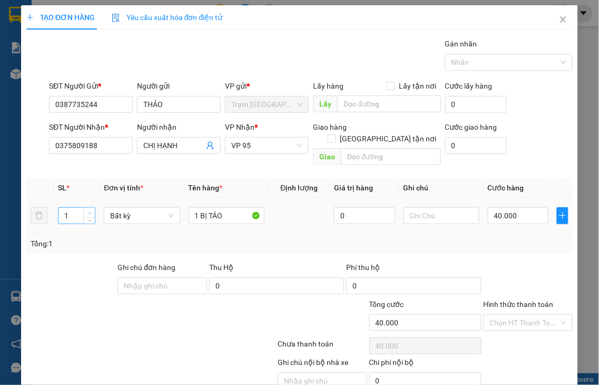
click at [86, 210] on span "up" at bounding box center [89, 213] width 6 height 6
drag, startPoint x: 195, startPoint y: 203, endPoint x: 96, endPoint y: 227, distance: 101.4
click at [96, 227] on div "SL * Đơn vị tính * Tên hàng * Định lượng Giá trị hàng Ghi chú Cước hàng 2 Bất k…" at bounding box center [299, 216] width 547 height 76
click at [528, 208] on input "40.000" at bounding box center [518, 215] width 61 height 17
click at [510, 300] on label "Hình thức thanh toán" at bounding box center [519, 304] width 70 height 8
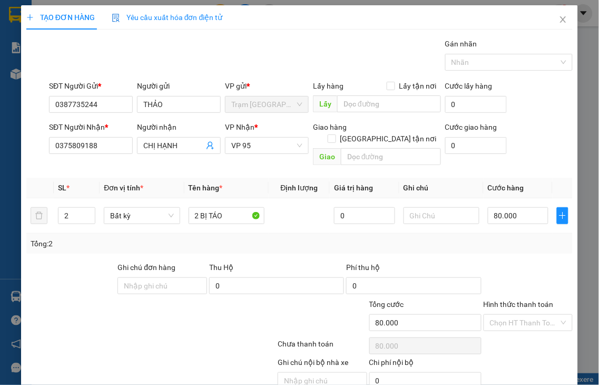
click at [510, 315] on input "Hình thức thanh toán" at bounding box center [525, 323] width 70 height 16
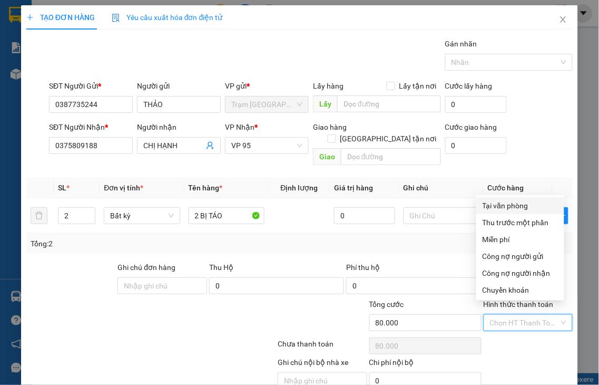
click at [498, 205] on div "Tại văn phòng" at bounding box center [520, 206] width 75 height 12
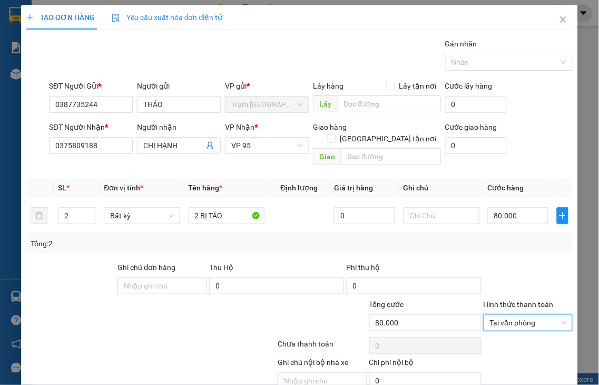
drag, startPoint x: 528, startPoint y: 354, endPoint x: 514, endPoint y: 327, distance: 30.0
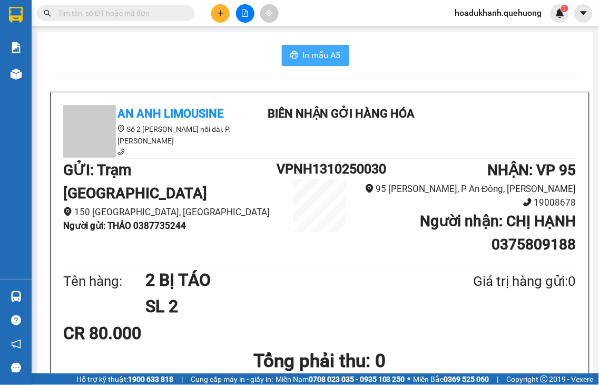
click at [320, 60] on span "In mẫu A5" at bounding box center [322, 54] width 38 height 13
click at [217, 11] on button at bounding box center [220, 13] width 18 height 18
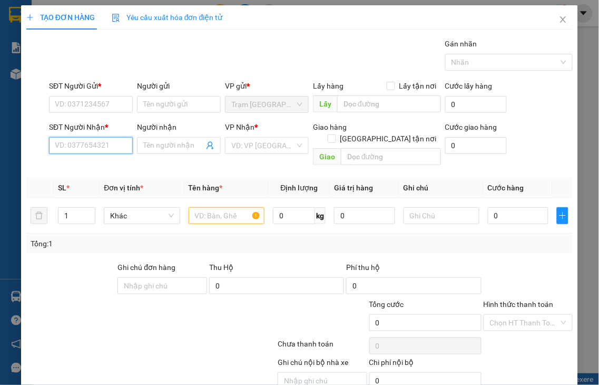
drag, startPoint x: 111, startPoint y: 144, endPoint x: 114, endPoint y: 140, distance: 5.4
click at [112, 143] on input "SĐT Người Nhận *" at bounding box center [91, 145] width 84 height 17
click at [109, 151] on input "3963" at bounding box center [91, 145] width 84 height 17
click at [104, 161] on div "0949933963 - MẾN" at bounding box center [90, 167] width 70 height 12
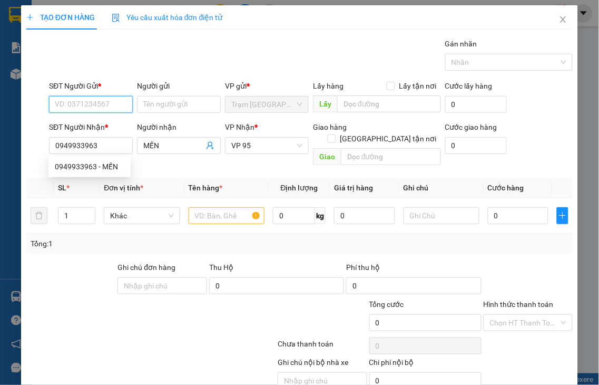
click at [93, 104] on input "SĐT Người Gửi *" at bounding box center [91, 104] width 84 height 17
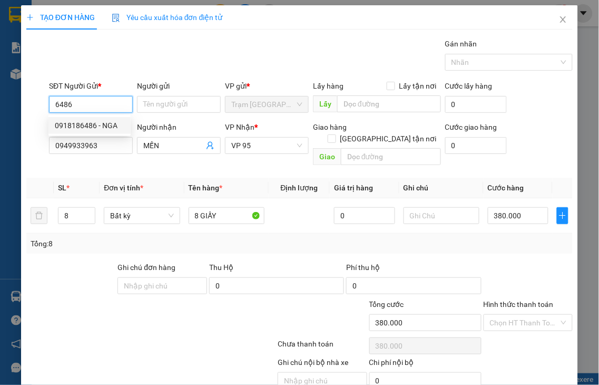
click at [95, 120] on div "0918186486 - NGA" at bounding box center [90, 126] width 70 height 12
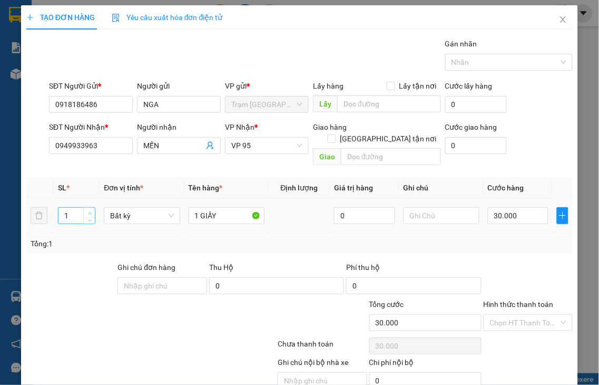
click at [91, 210] on span "up" at bounding box center [89, 213] width 6 height 6
click at [90, 211] on icon "up" at bounding box center [90, 213] width 4 height 4
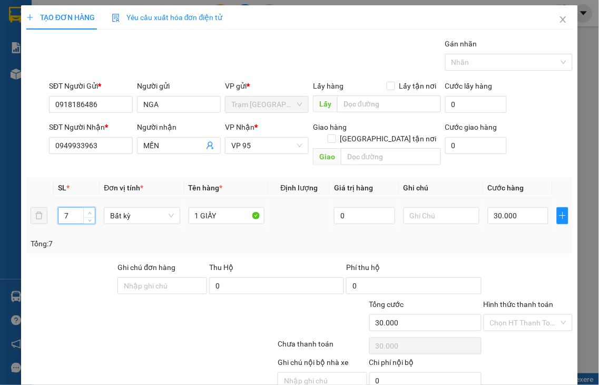
click at [90, 211] on icon "up" at bounding box center [90, 213] width 4 height 4
drag, startPoint x: 195, startPoint y: 199, endPoint x: 151, endPoint y: 211, distance: 45.4
click at [151, 211] on tr "8 Bất kỳ 1 GIẤY 0 30.000" at bounding box center [299, 215] width 547 height 35
click at [503, 207] on input "0" at bounding box center [518, 215] width 61 height 17
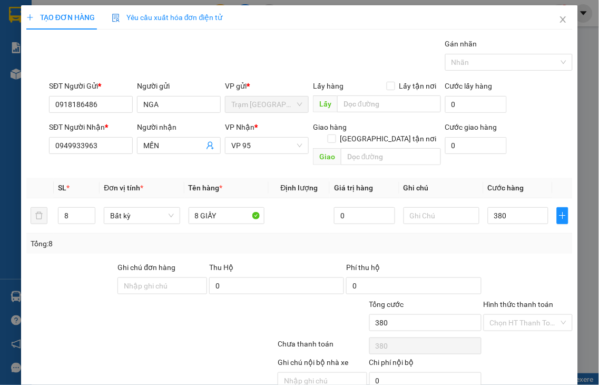
click at [529, 300] on label "Hình thức thanh toán" at bounding box center [519, 304] width 70 height 8
click at [529, 315] on input "Hình thức thanh toán" at bounding box center [525, 323] width 70 height 16
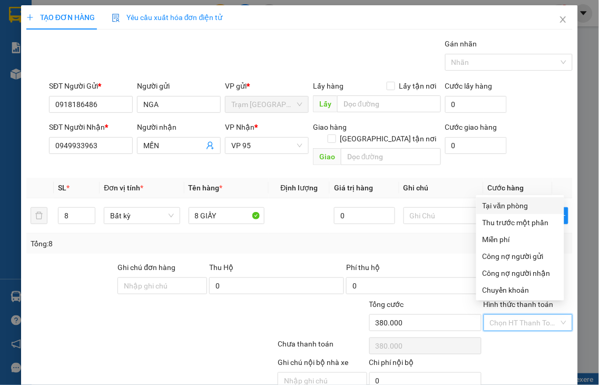
click at [507, 204] on div "Tại văn phòng" at bounding box center [520, 206] width 75 height 12
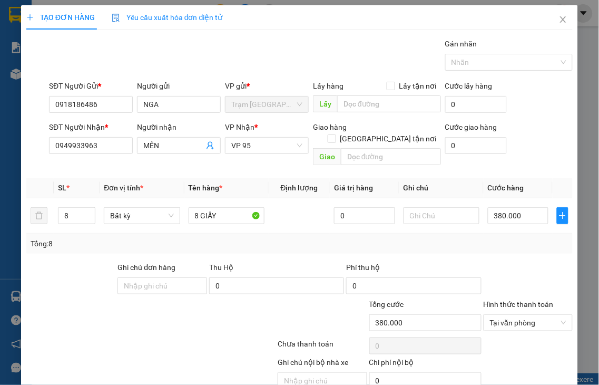
drag, startPoint x: 510, startPoint y: 350, endPoint x: 412, endPoint y: 184, distance: 192.8
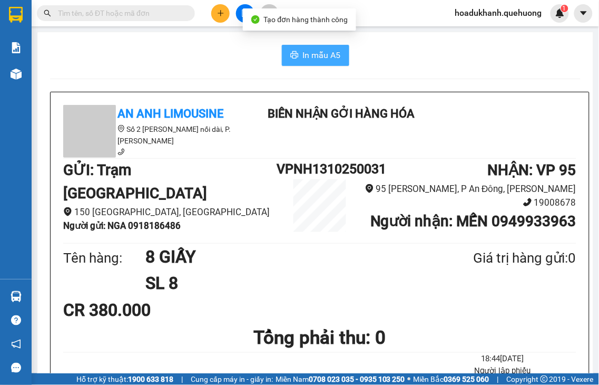
click at [322, 58] on span "In mẫu A5" at bounding box center [322, 54] width 38 height 13
click at [220, 17] on button at bounding box center [220, 13] width 18 height 18
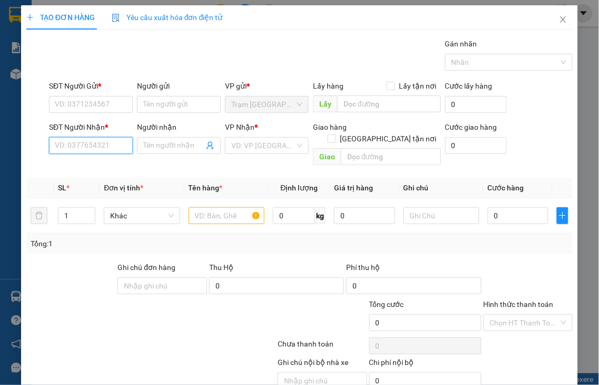
click at [81, 148] on input "SĐT Người Nhận *" at bounding box center [91, 145] width 84 height 17
click at [81, 148] on input "2343" at bounding box center [91, 145] width 84 height 17
click at [81, 165] on div "0966642343 - DIỆU" at bounding box center [90, 167] width 70 height 12
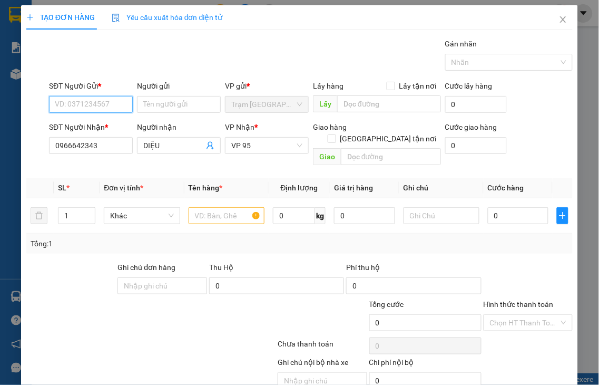
click at [75, 105] on input "SĐT Người Gửi *" at bounding box center [91, 104] width 84 height 17
click at [75, 105] on input "6486" at bounding box center [91, 104] width 84 height 17
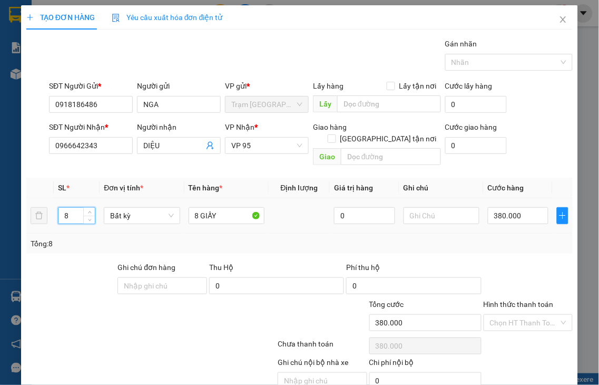
click at [32, 207] on tr "8 Bất kỳ 8 GIẤY 0 380.000" at bounding box center [299, 215] width 547 height 35
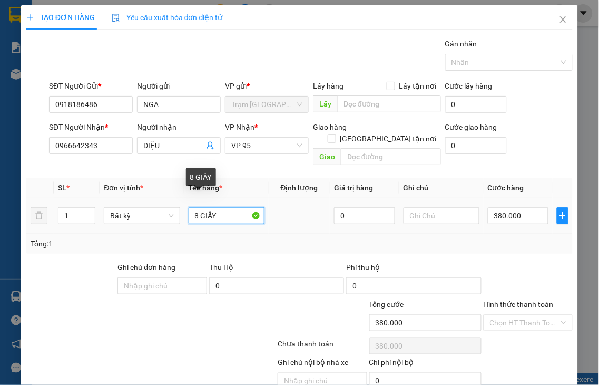
drag, startPoint x: 196, startPoint y: 201, endPoint x: 468, endPoint y: 190, distance: 272.2
click at [141, 209] on tr "1 Bất kỳ 8 GIẤY 0 380.000" at bounding box center [299, 215] width 547 height 35
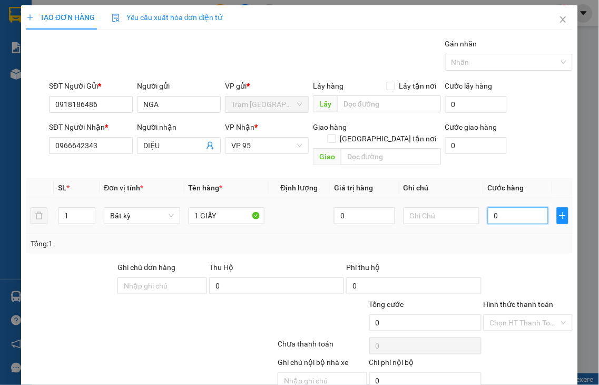
click at [510, 207] on input "0" at bounding box center [518, 215] width 61 height 17
click at [510, 300] on label "Hình thức thanh toán" at bounding box center [519, 304] width 70 height 8
click at [510, 315] on input "Hình thức thanh toán" at bounding box center [525, 323] width 70 height 16
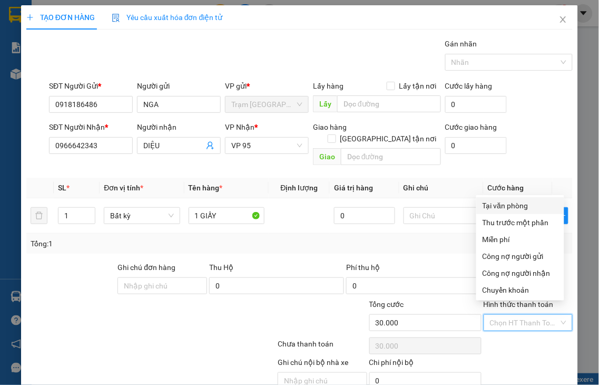
click at [483, 206] on div "Tại văn phòng" at bounding box center [520, 206] width 75 height 12
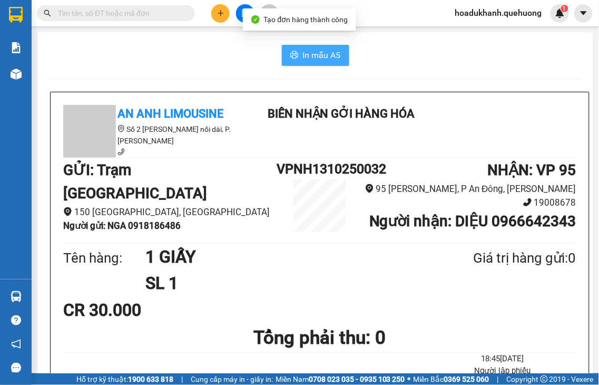
click at [306, 57] on span "In mẫu A5" at bounding box center [322, 54] width 38 height 13
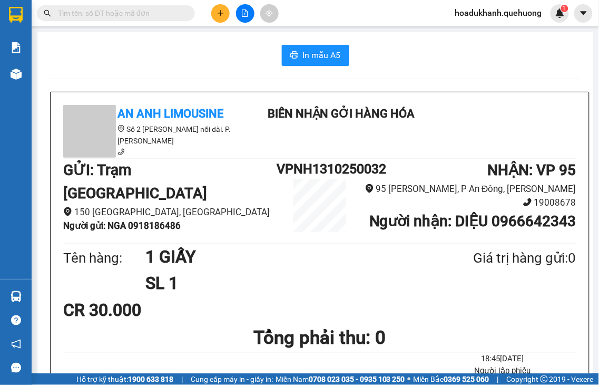
click at [220, 13] on icon "plus" at bounding box center [221, 13] width 6 height 1
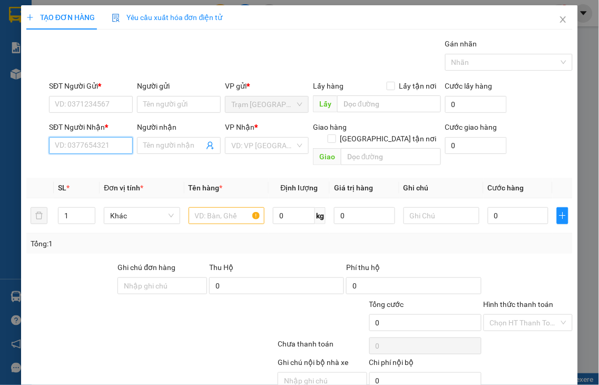
click at [88, 144] on input "SĐT Người Nhận *" at bounding box center [91, 145] width 84 height 17
click at [87, 139] on input "7937" at bounding box center [91, 145] width 84 height 17
click at [86, 170] on div "0917667937 - DƯƠNG" at bounding box center [93, 167] width 76 height 12
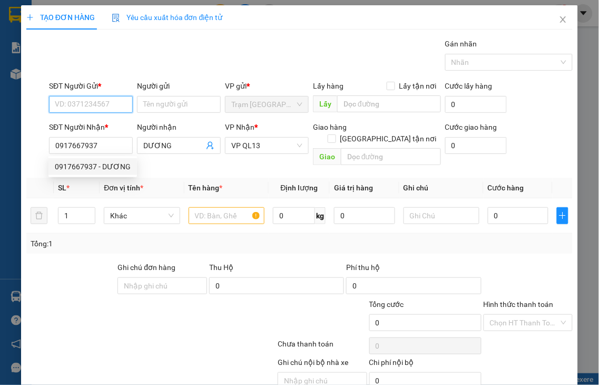
click at [90, 101] on input "SĐT Người Gửi *" at bounding box center [91, 104] width 84 height 17
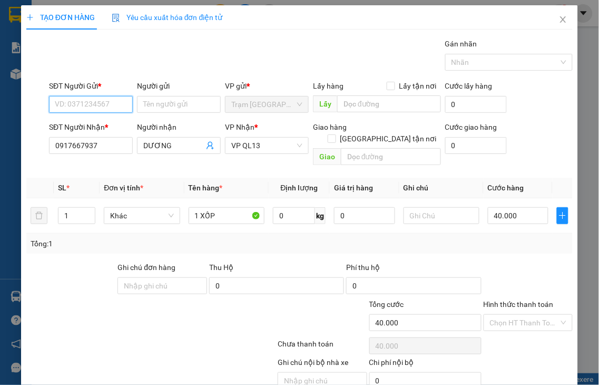
click at [90, 101] on input "SĐT Người Gửi *" at bounding box center [91, 104] width 84 height 17
click at [95, 120] on div "0965362766 - KIỀU" at bounding box center [90, 126] width 70 height 12
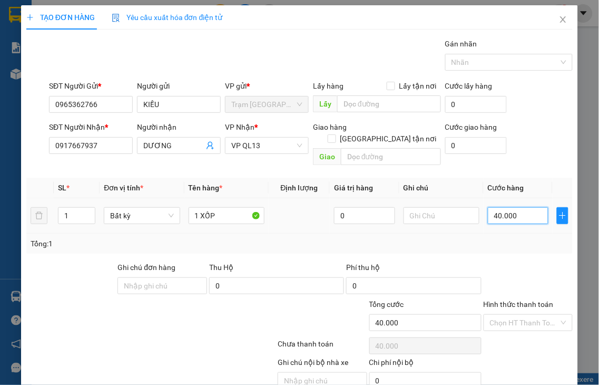
click at [523, 209] on input "40.000" at bounding box center [518, 215] width 61 height 17
click at [519, 300] on label "Hình thức thanh toán" at bounding box center [519, 304] width 70 height 8
click at [519, 315] on input "Hình thức thanh toán" at bounding box center [525, 323] width 70 height 16
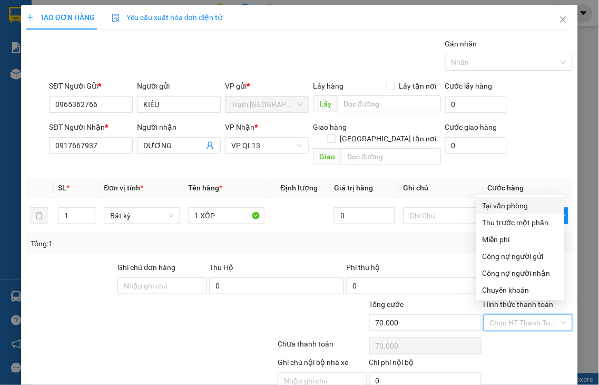
click at [510, 207] on div "Tại văn phòng" at bounding box center [520, 206] width 75 height 12
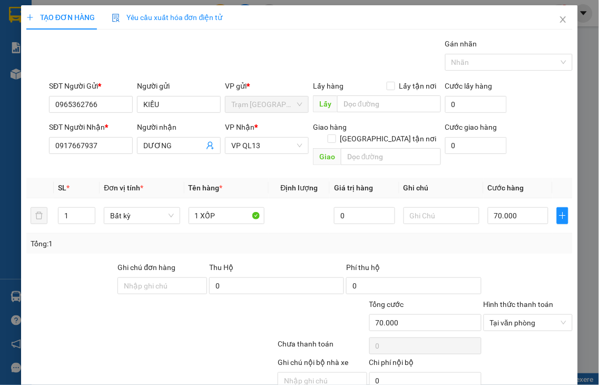
drag, startPoint x: 522, startPoint y: 354, endPoint x: 429, endPoint y: 196, distance: 184.3
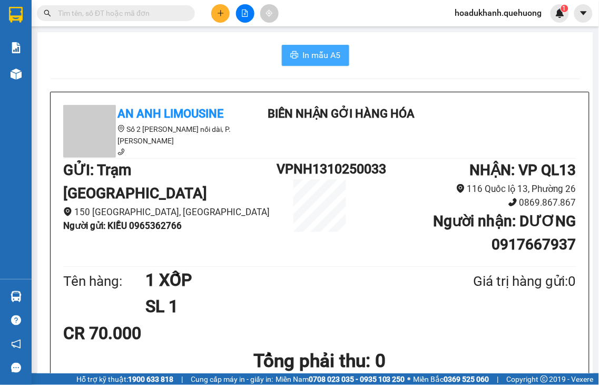
click at [313, 56] on span "In mẫu A5" at bounding box center [322, 54] width 38 height 13
click at [217, 11] on icon "plus" at bounding box center [220, 12] width 7 height 7
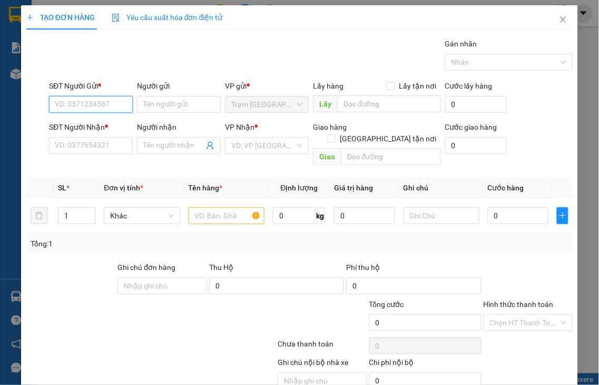
click at [89, 103] on input "SĐT Người Gửi *" at bounding box center [91, 104] width 84 height 17
click at [98, 109] on input "9673" at bounding box center [91, 104] width 84 height 17
click at [99, 104] on input "9673" at bounding box center [91, 104] width 84 height 17
click at [91, 128] on div "0975599673" at bounding box center [90, 126] width 70 height 12
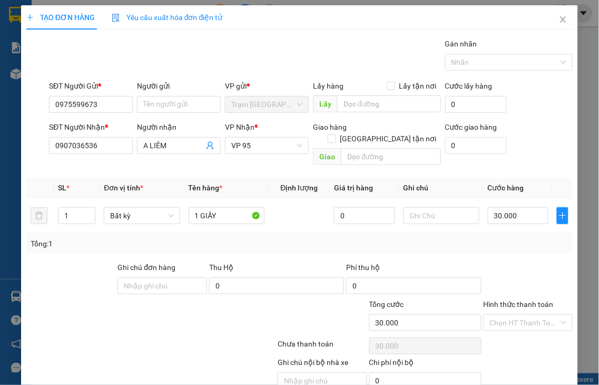
click at [514, 300] on label "Hình thức thanh toán" at bounding box center [519, 304] width 70 height 8
click at [514, 315] on input "Hình thức thanh toán" at bounding box center [525, 323] width 70 height 16
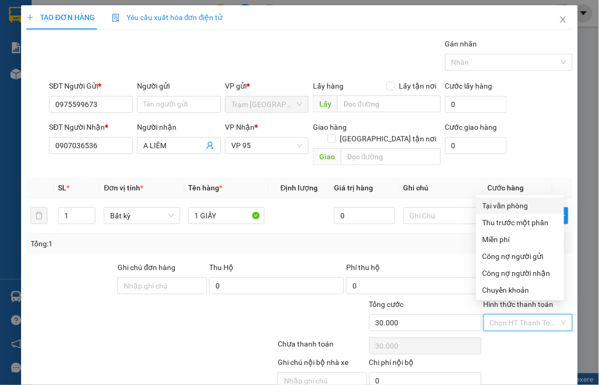
click at [494, 209] on div "Tại văn phòng" at bounding box center [520, 206] width 75 height 12
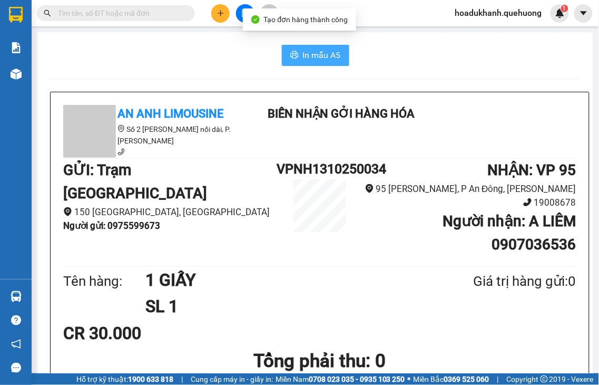
click at [303, 49] on span "In mẫu A5" at bounding box center [322, 54] width 38 height 13
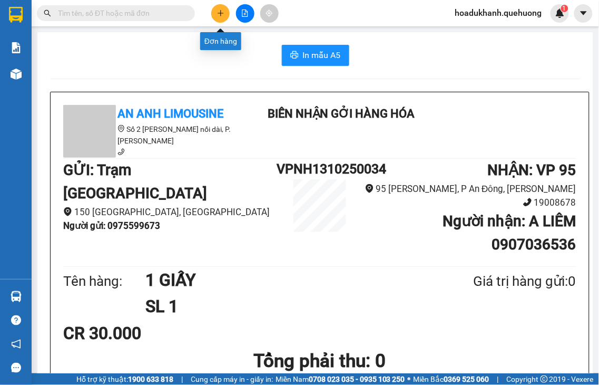
click at [219, 8] on button at bounding box center [220, 13] width 18 height 18
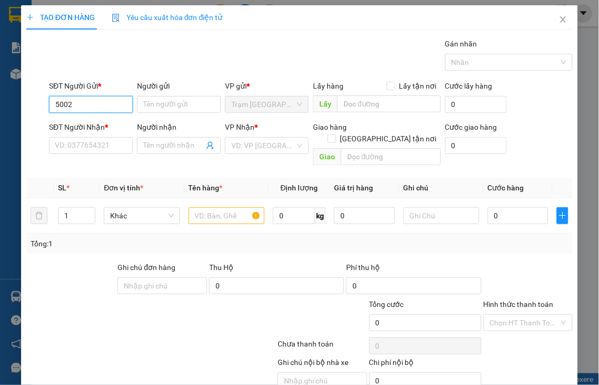
click at [75, 106] on input "5002" at bounding box center [91, 104] width 84 height 17
click at [105, 128] on div "0344445002 - NHA KHOA Y [GEOGRAPHIC_DATA]" at bounding box center [136, 126] width 163 height 12
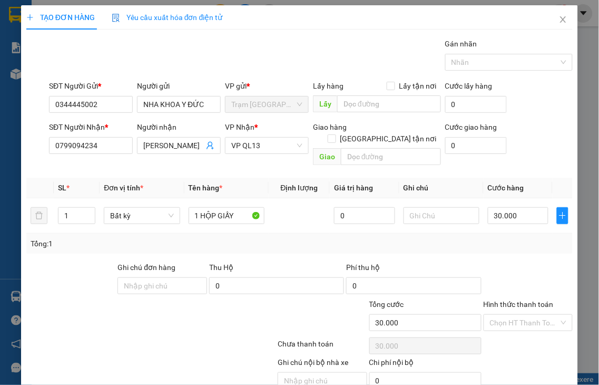
click at [508, 300] on label "Hình thức thanh toán" at bounding box center [519, 304] width 70 height 8
click at [508, 315] on input "Hình thức thanh toán" at bounding box center [525, 323] width 70 height 16
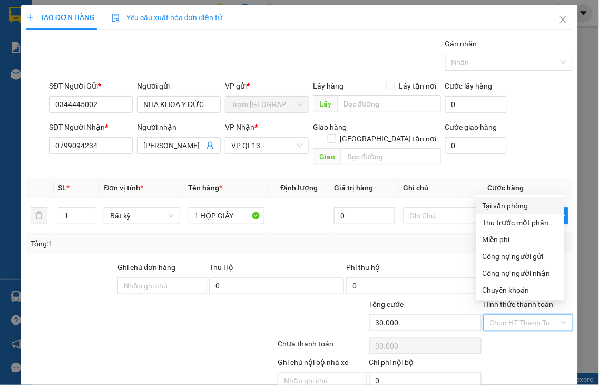
click at [492, 211] on div "Tại văn phòng" at bounding box center [520, 205] width 88 height 17
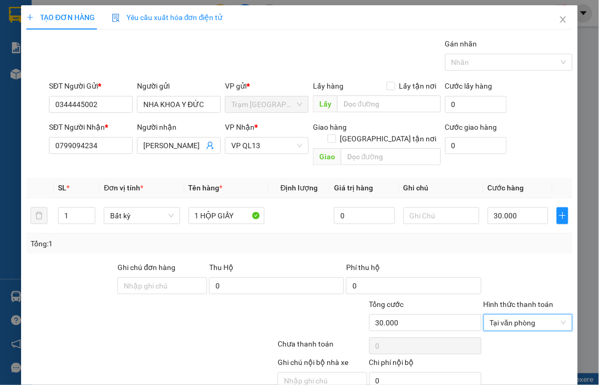
drag, startPoint x: 528, startPoint y: 359, endPoint x: 529, endPoint y: 344, distance: 14.8
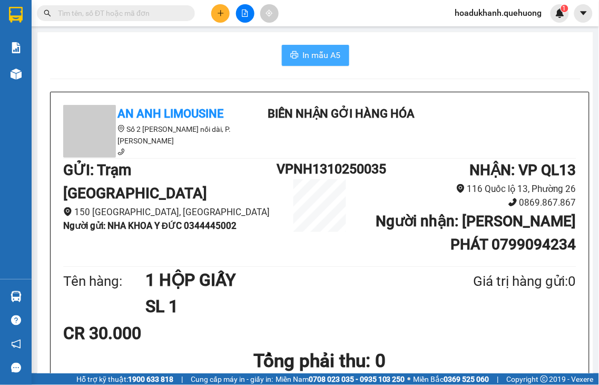
click at [327, 58] on span "In mẫu A5" at bounding box center [322, 54] width 38 height 13
click at [221, 16] on icon "plus" at bounding box center [220, 12] width 7 height 7
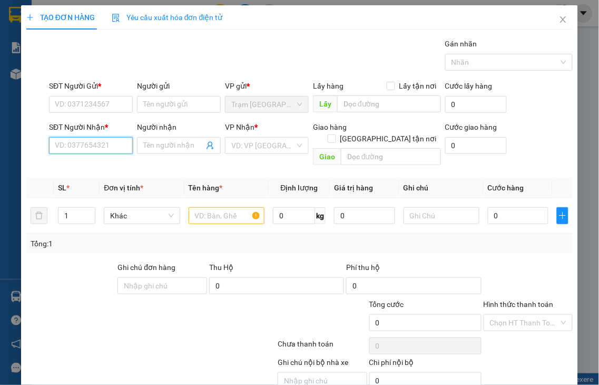
drag, startPoint x: 74, startPoint y: 149, endPoint x: 120, endPoint y: 134, distance: 48.5
click at [74, 148] on input "SĐT Người Nhận *" at bounding box center [91, 145] width 84 height 17
click at [111, 98] on input "SĐT Người Gửi *" at bounding box center [91, 104] width 84 height 17
click at [109, 99] on input "8978" at bounding box center [91, 104] width 84 height 17
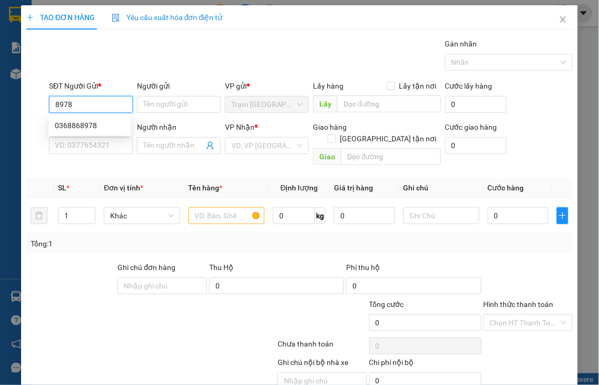
click at [109, 101] on input "8978" at bounding box center [91, 104] width 84 height 17
click at [93, 124] on div "0368868978" at bounding box center [90, 126] width 70 height 12
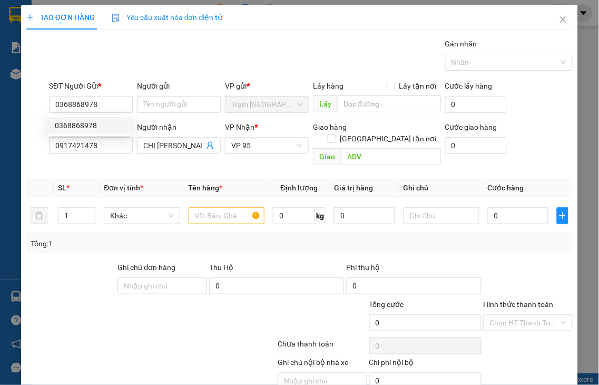
click at [91, 125] on div "SĐT Người Nhận *" at bounding box center [91, 127] width 84 height 12
click at [91, 137] on input "0917421478" at bounding box center [91, 145] width 84 height 17
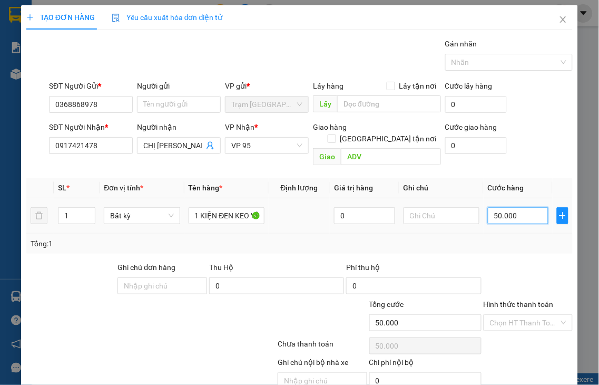
click at [517, 207] on input "50.000" at bounding box center [518, 215] width 61 height 17
click at [507, 300] on label "Hình thức thanh toán" at bounding box center [519, 304] width 70 height 8
click at [507, 315] on input "Hình thức thanh toán" at bounding box center [525, 323] width 70 height 16
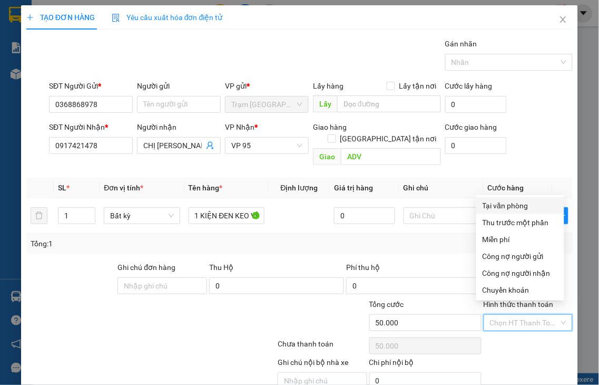
click at [507, 203] on div "Tại văn phòng" at bounding box center [520, 206] width 75 height 12
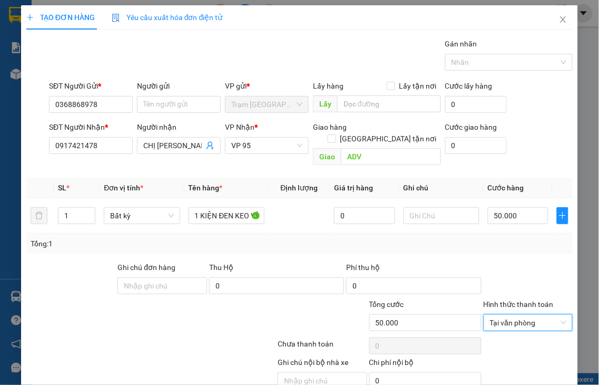
drag, startPoint x: 517, startPoint y: 350, endPoint x: 288, endPoint y: 133, distance: 315.4
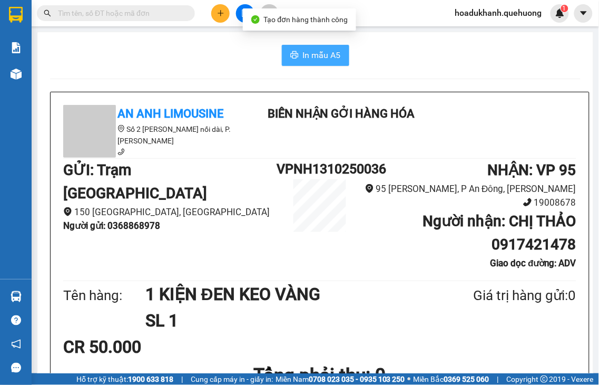
click at [290, 55] on icon "printer" at bounding box center [294, 55] width 8 height 8
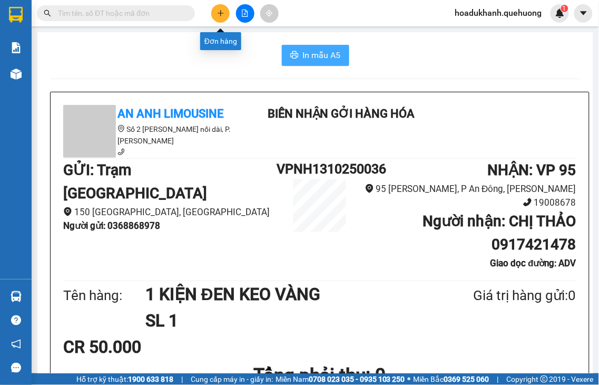
click at [225, 14] on button at bounding box center [220, 13] width 18 height 18
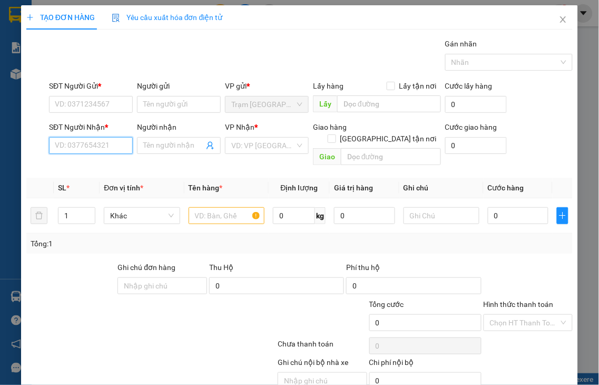
drag, startPoint x: 92, startPoint y: 143, endPoint x: 92, endPoint y: 135, distance: 7.9
click at [92, 142] on input "SĐT Người Nhận *" at bounding box center [91, 145] width 84 height 17
click at [90, 143] on input "3200" at bounding box center [91, 145] width 84 height 17
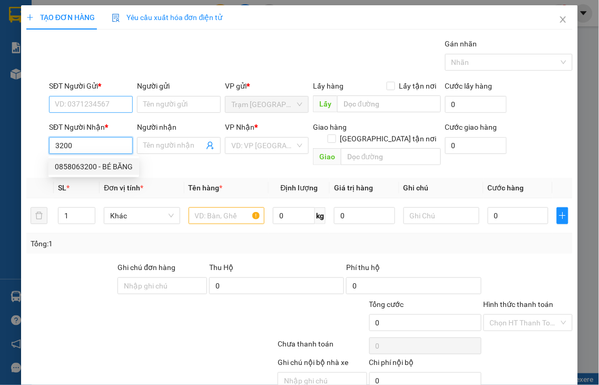
drag, startPoint x: 92, startPoint y: 169, endPoint x: 76, endPoint y: 112, distance: 59.2
click at [92, 169] on div "0858063200 - BÉ BĂNG" at bounding box center [94, 167] width 78 height 12
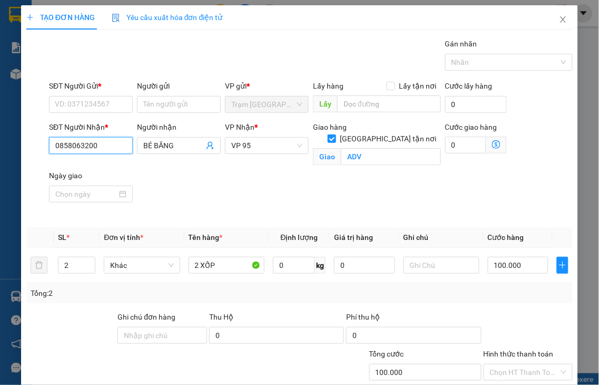
click at [25, 149] on div "SĐT Người Nhận * 0858063200 0858063200 Người nhận BÉ BĂNG VP Nhận * VP 95 Giao …" at bounding box center [299, 170] width 549 height 98
click at [91, 143] on input "0200" at bounding box center [91, 145] width 84 height 17
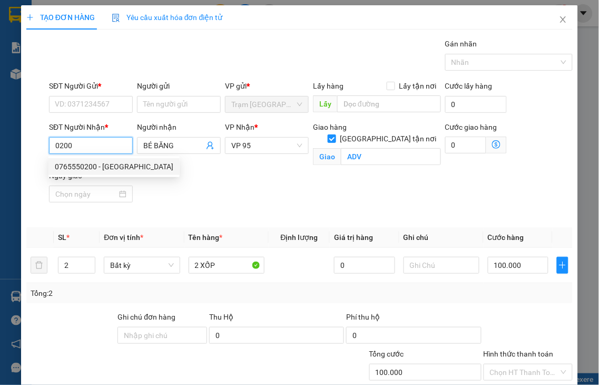
click at [93, 169] on div "0765550200 - [GEOGRAPHIC_DATA]" at bounding box center [114, 167] width 119 height 12
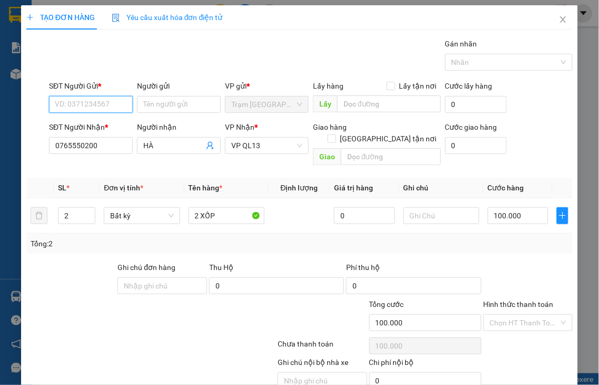
click at [81, 103] on input "SĐT Người Gửi *" at bounding box center [91, 104] width 84 height 17
click at [81, 103] on input "0200" at bounding box center [91, 104] width 84 height 17
drag, startPoint x: 81, startPoint y: 103, endPoint x: 35, endPoint y: 103, distance: 45.9
click at [35, 103] on div "SĐT Người Gửi * 0200 0200 Người gửi Tên người gửi VP gửi * Trạm [GEOGRAPHIC_DAT…" at bounding box center [299, 98] width 549 height 37
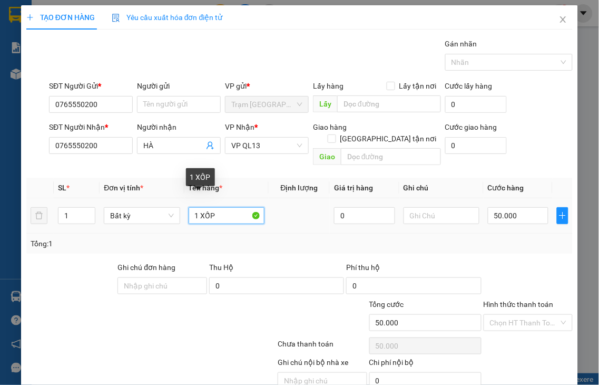
drag, startPoint x: 197, startPoint y: 201, endPoint x: 235, endPoint y: 199, distance: 37.5
click at [234, 207] on input "1 XỐP" at bounding box center [227, 215] width 76 height 17
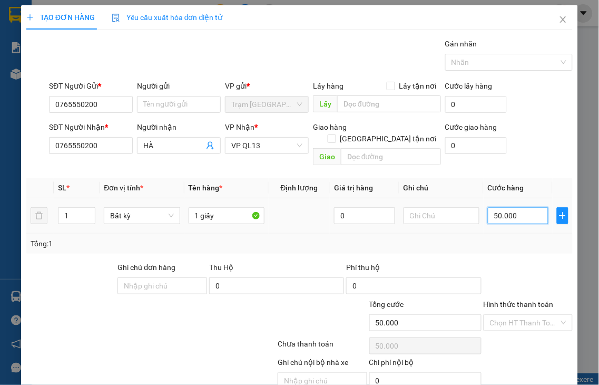
click at [514, 207] on input "50.000" at bounding box center [518, 215] width 61 height 17
click at [517, 281] on div at bounding box center [529, 279] width 92 height 37
click at [506, 300] on label "Hình thức thanh toán" at bounding box center [519, 304] width 70 height 8
click at [506, 315] on input "Hình thức thanh toán" at bounding box center [525, 323] width 70 height 16
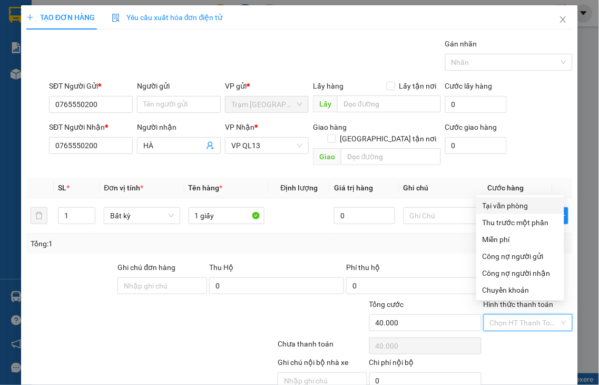
click at [499, 206] on div "Tại văn phòng" at bounding box center [520, 206] width 75 height 12
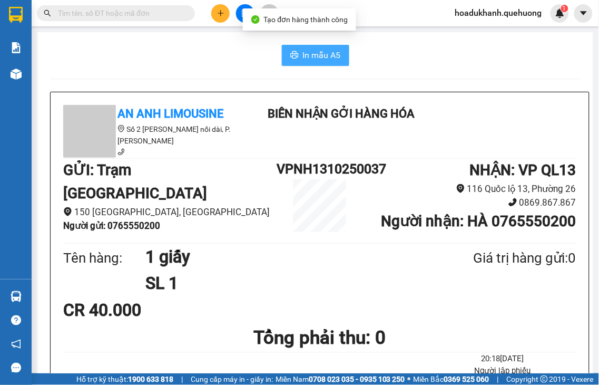
drag, startPoint x: 309, startPoint y: 50, endPoint x: 310, endPoint y: 59, distance: 9.0
click at [309, 56] on span "In mẫu A5" at bounding box center [322, 54] width 38 height 13
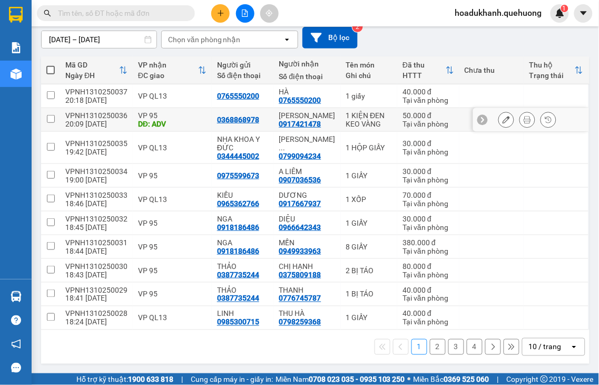
scroll to position [117, 0]
click at [430, 348] on button "2" at bounding box center [438, 347] width 16 height 16
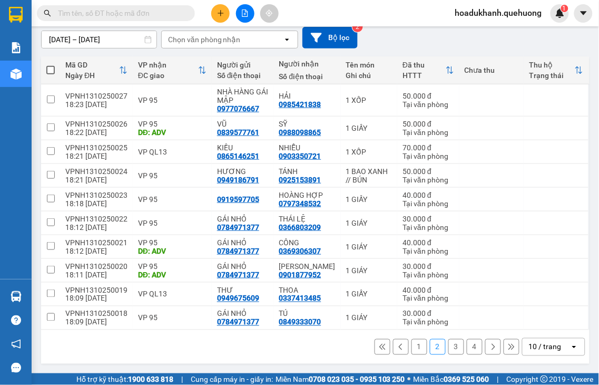
click at [449, 345] on button "3" at bounding box center [457, 347] width 16 height 16
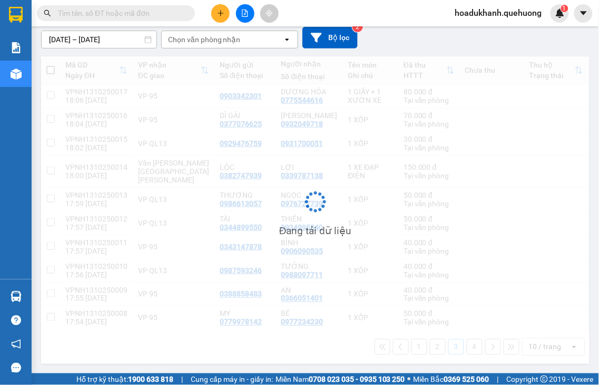
scroll to position [109, 0]
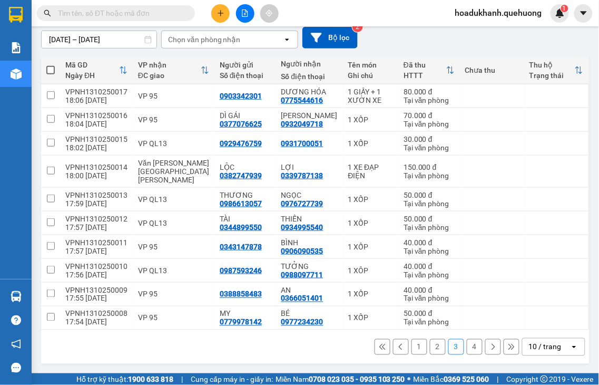
click at [467, 348] on button "4" at bounding box center [475, 347] width 16 height 16
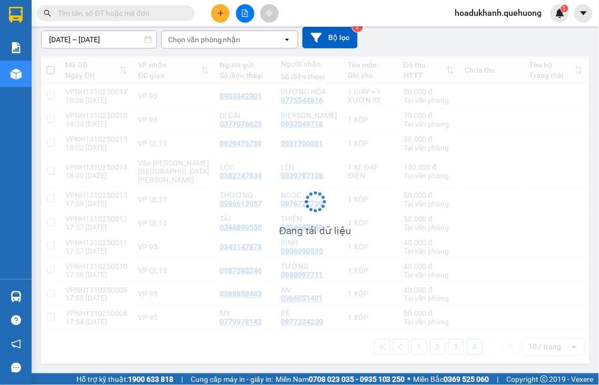
scroll to position [48, 0]
